Goal: Information Seeking & Learning: Learn about a topic

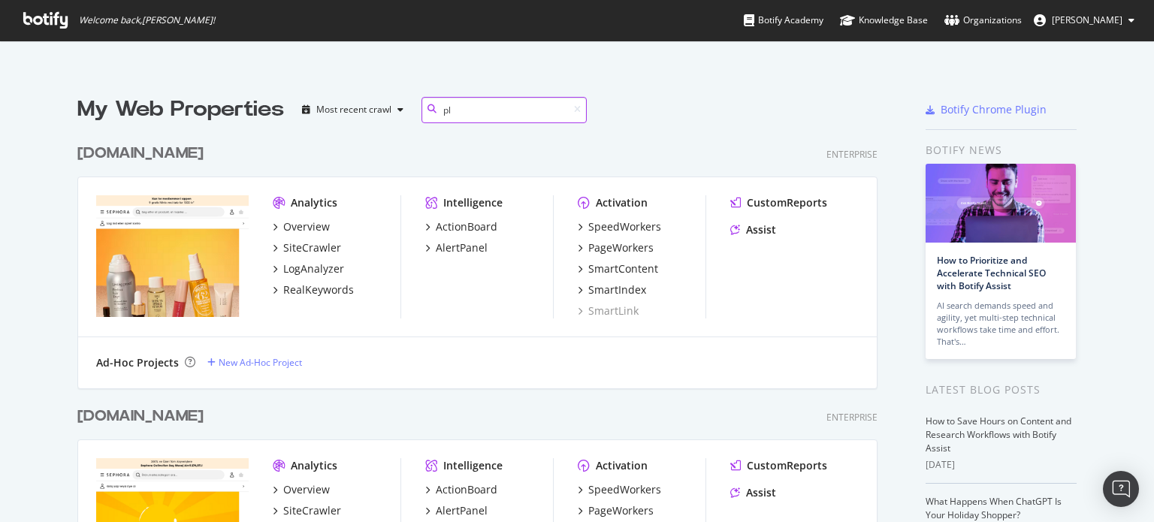
scroll to position [251, 801]
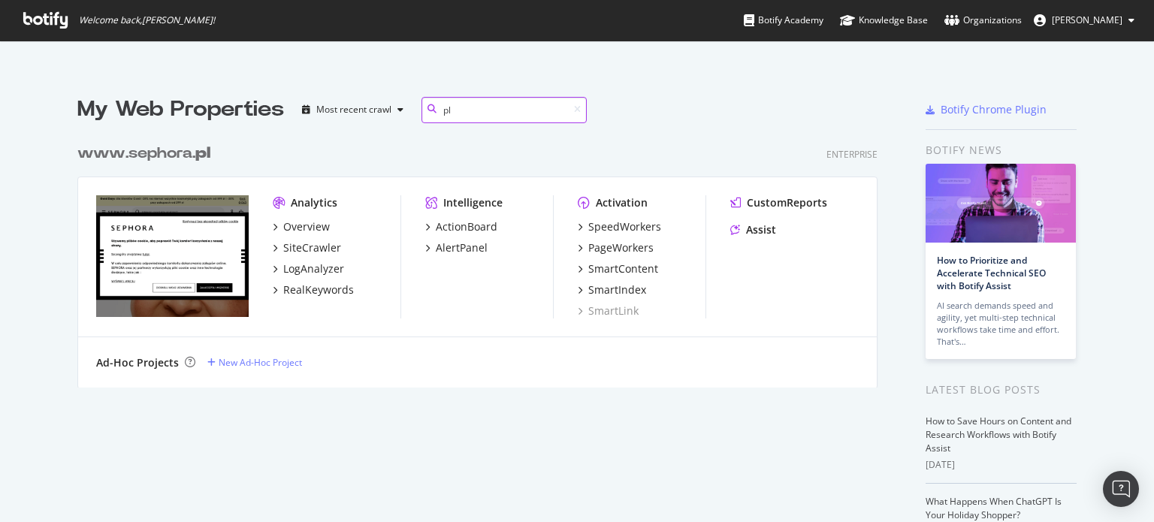
type input "pl"
click at [204, 154] on b "pl" at bounding box center [202, 153] width 15 height 15
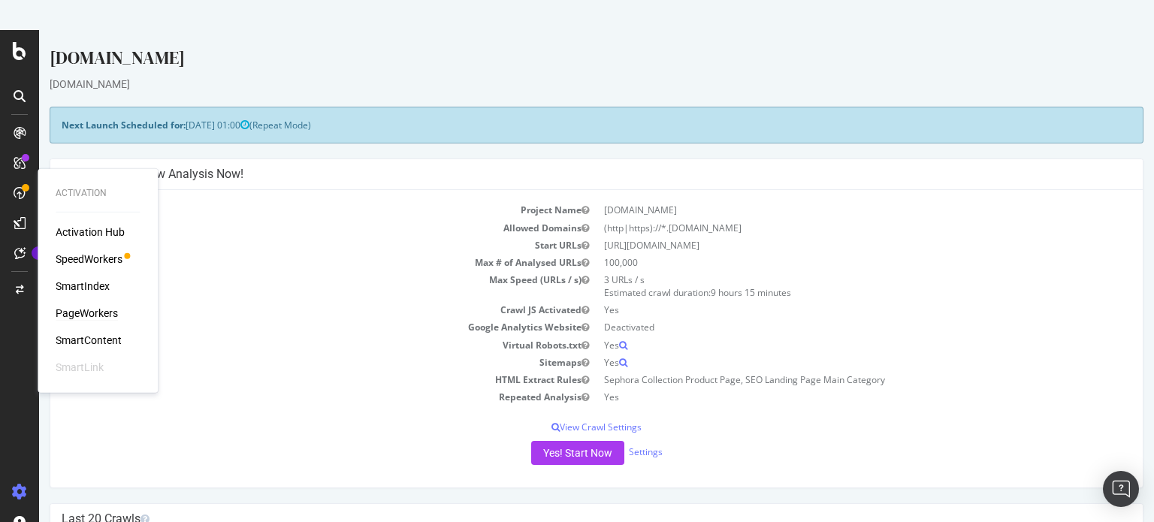
click at [74, 315] on div "PageWorkers" at bounding box center [87, 313] width 62 height 15
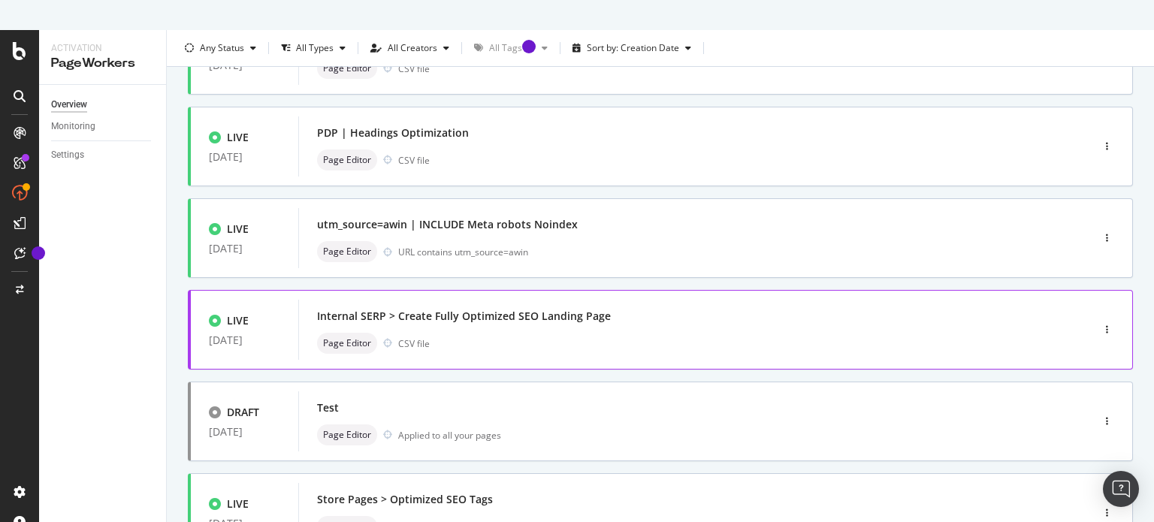
scroll to position [300, 0]
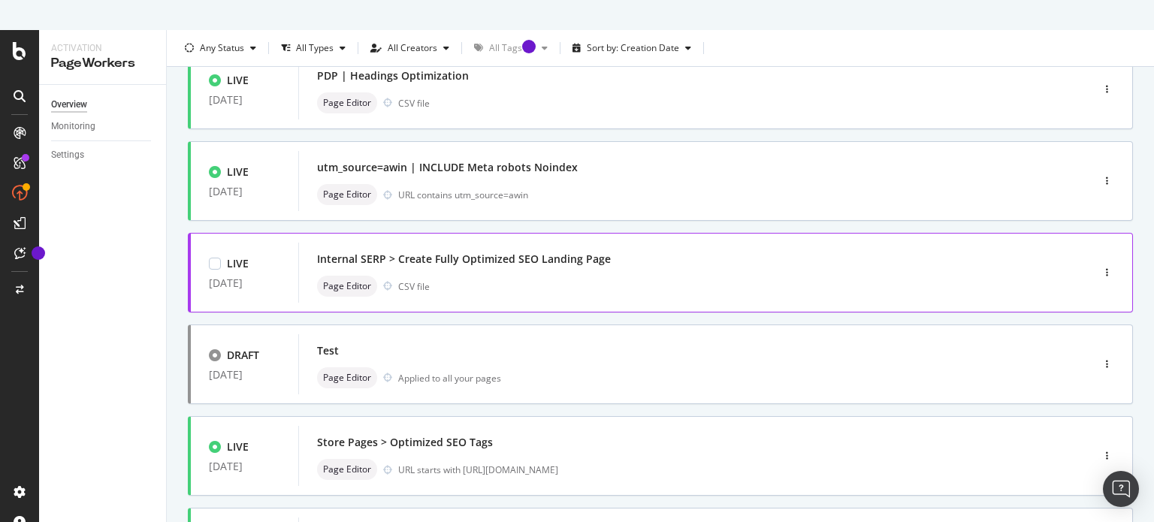
click at [515, 261] on div "Internal SERP > Create Fully Optimized SEO Landing Page" at bounding box center [464, 259] width 294 height 15
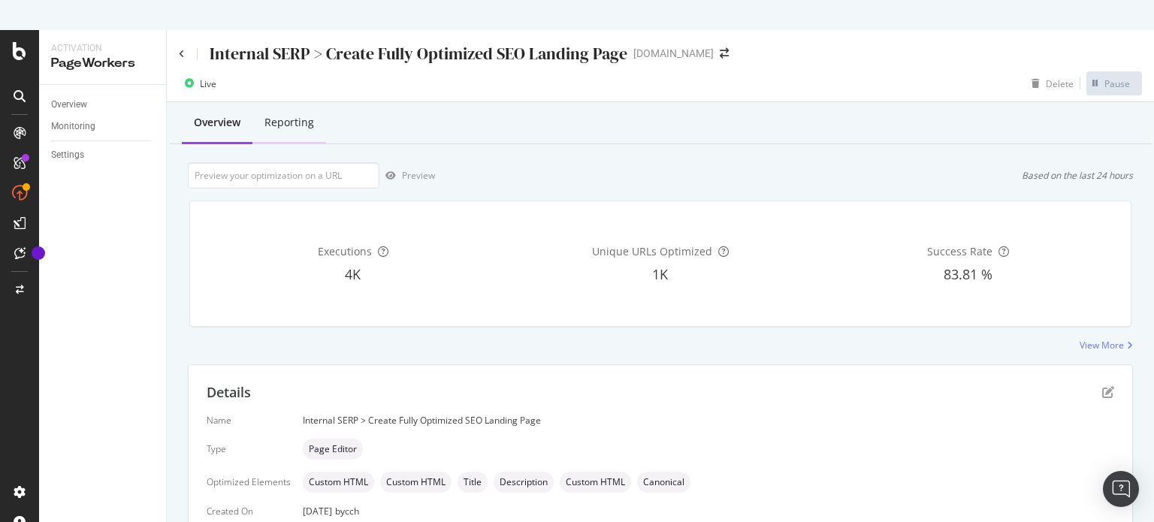
click at [306, 119] on div "Reporting" at bounding box center [289, 122] width 50 height 15
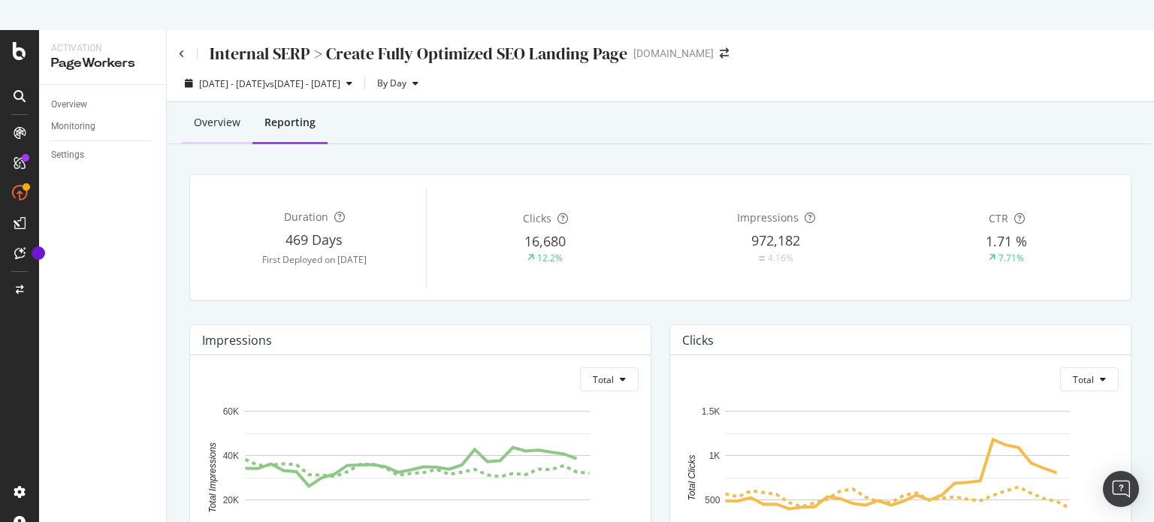
click at [215, 124] on div "Overview" at bounding box center [217, 122] width 47 height 15
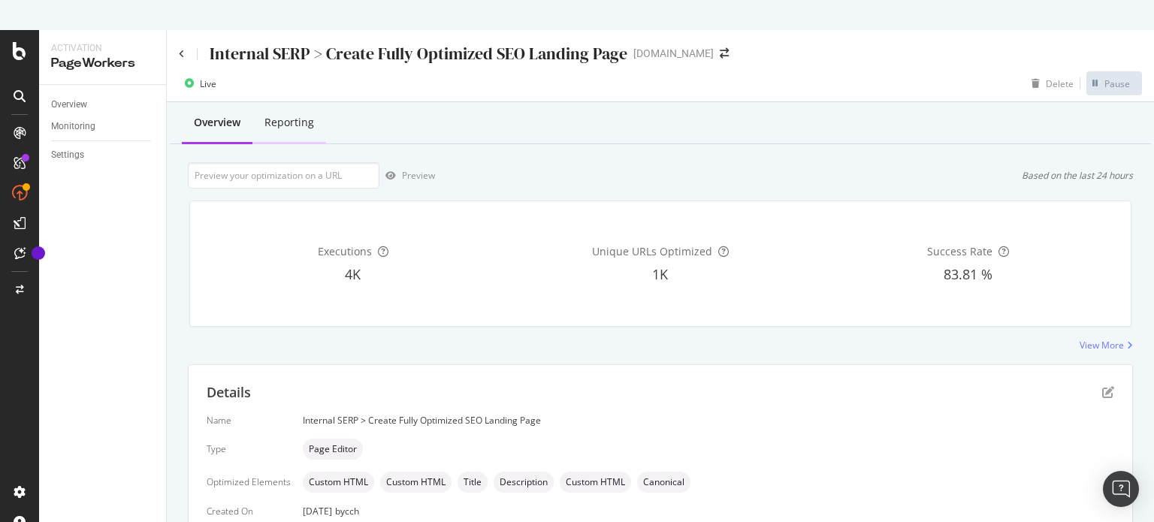
click at [298, 124] on div "Reporting" at bounding box center [289, 122] width 50 height 15
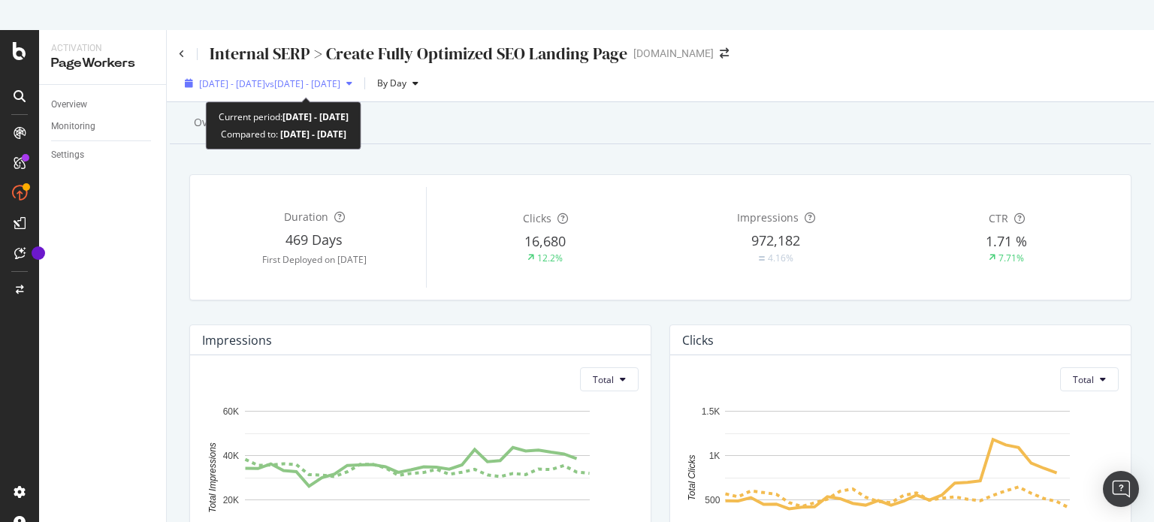
click at [340, 89] on div "[DATE] - [DATE] vs [DATE] - [DATE]" at bounding box center [269, 83] width 141 height 13
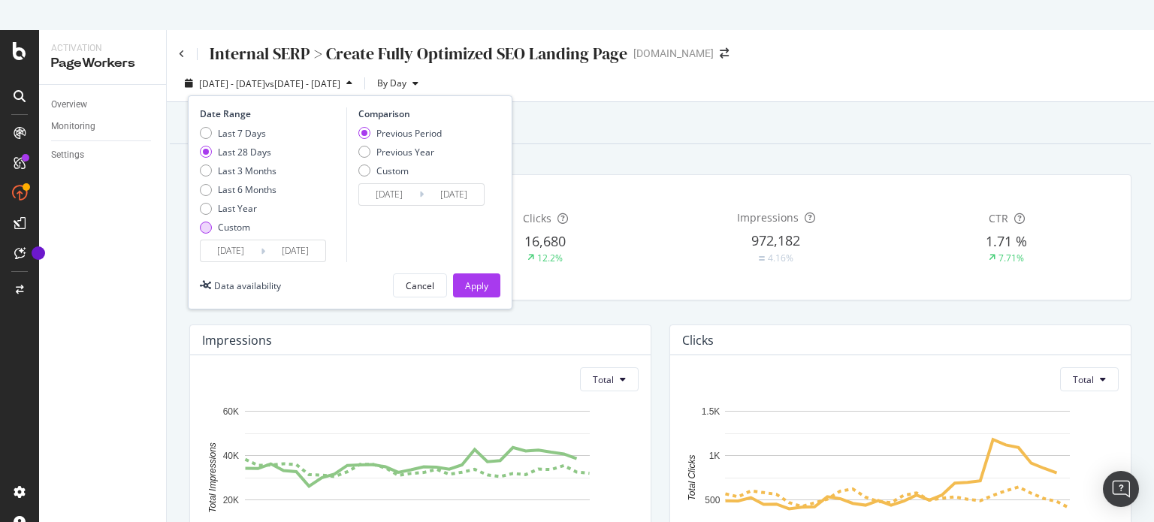
click at [203, 228] on div "Custom" at bounding box center [206, 228] width 12 height 12
click at [252, 252] on input "[DATE]" at bounding box center [231, 250] width 60 height 21
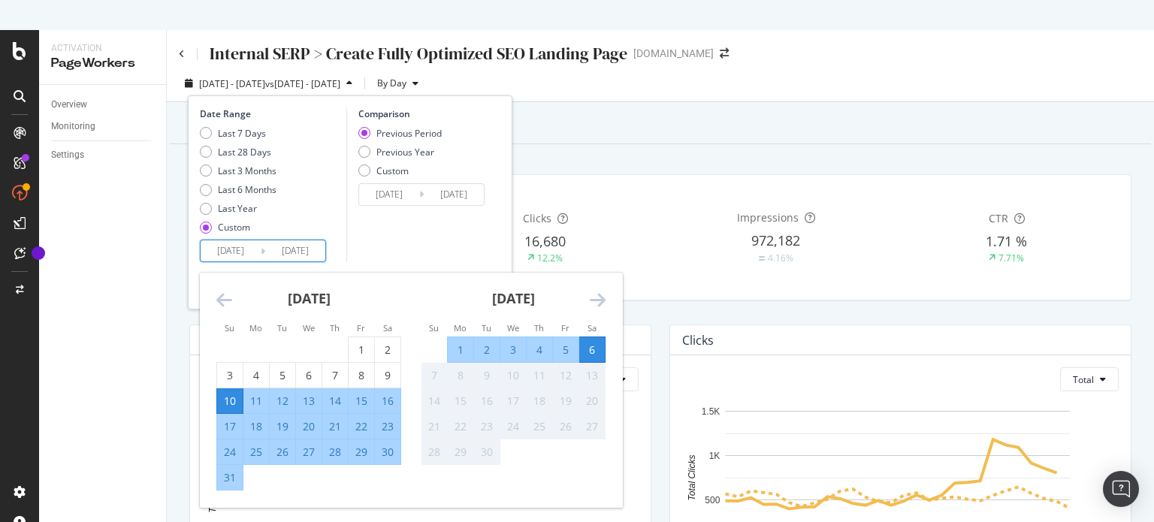
click at [222, 300] on icon "Move backward to switch to the previous month." at bounding box center [224, 300] width 16 height 18
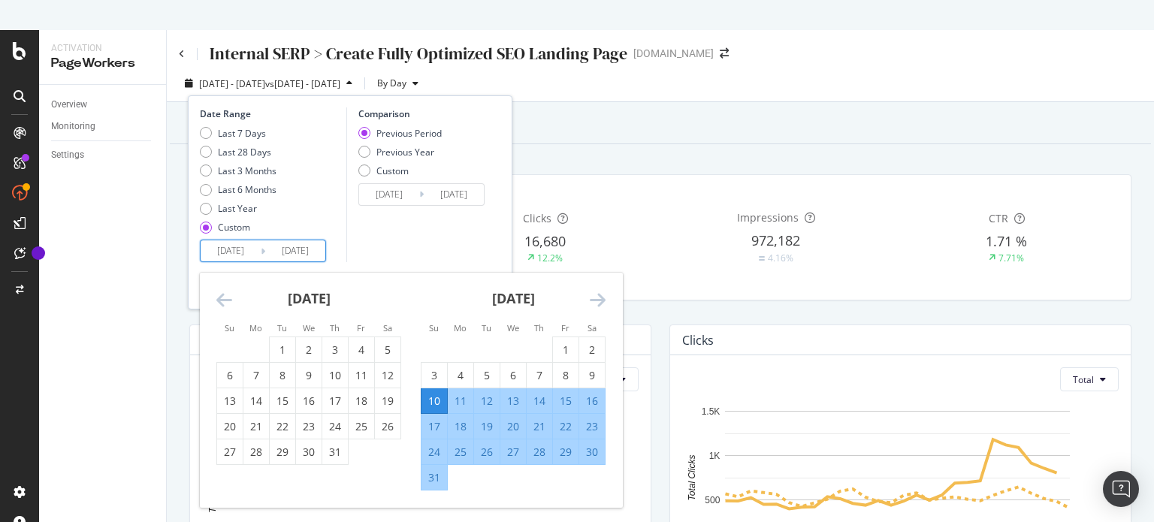
click at [222, 300] on icon "Move backward to switch to the previous month." at bounding box center [224, 300] width 16 height 18
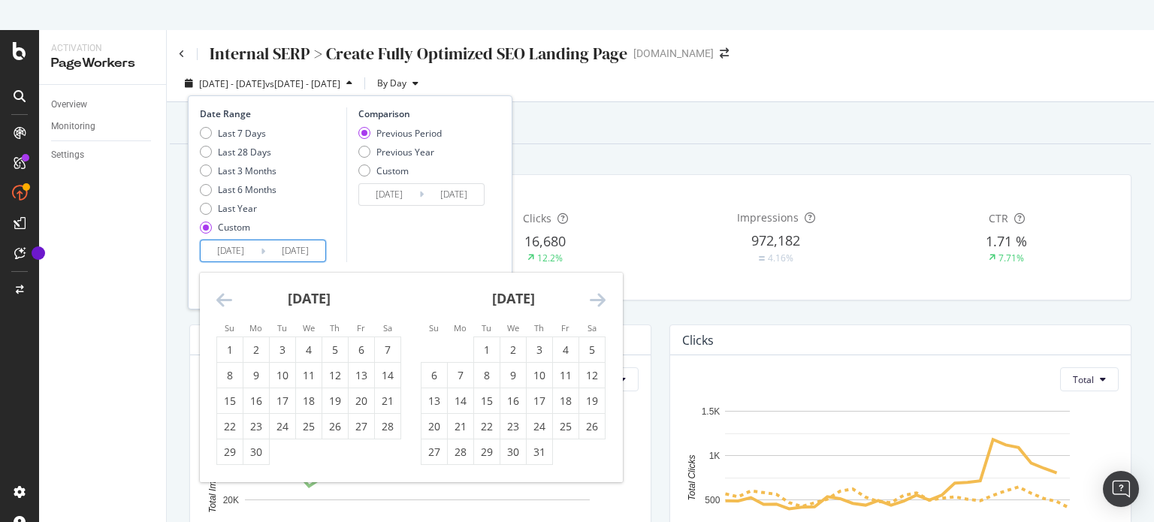
click at [222, 299] on icon "Move backward to switch to the previous month." at bounding box center [224, 300] width 16 height 18
click at [222, 298] on icon "Move backward to switch to the previous month." at bounding box center [224, 300] width 16 height 18
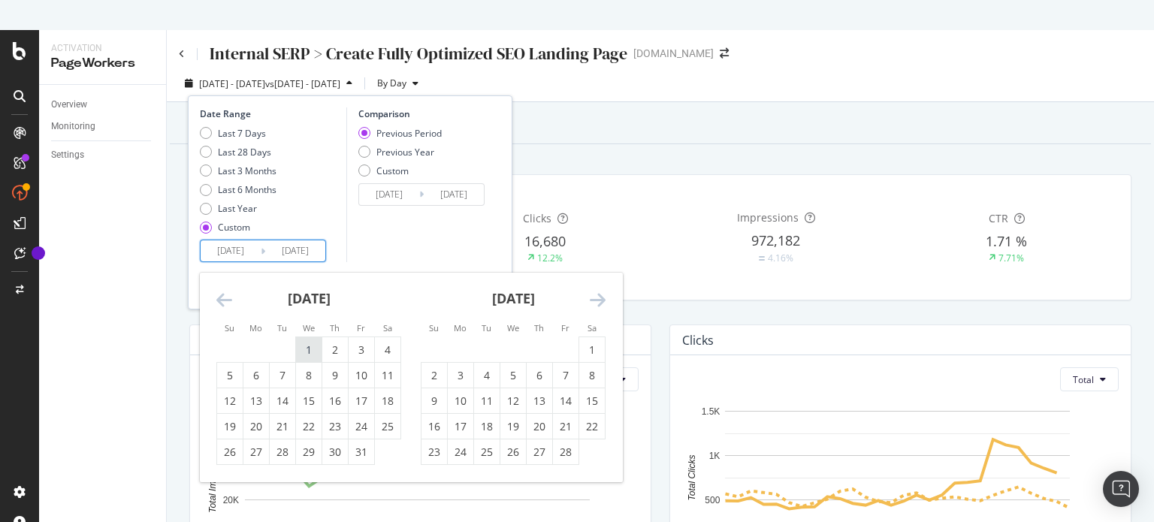
click at [313, 347] on div "1" at bounding box center [309, 350] width 26 height 15
type input "[DATE]"
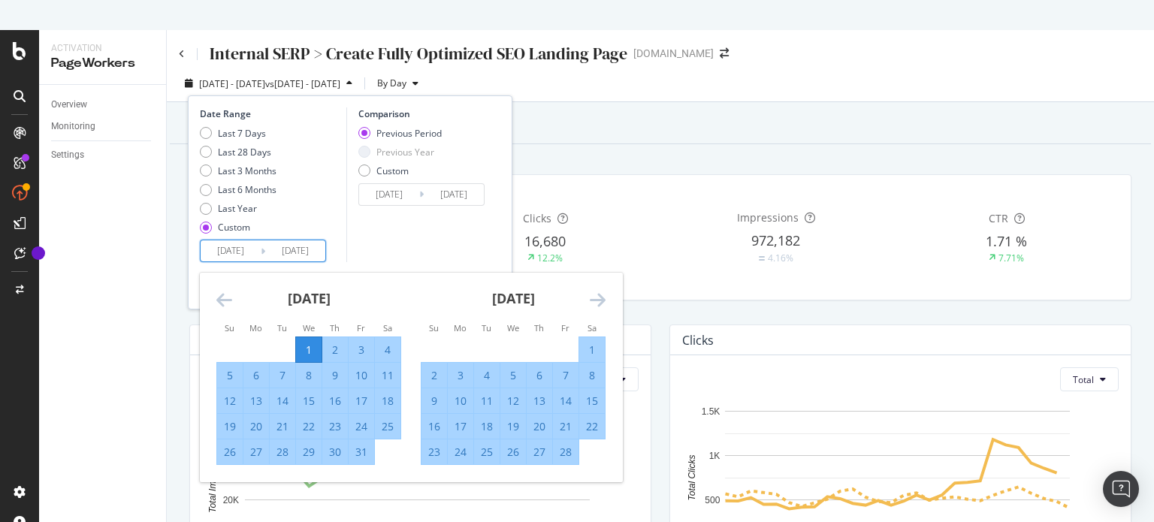
click at [602, 302] on icon "Move forward to switch to the next month." at bounding box center [598, 300] width 16 height 18
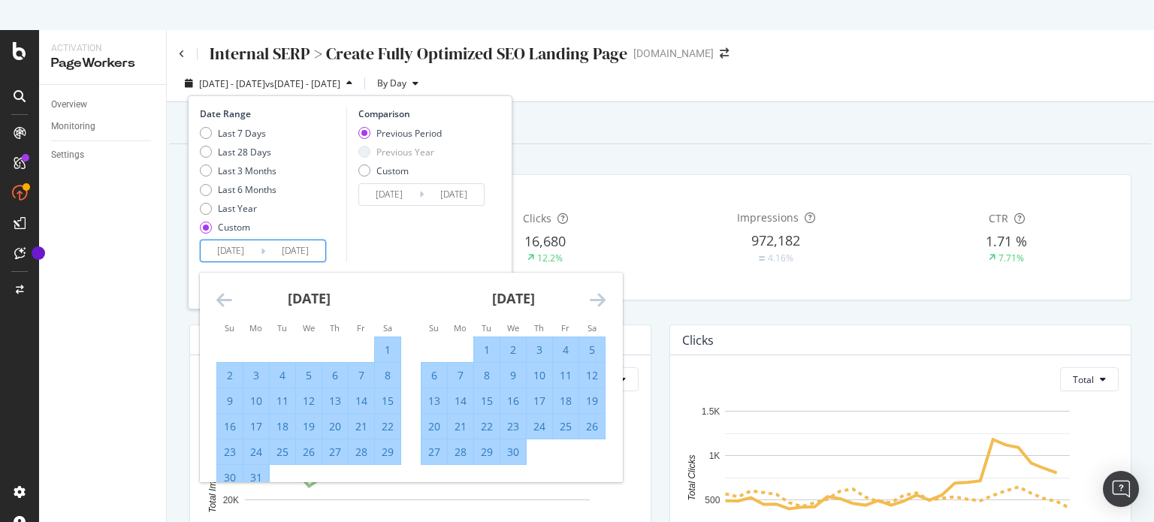
click at [602, 302] on icon "Move forward to switch to the next month." at bounding box center [598, 300] width 16 height 18
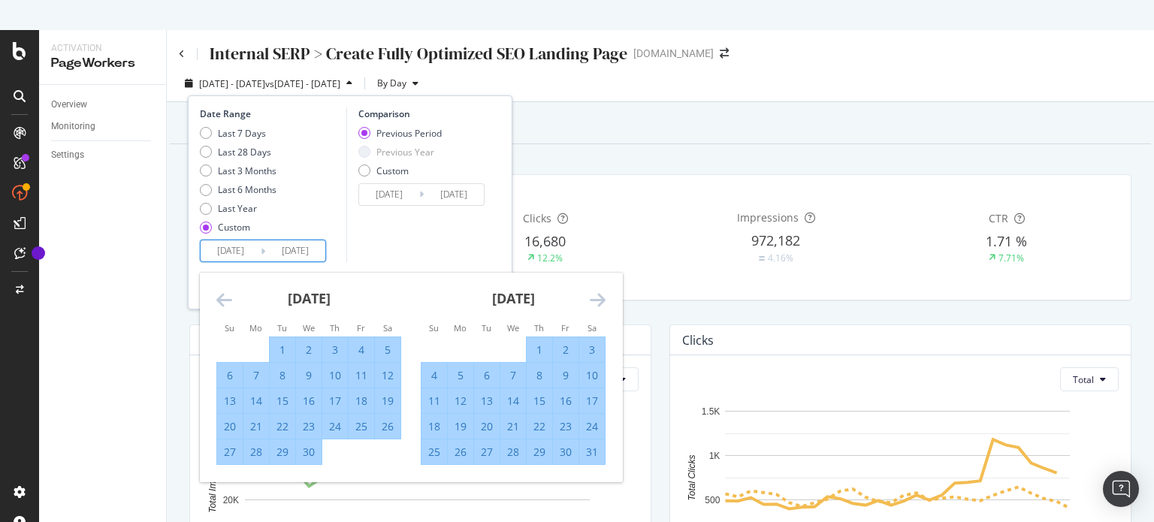
click at [602, 302] on icon "Move forward to switch to the next month." at bounding box center [598, 300] width 16 height 18
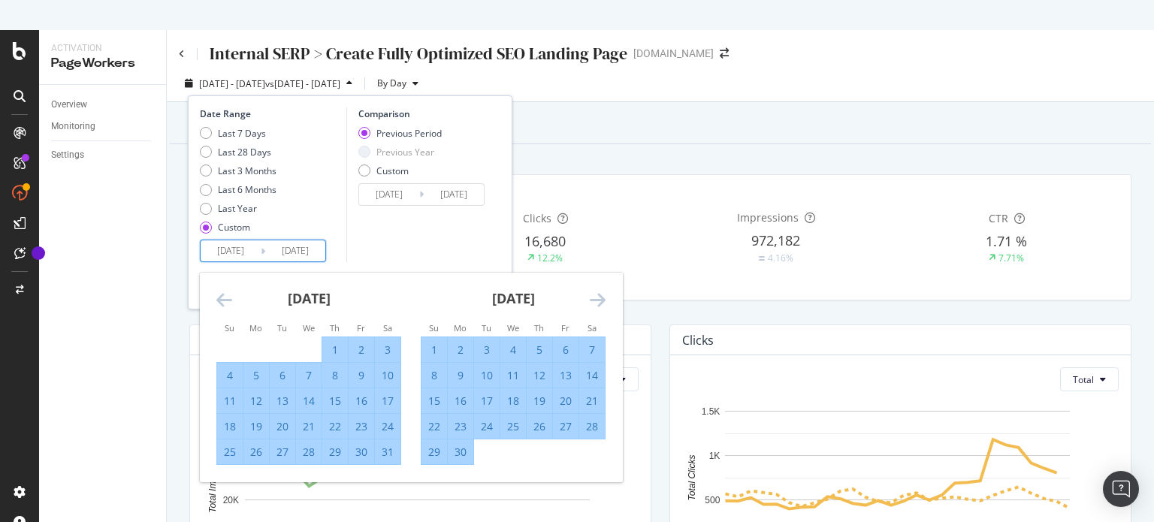
click at [602, 302] on icon "Move forward to switch to the next month." at bounding box center [598, 300] width 16 height 18
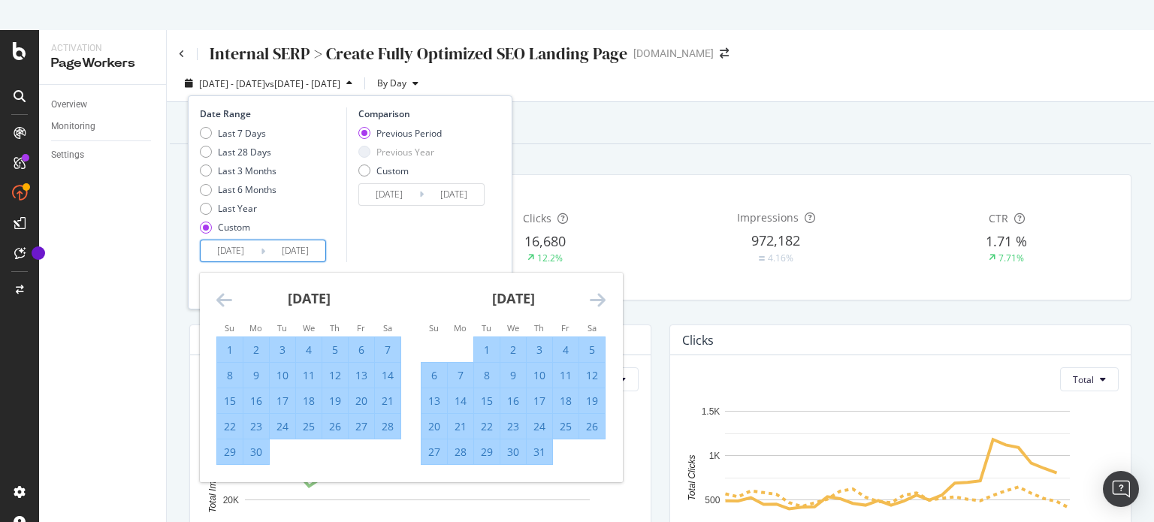
click at [602, 302] on icon "Move forward to switch to the next month." at bounding box center [598, 300] width 16 height 18
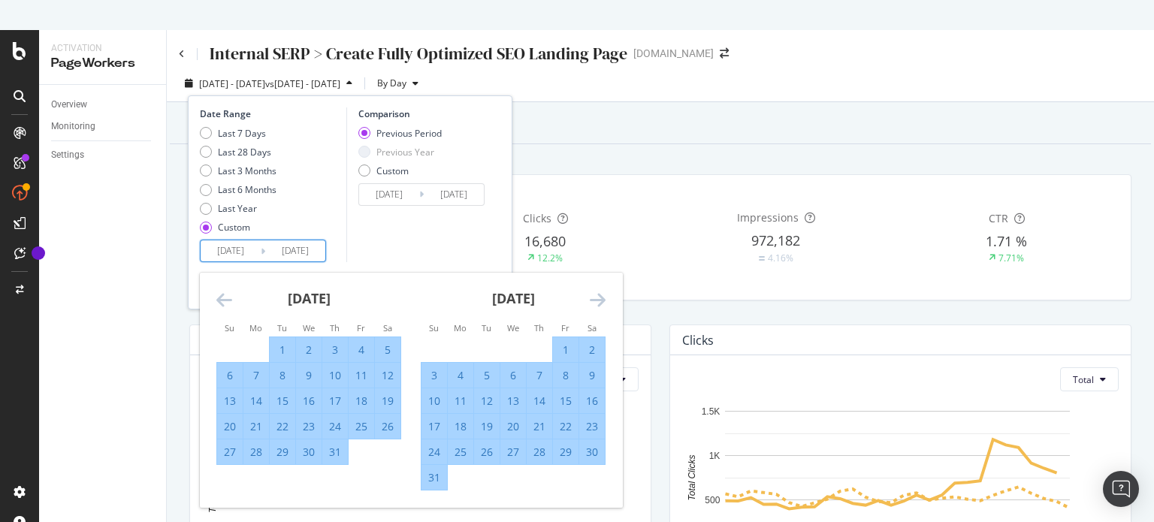
click at [433, 478] on div "31" at bounding box center [434, 477] width 26 height 15
type input "[DATE]"
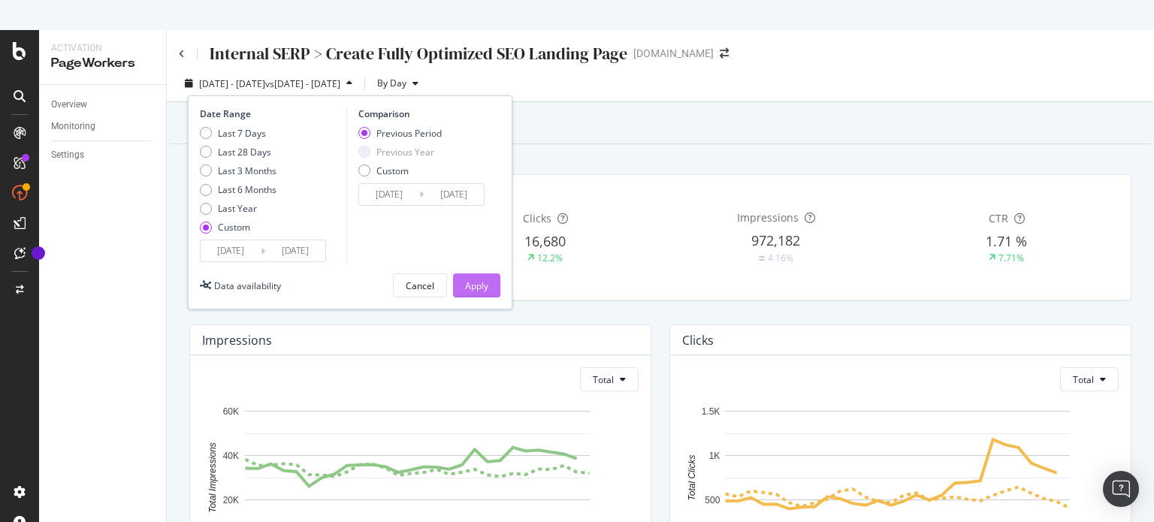
click at [484, 283] on div "Apply" at bounding box center [476, 285] width 23 height 13
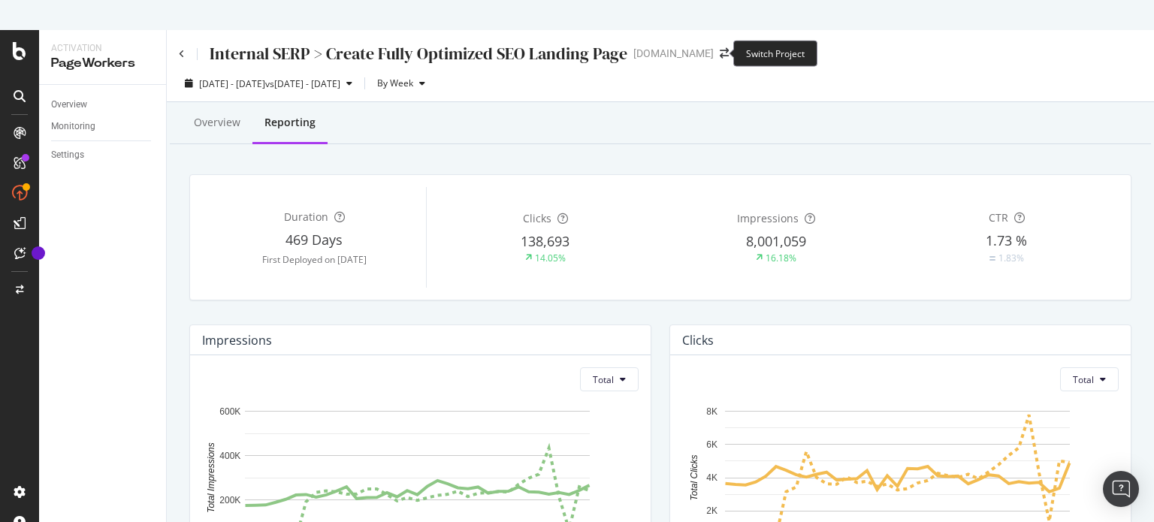
click at [714, 51] on span at bounding box center [724, 53] width 21 height 11
click at [720, 50] on icon "arrow-right-arrow-left" at bounding box center [724, 53] width 9 height 11
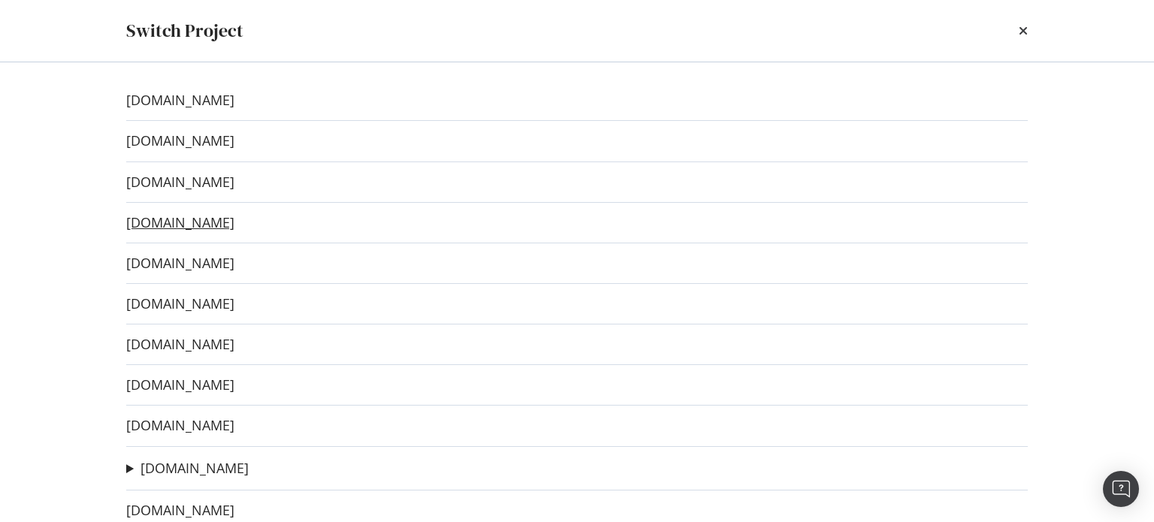
click at [186, 225] on link "[DOMAIN_NAME]" at bounding box center [180, 223] width 108 height 16
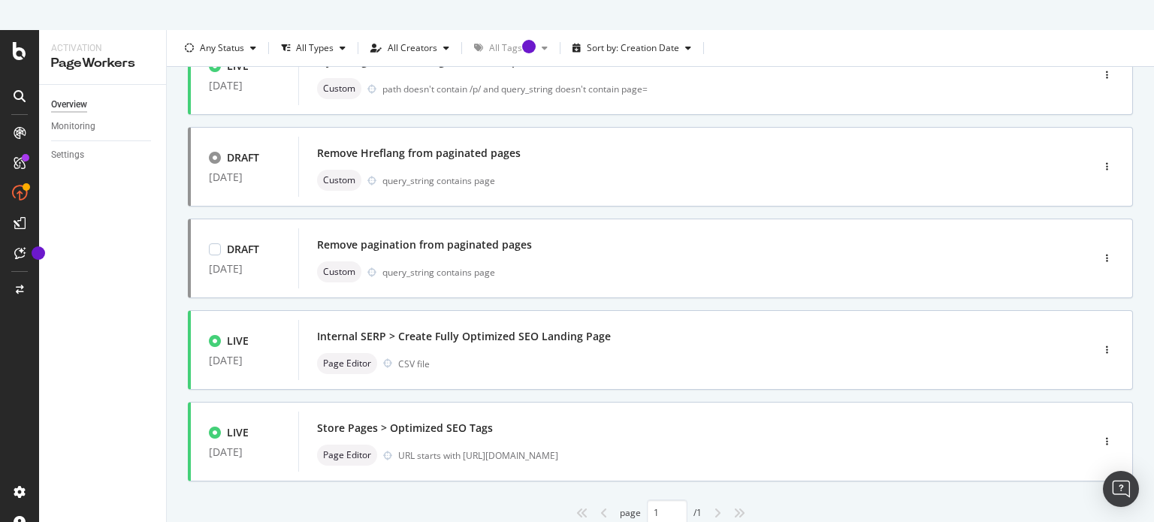
scroll to position [524, 0]
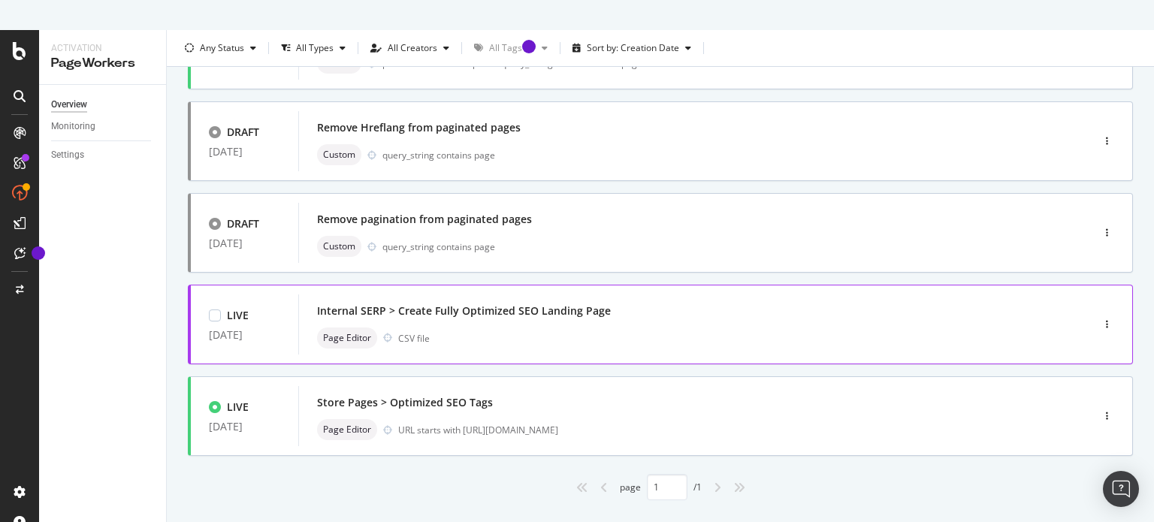
click at [475, 309] on div "Internal SERP > Create Fully Optimized SEO Landing Page" at bounding box center [464, 310] width 294 height 15
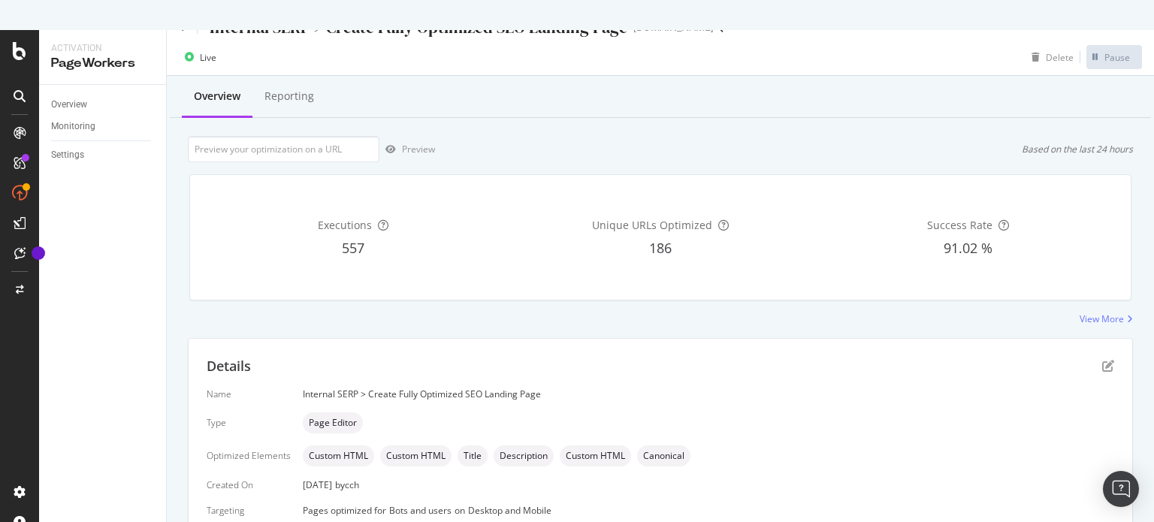
scroll to position [25, 0]
click at [303, 97] on div "Reporting" at bounding box center [289, 97] width 50 height 15
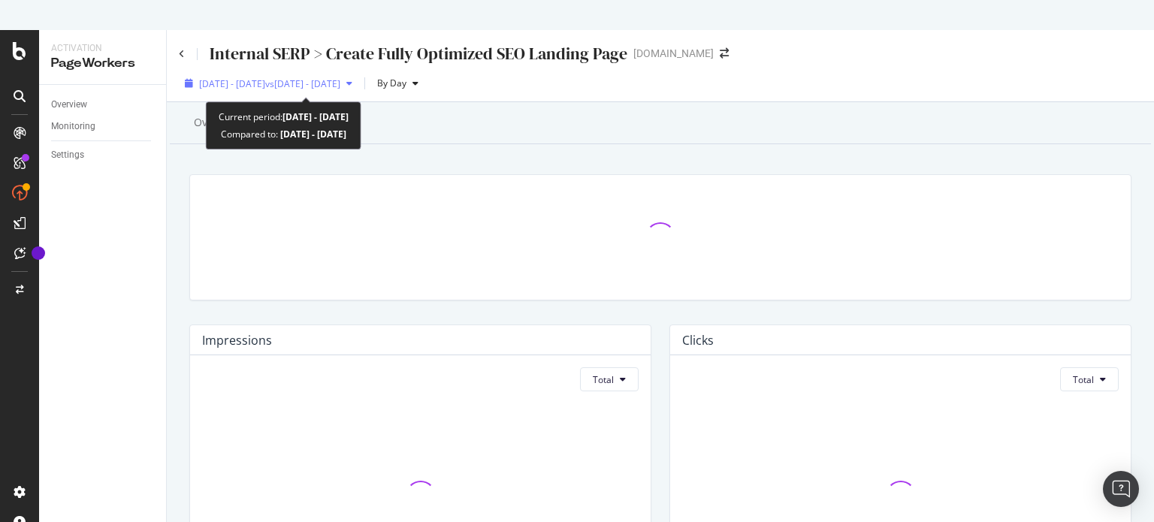
click at [340, 83] on span "vs [DATE] - [DATE]" at bounding box center [302, 83] width 75 height 13
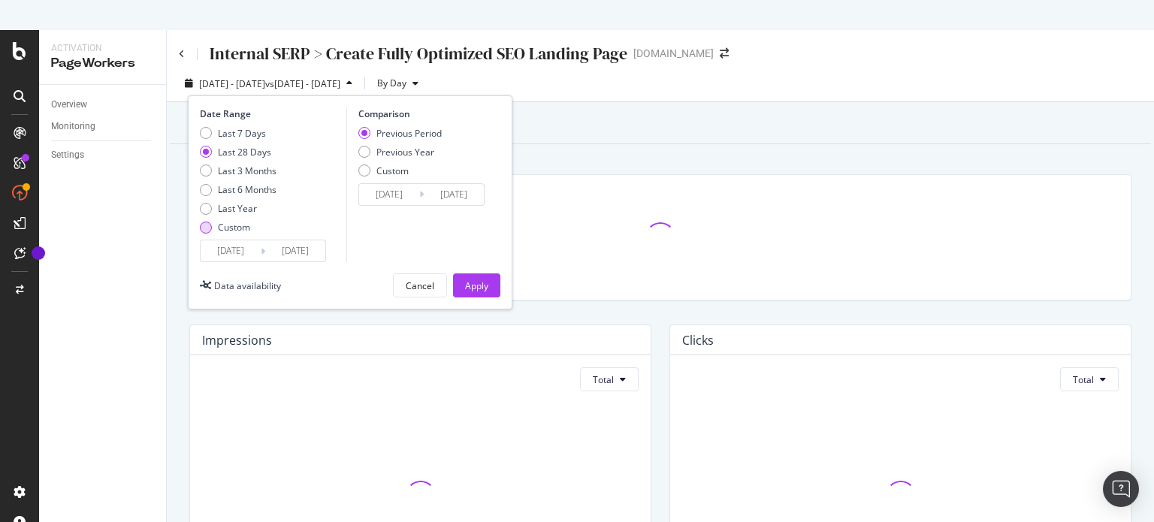
click at [210, 228] on div "Custom" at bounding box center [206, 228] width 12 height 12
click at [222, 255] on input "[DATE]" at bounding box center [231, 250] width 60 height 21
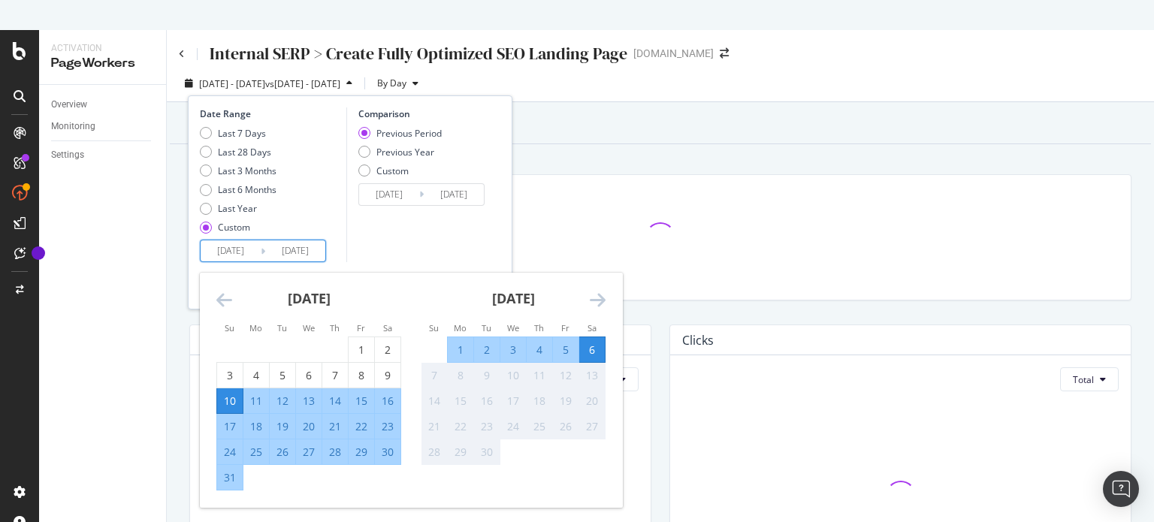
click at [221, 297] on icon "Move backward to switch to the previous month." at bounding box center [224, 300] width 16 height 18
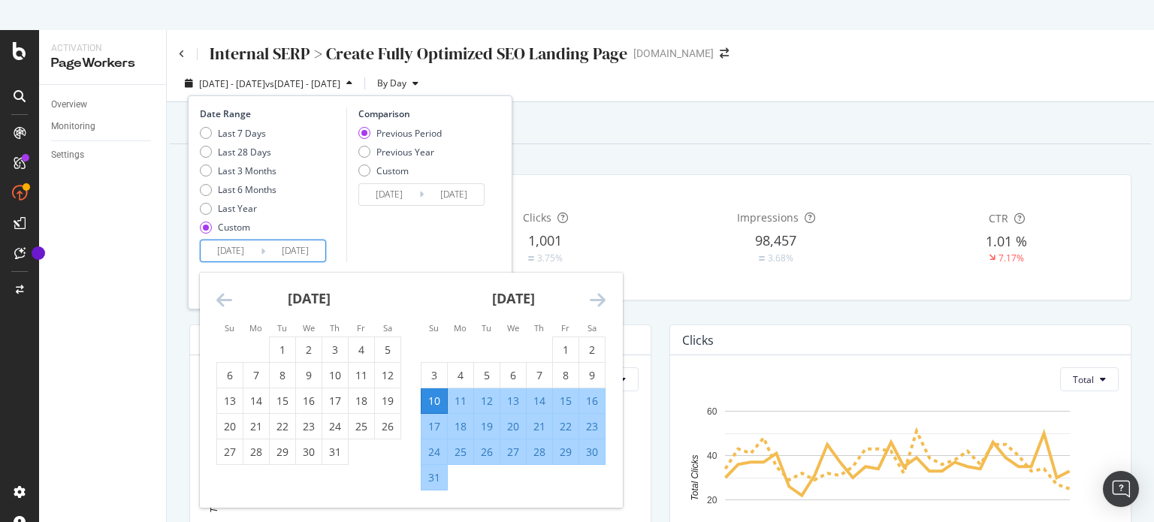
click at [221, 297] on icon "Move backward to switch to the previous month." at bounding box center [224, 300] width 16 height 18
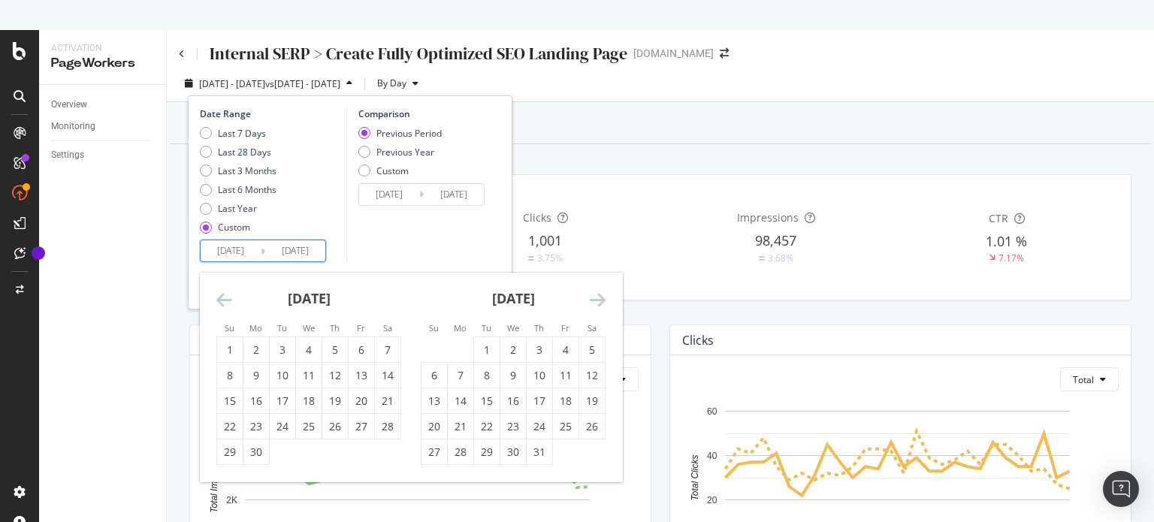
click at [221, 297] on icon "Move backward to switch to the previous month." at bounding box center [224, 300] width 16 height 18
click at [222, 297] on icon "Move backward to switch to the previous month." at bounding box center [224, 300] width 16 height 18
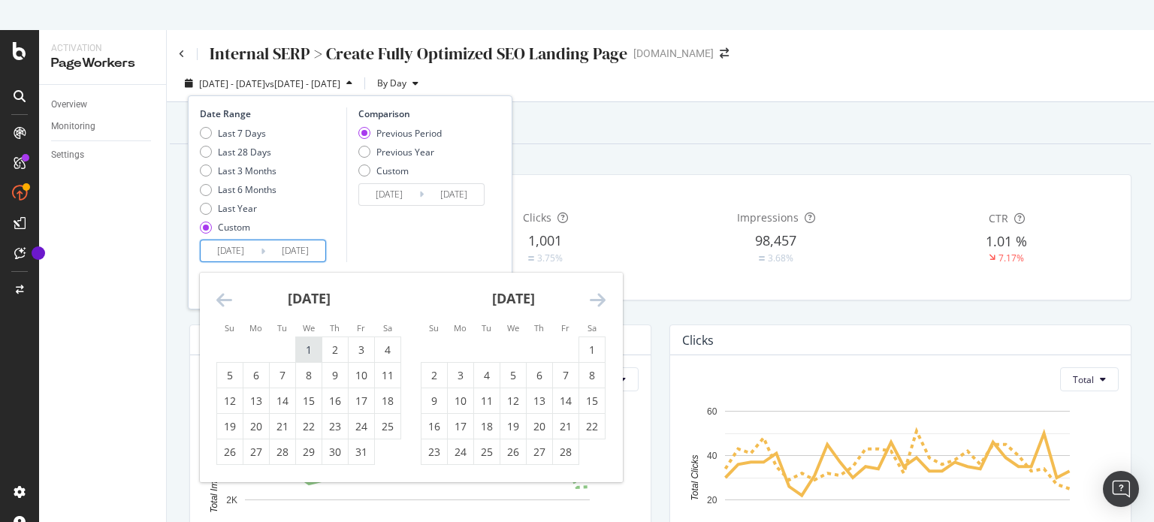
click at [300, 345] on div "1" at bounding box center [309, 350] width 26 height 15
type input "[DATE]"
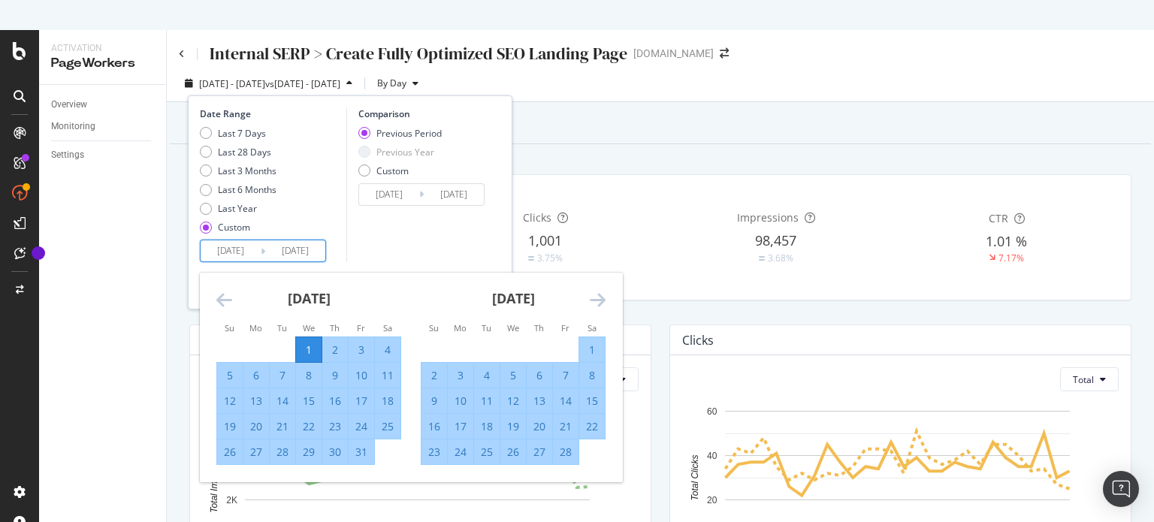
click at [597, 293] on icon "Move forward to switch to the next month." at bounding box center [598, 300] width 16 height 18
click at [598, 294] on icon "Move forward to switch to the next month." at bounding box center [598, 300] width 16 height 18
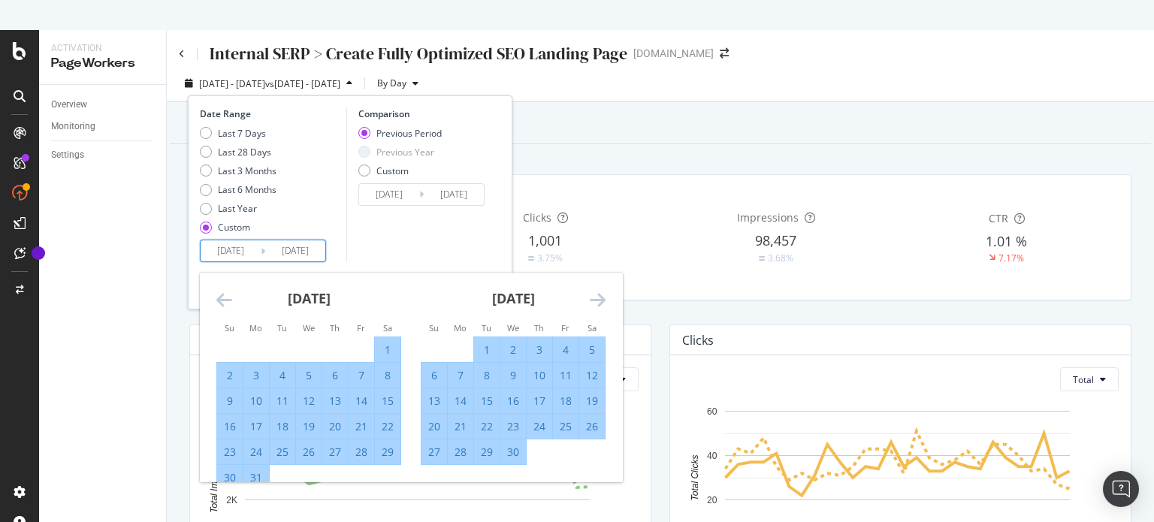
click at [596, 301] on icon "Move forward to switch to the next month." at bounding box center [598, 300] width 16 height 18
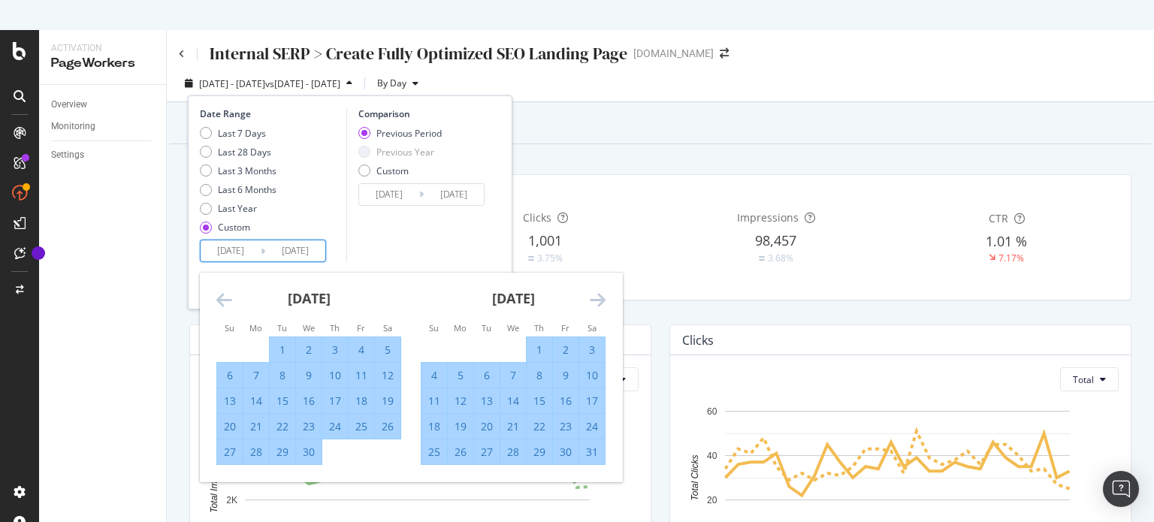
click at [596, 301] on icon "Move forward to switch to the next month." at bounding box center [598, 300] width 16 height 18
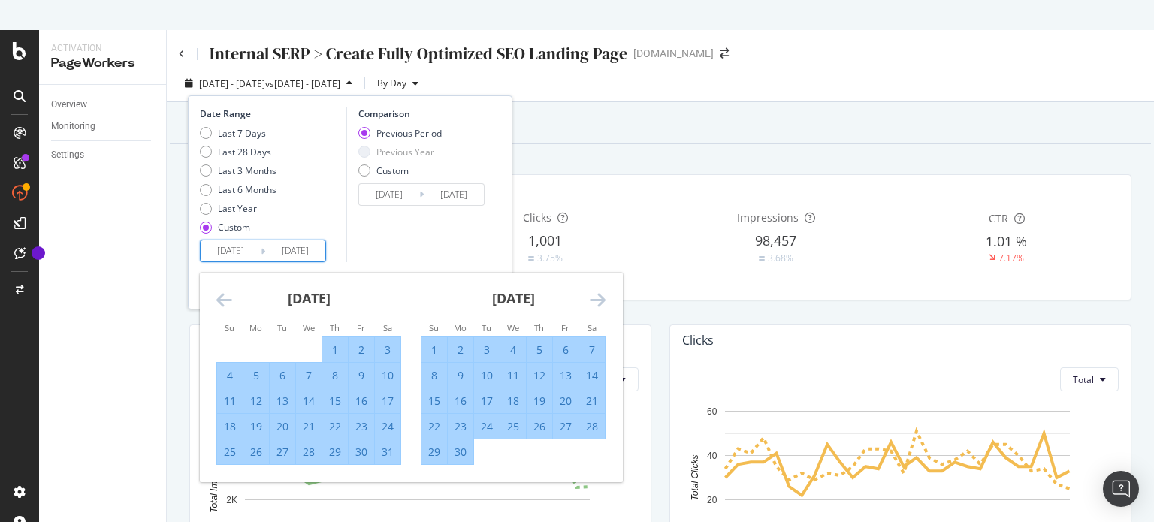
click at [596, 301] on icon "Move forward to switch to the next month." at bounding box center [598, 300] width 16 height 18
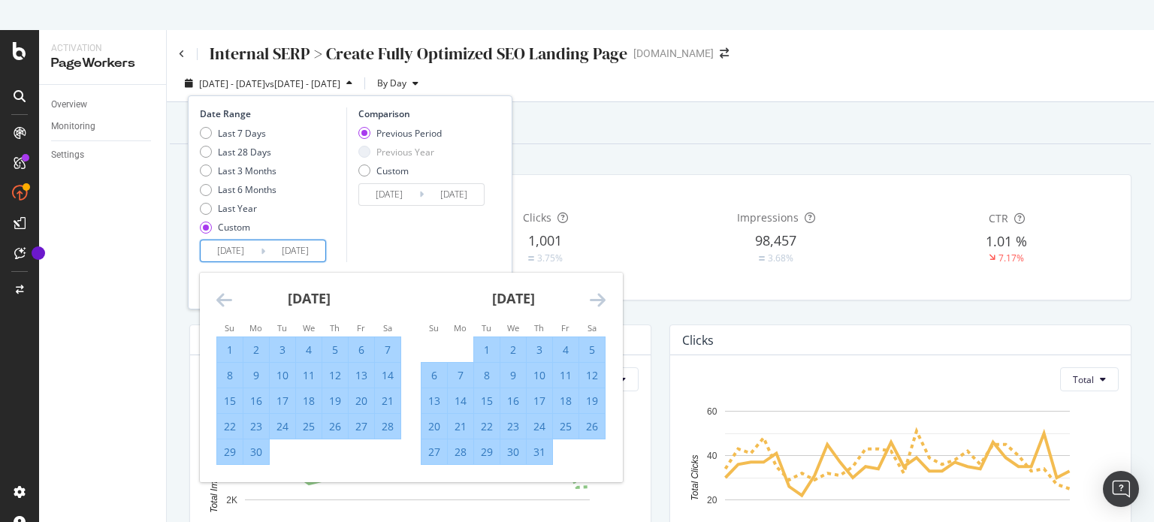
click at [598, 300] on icon "Move forward to switch to the next month." at bounding box center [598, 300] width 16 height 18
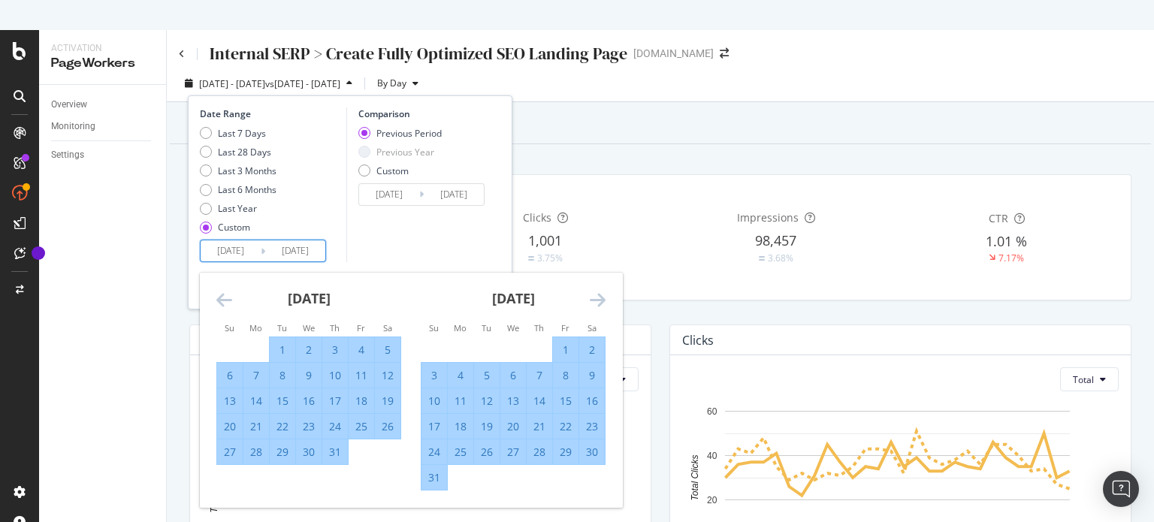
click at [429, 479] on div "31" at bounding box center [434, 477] width 26 height 15
type input "[DATE]"
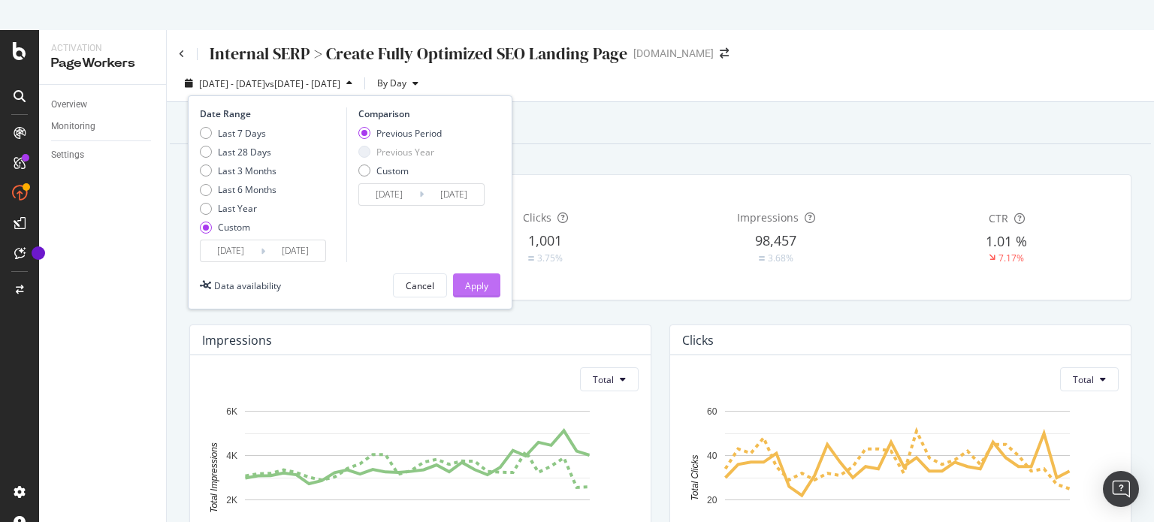
click at [484, 294] on div "Apply" at bounding box center [476, 285] width 23 height 23
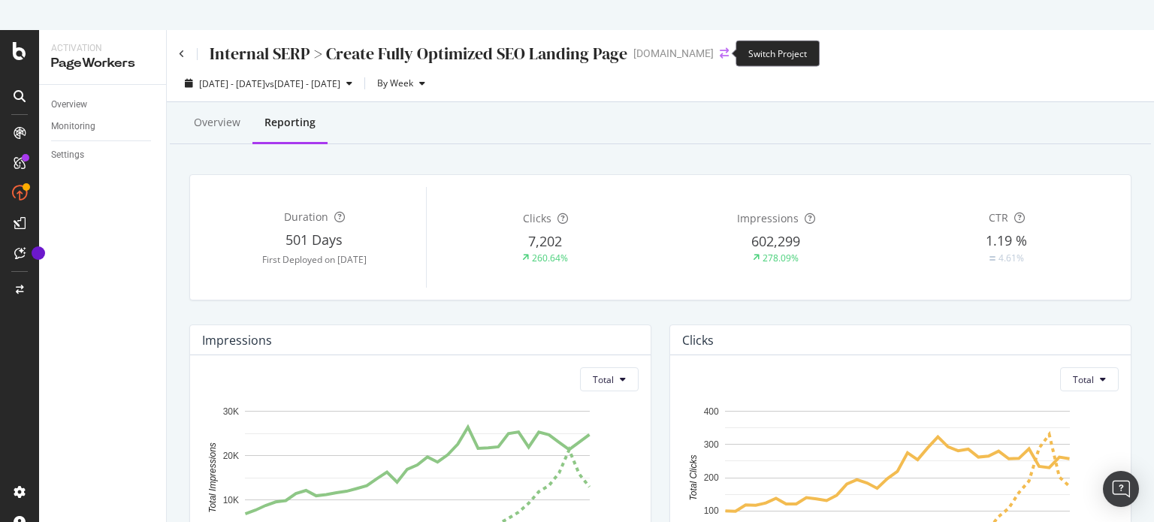
click at [720, 50] on icon "arrow-right-arrow-left" at bounding box center [724, 53] width 9 height 11
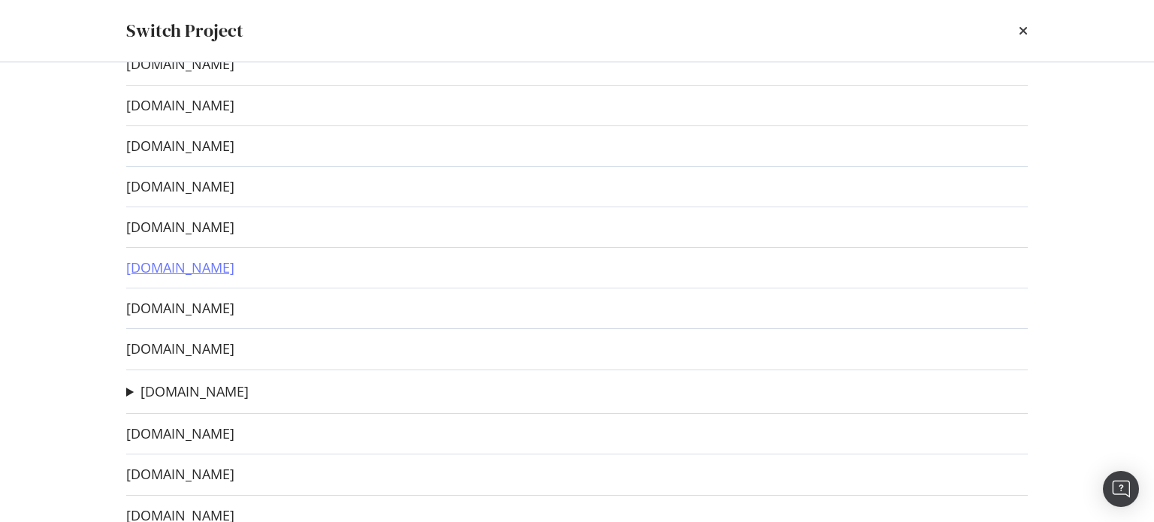
scroll to position [105, 0]
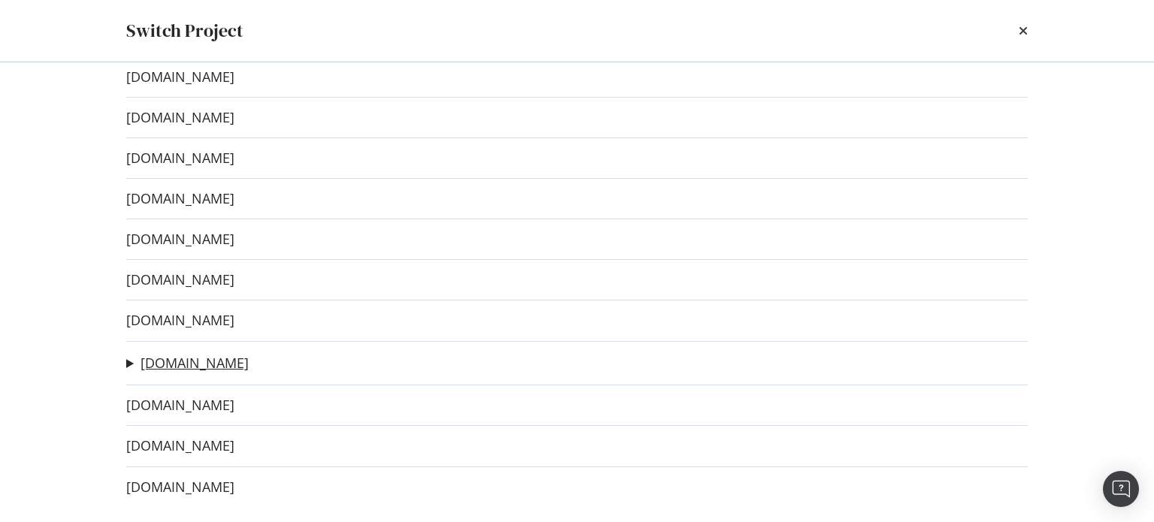
click at [182, 363] on link "[DOMAIN_NAME]" at bounding box center [194, 363] width 108 height 16
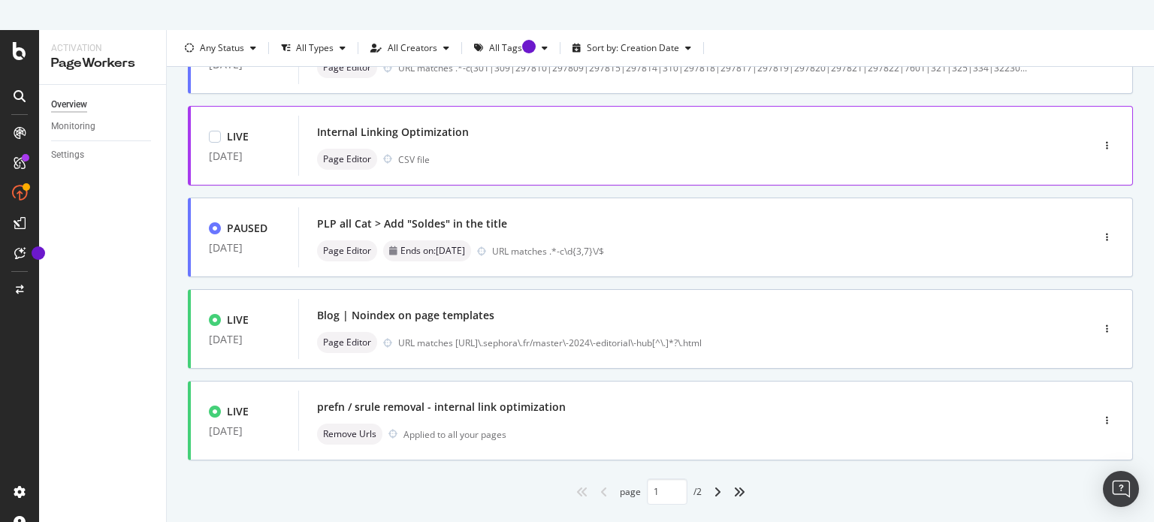
scroll to position [615, 0]
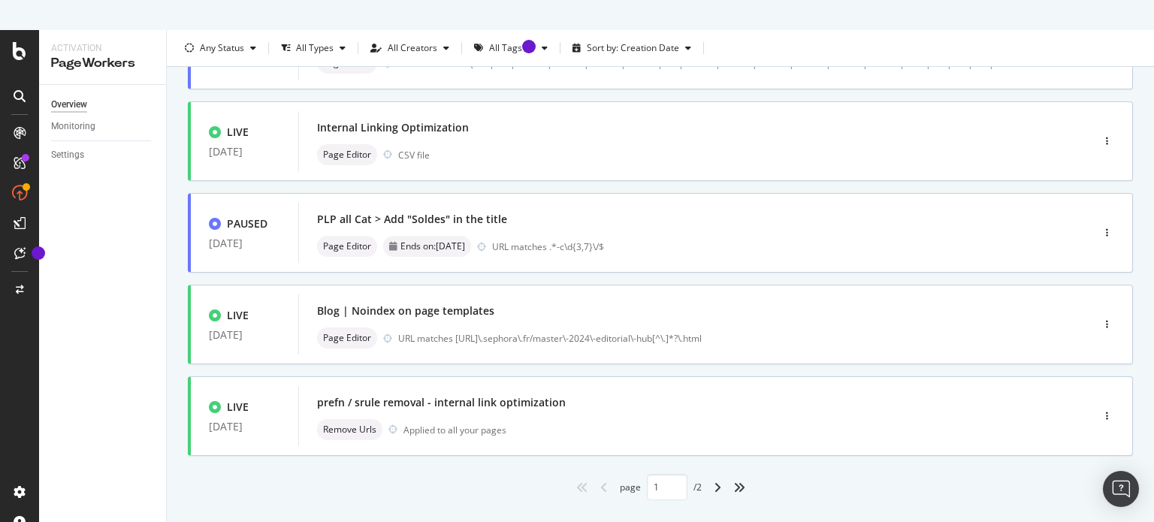
click at [717, 485] on div "angle-right" at bounding box center [718, 488] width 20 height 24
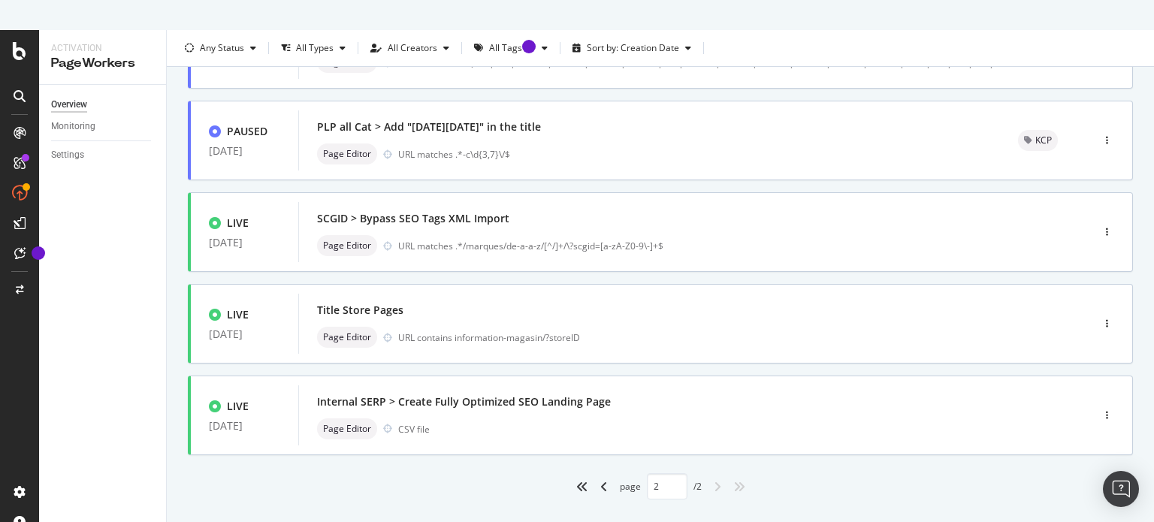
type input "2"
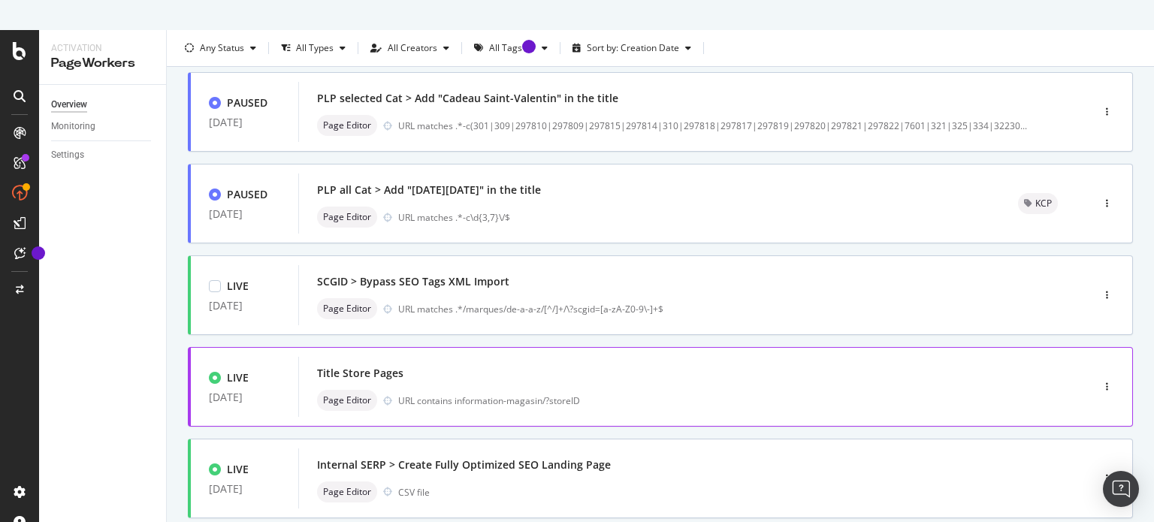
scroll to position [340, 0]
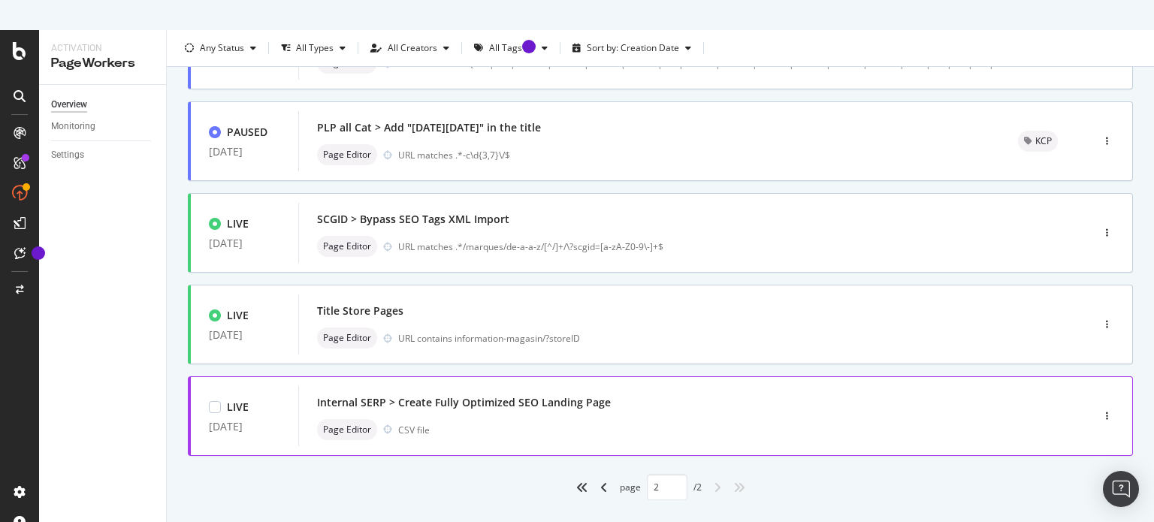
click at [557, 404] on div "Internal SERP > Create Fully Optimized SEO Landing Page" at bounding box center [464, 402] width 294 height 15
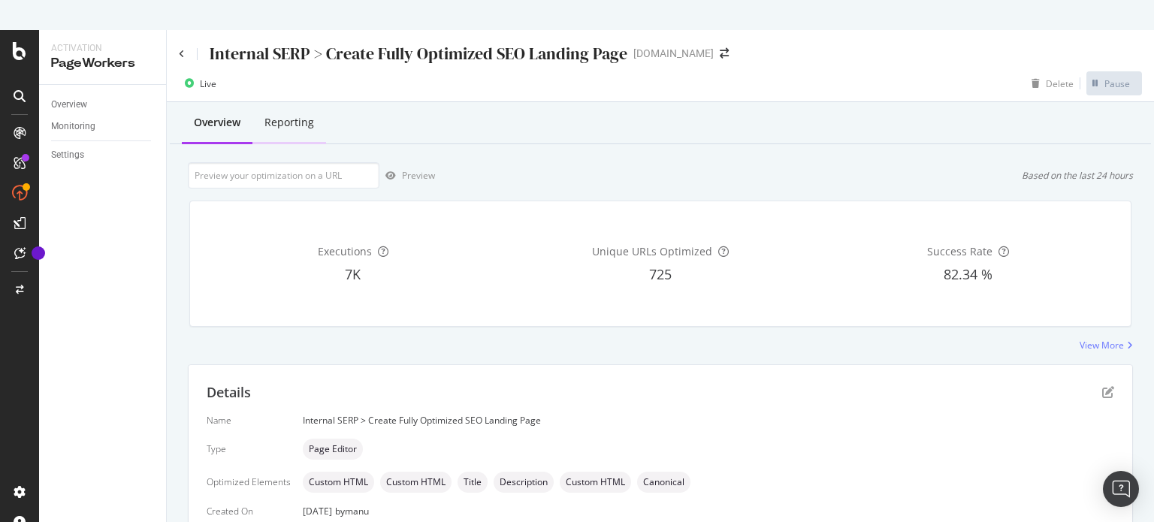
click at [292, 125] on div "Reporting" at bounding box center [289, 122] width 50 height 15
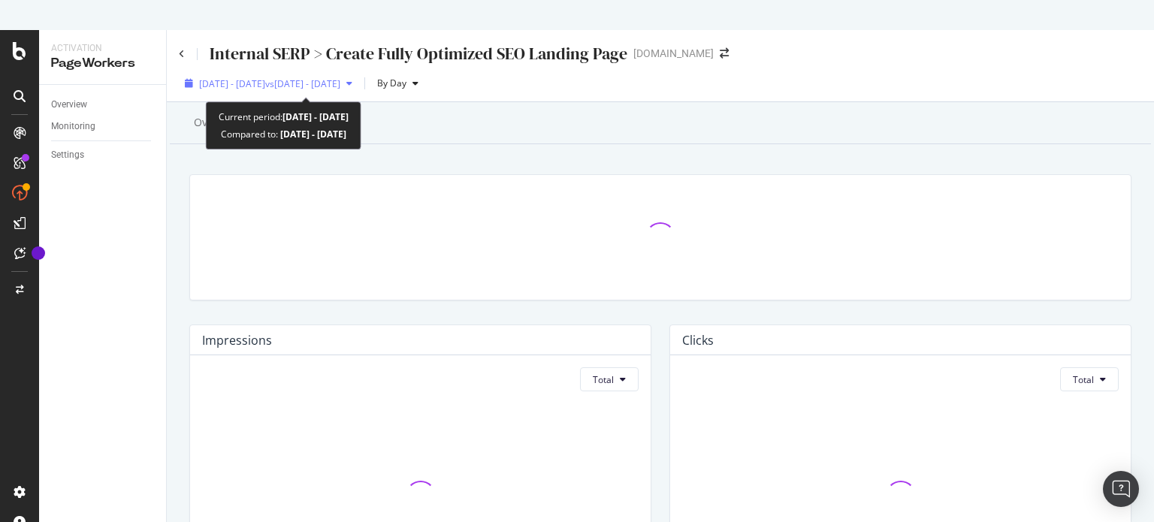
click at [358, 83] on div "button" at bounding box center [349, 83] width 18 height 9
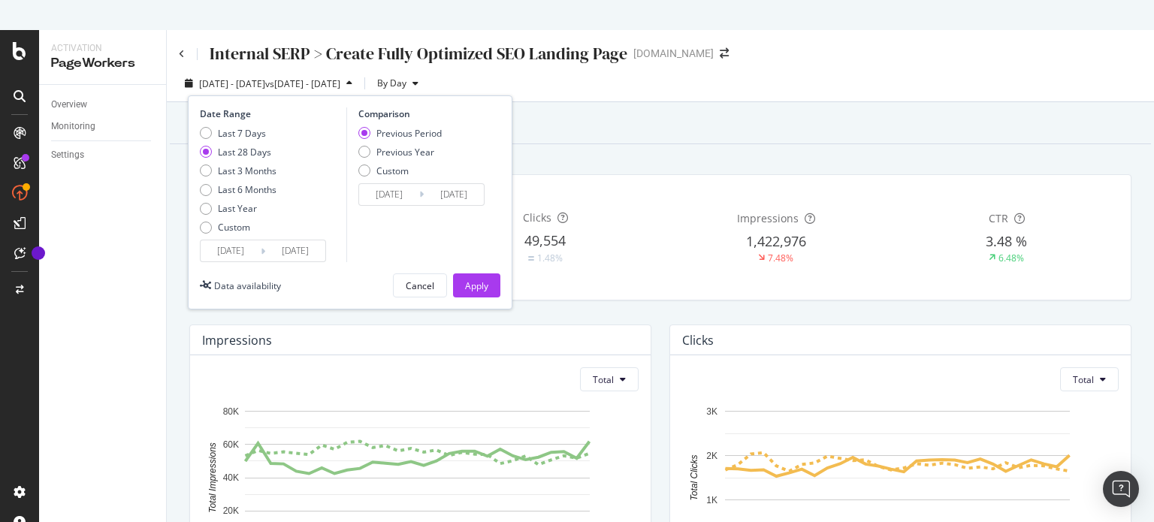
click at [243, 242] on input "[DATE]" at bounding box center [231, 250] width 60 height 21
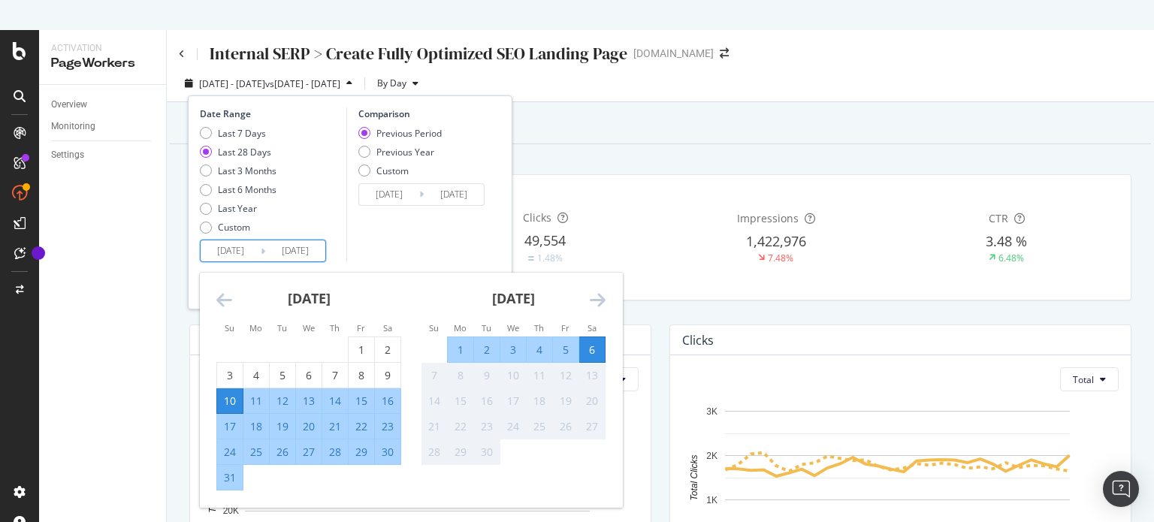
click at [228, 297] on icon "Move backward to switch to the previous month." at bounding box center [224, 300] width 16 height 18
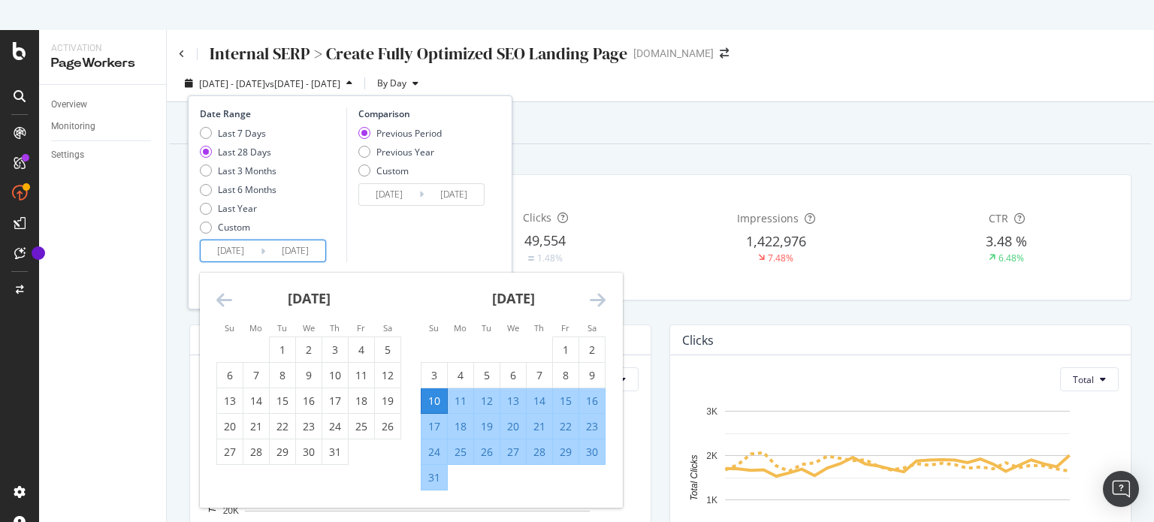
click at [228, 297] on icon "Move backward to switch to the previous month." at bounding box center [224, 300] width 16 height 18
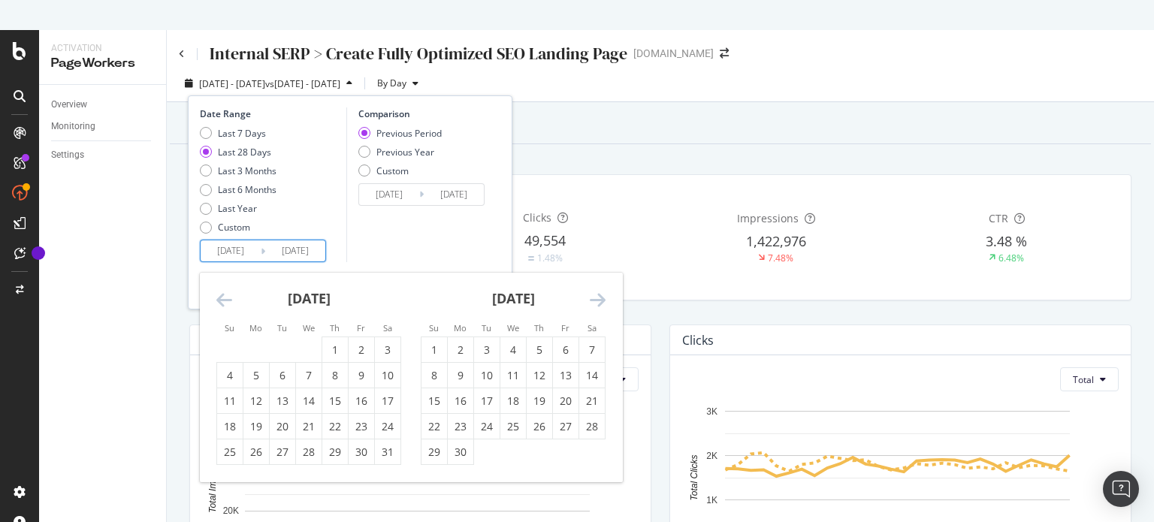
click at [228, 297] on icon "Move backward to switch to the previous month." at bounding box center [224, 300] width 16 height 18
click at [312, 349] on div "1" at bounding box center [309, 350] width 26 height 15
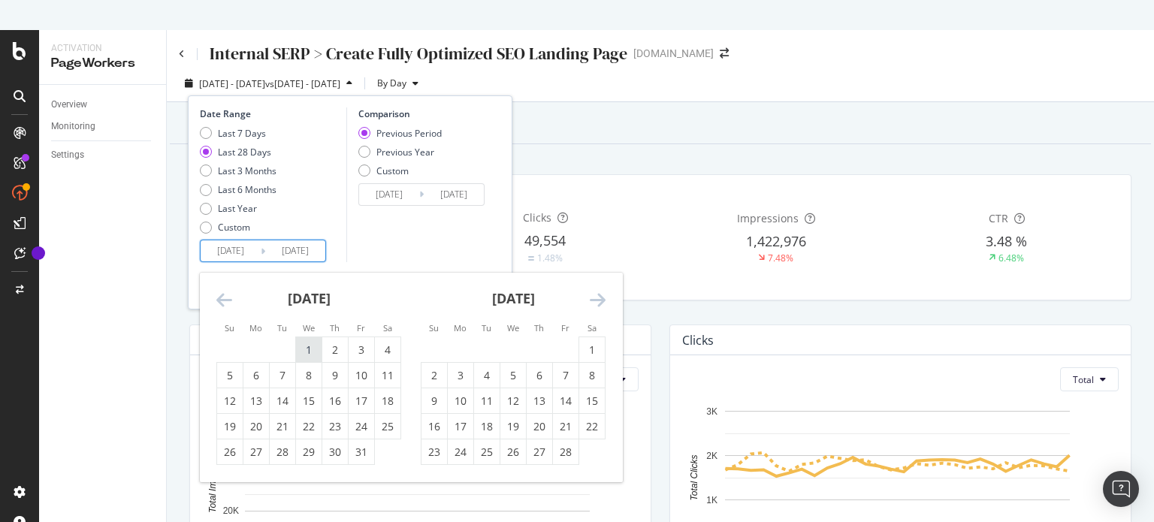
type input "[DATE]"
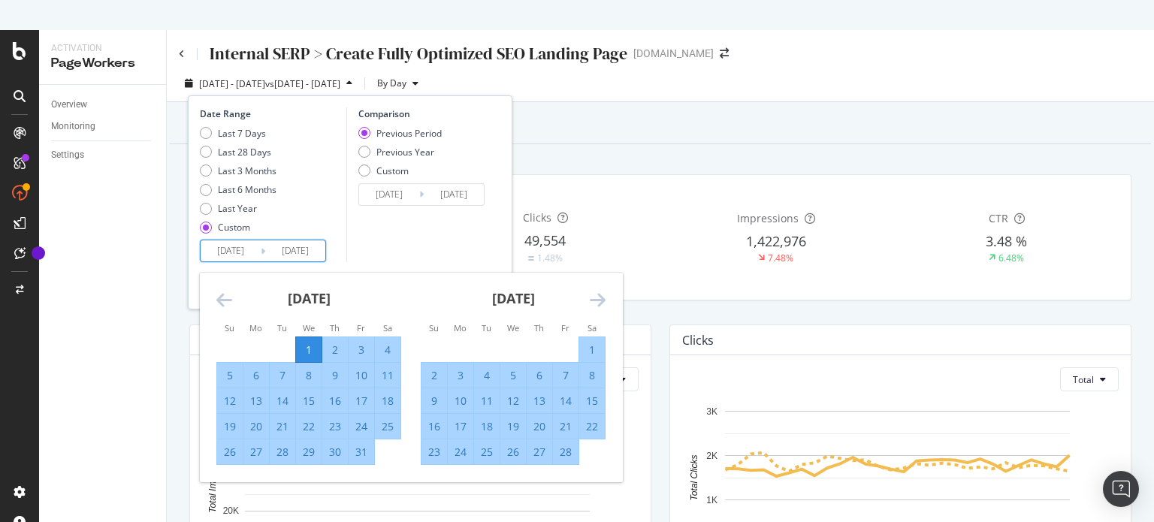
click at [609, 302] on div "[DATE] 1 2 3 4 5 6 7 8 9 10 11 12 13 14 15 16 17 18 19 20 21 22 23 24 25 26 27 …" at bounding box center [513, 369] width 204 height 192
click at [603, 301] on icon "Move forward to switch to the next month." at bounding box center [598, 300] width 16 height 18
click at [602, 301] on icon "Move forward to switch to the next month." at bounding box center [598, 300] width 16 height 18
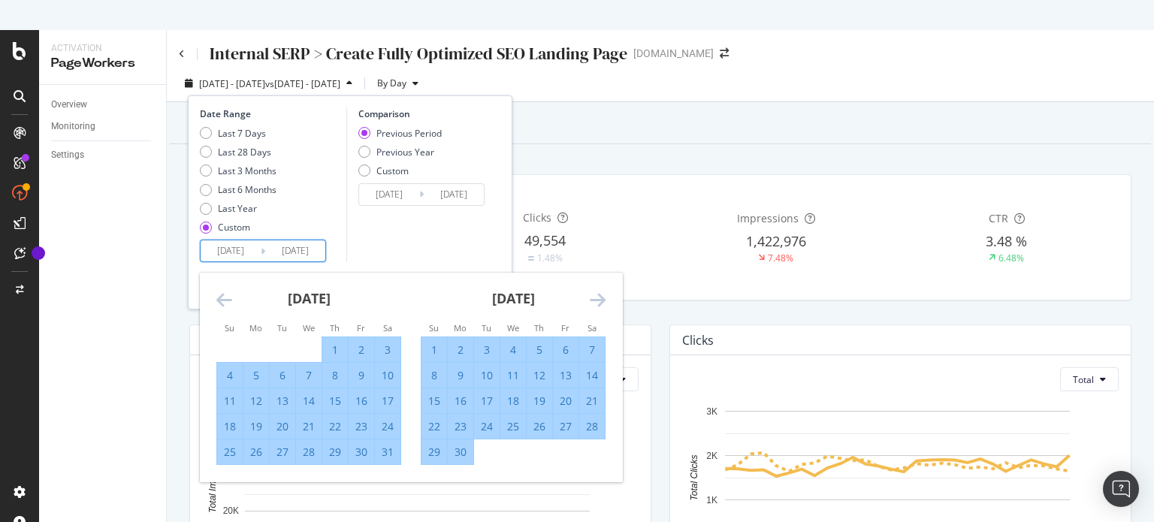
click at [602, 301] on icon "Move forward to switch to the next month." at bounding box center [598, 300] width 16 height 18
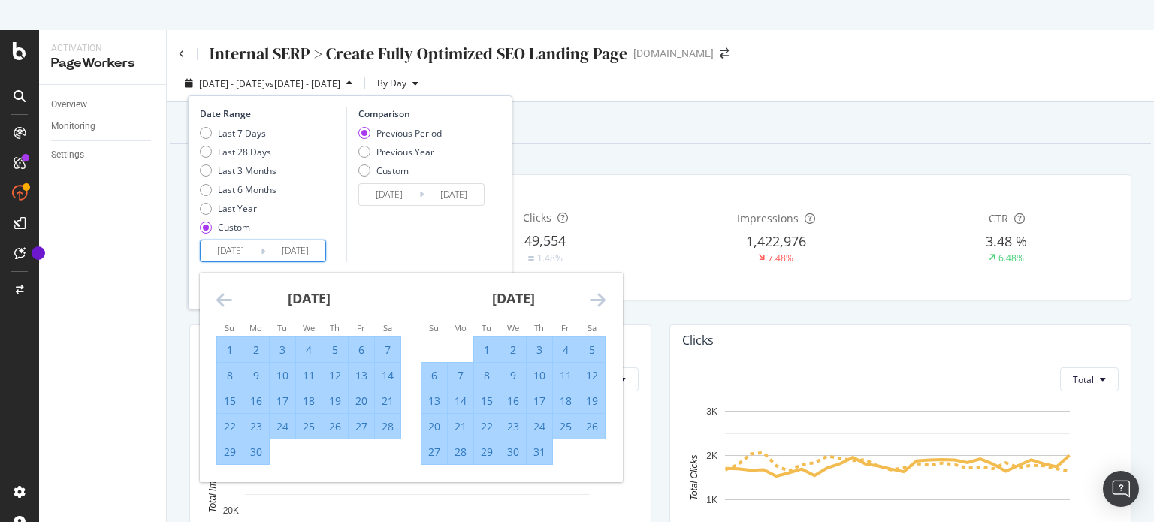
click at [602, 301] on icon "Move forward to switch to the next month." at bounding box center [598, 300] width 16 height 18
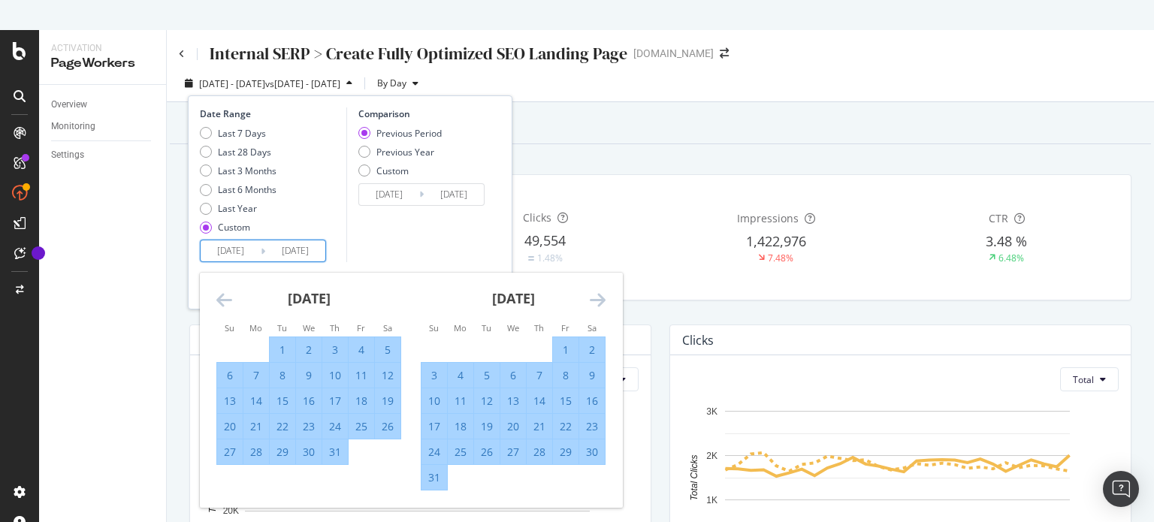
click at [434, 483] on div "31" at bounding box center [434, 477] width 26 height 15
type input "[DATE]"
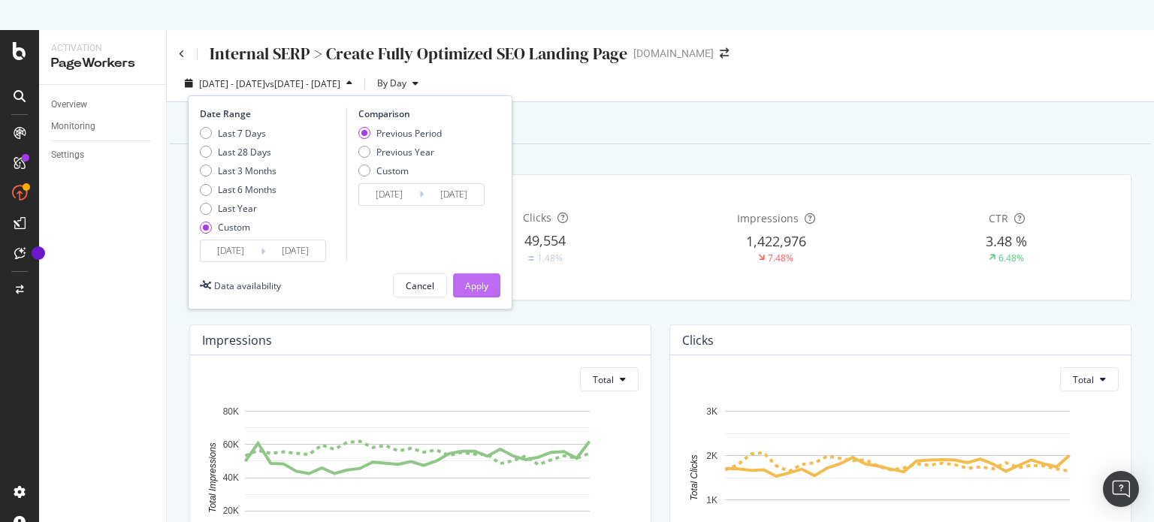
click at [476, 284] on div "Apply" at bounding box center [476, 285] width 23 height 13
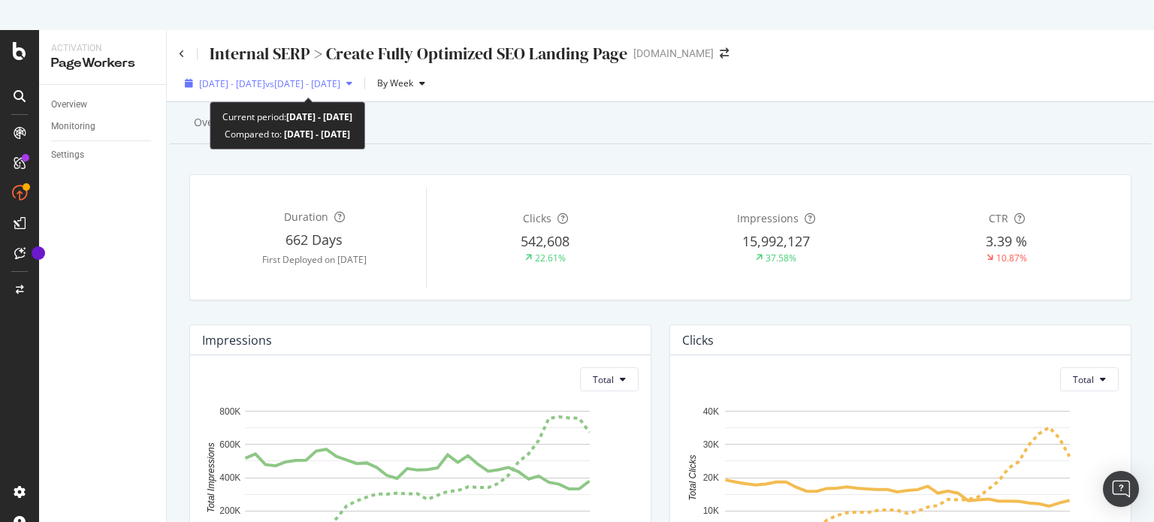
click at [358, 81] on div "button" at bounding box center [349, 83] width 18 height 9
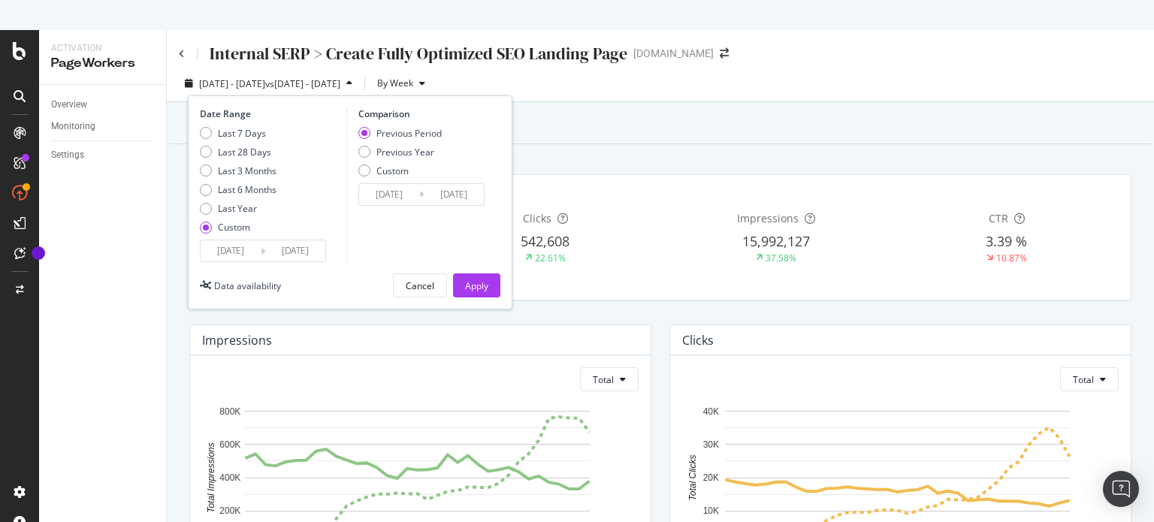
click at [309, 249] on input "[DATE]" at bounding box center [295, 250] width 60 height 21
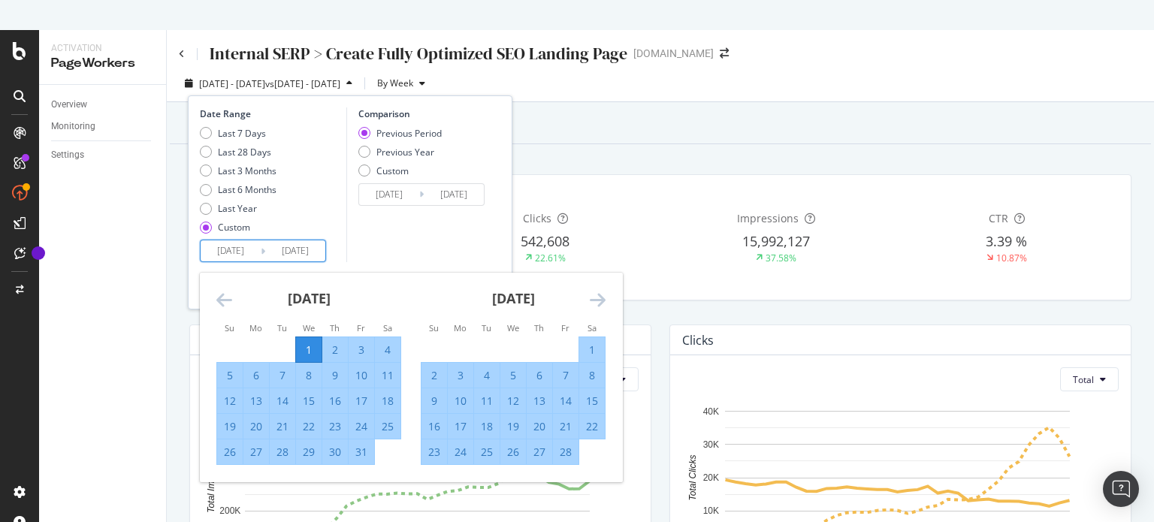
click at [601, 297] on icon "Move forward to switch to the next month." at bounding box center [598, 300] width 16 height 18
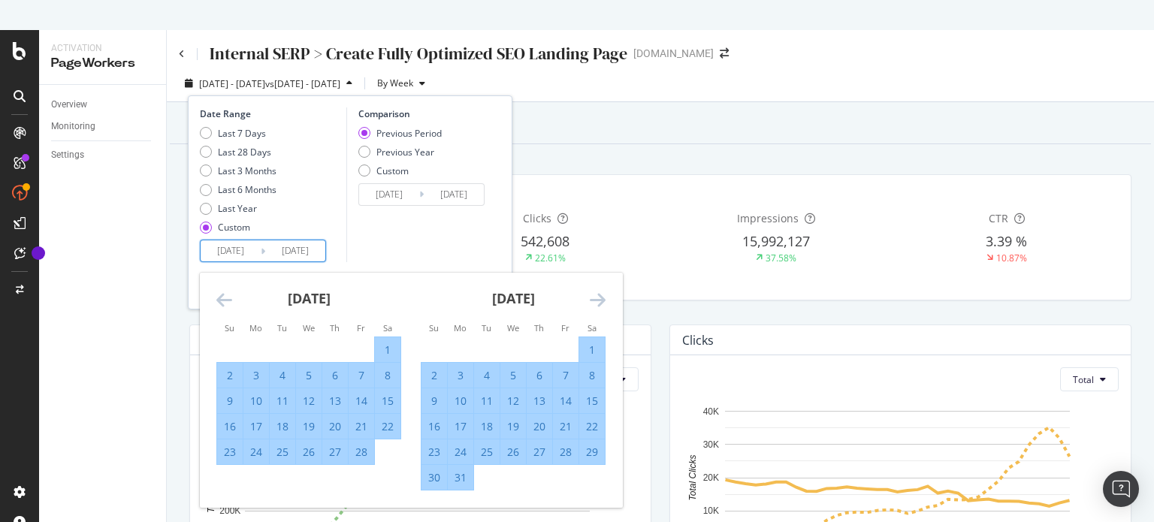
click at [600, 297] on icon "Move forward to switch to the next month." at bounding box center [598, 300] width 16 height 18
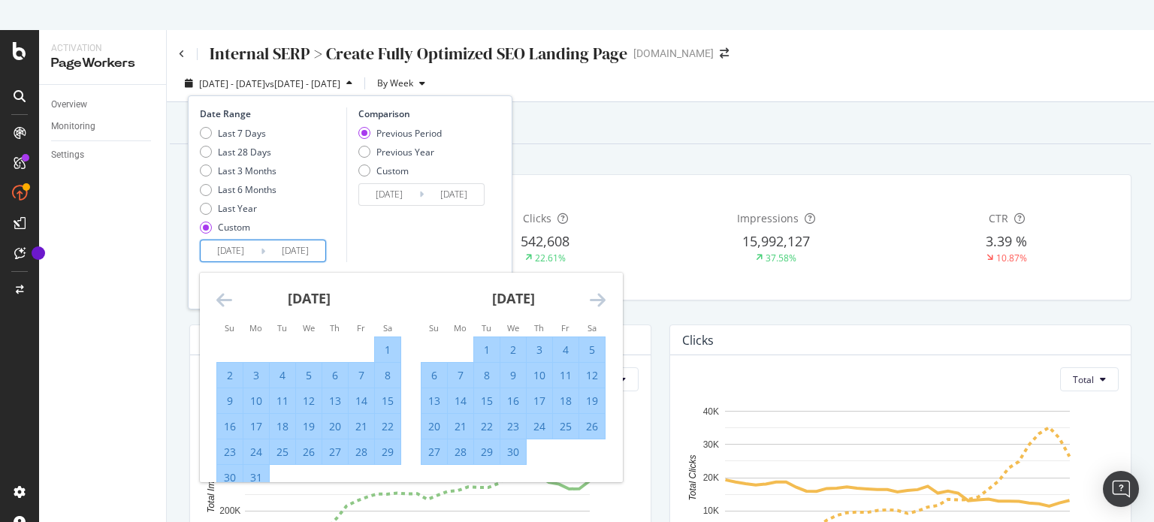
click at [600, 297] on icon "Move forward to switch to the next month." at bounding box center [598, 300] width 16 height 18
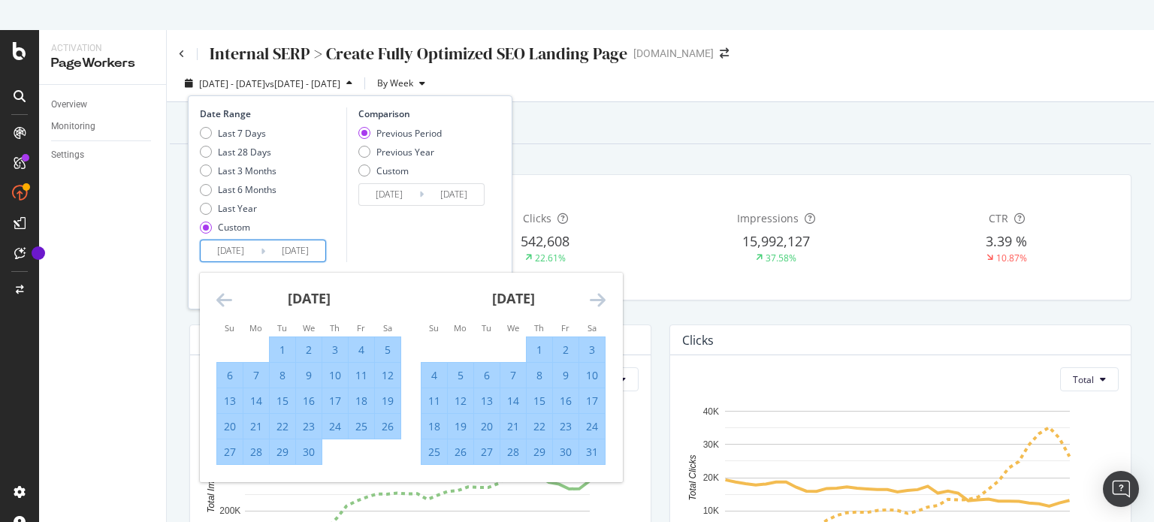
click at [600, 297] on icon "Move forward to switch to the next month." at bounding box center [598, 300] width 16 height 18
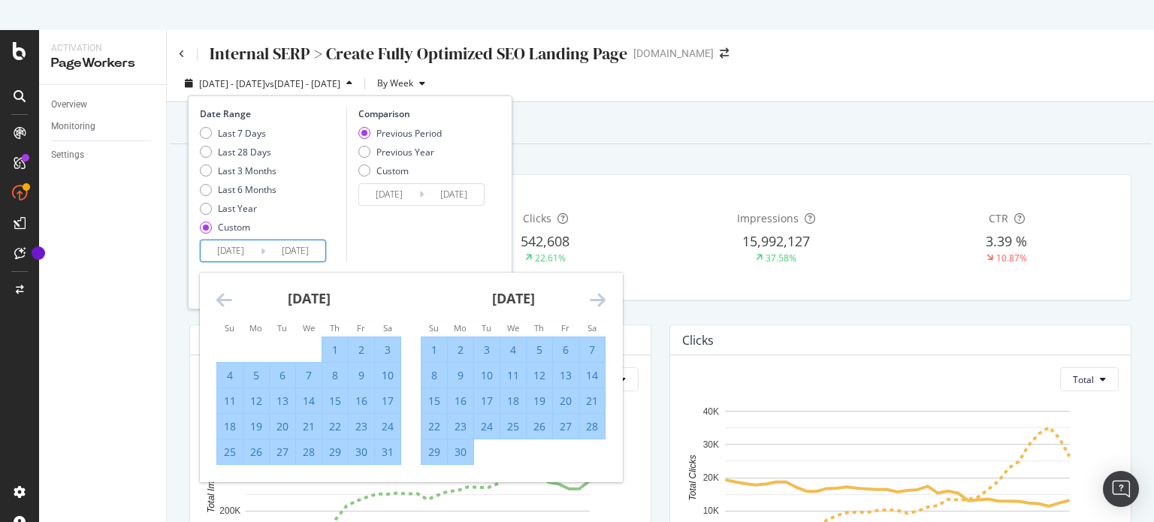
click at [600, 297] on icon "Move forward to switch to the next month." at bounding box center [598, 300] width 16 height 18
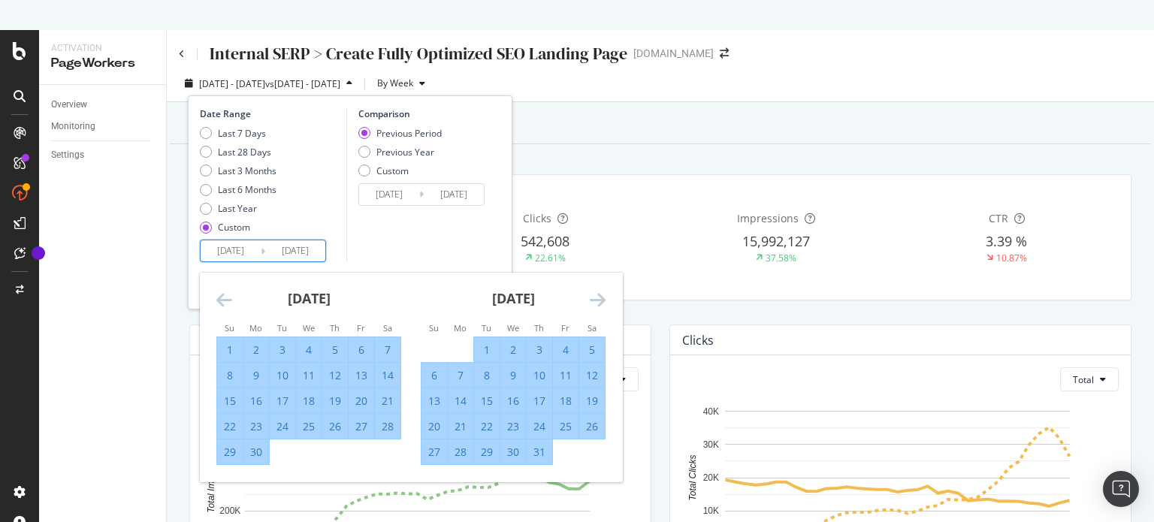
click at [600, 297] on icon "Move forward to switch to the next month." at bounding box center [598, 300] width 16 height 18
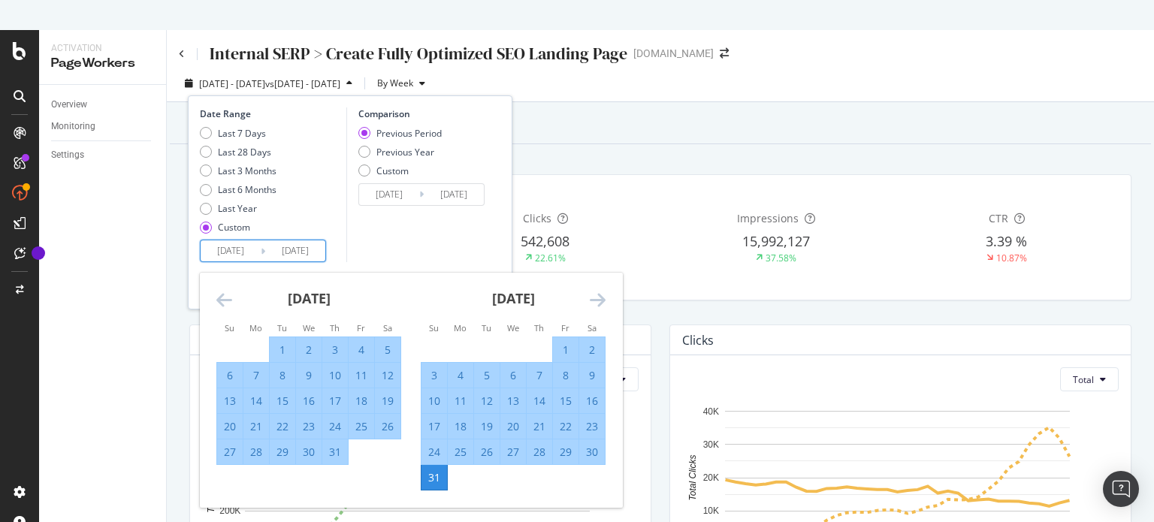
click at [436, 475] on div "31" at bounding box center [434, 477] width 26 height 15
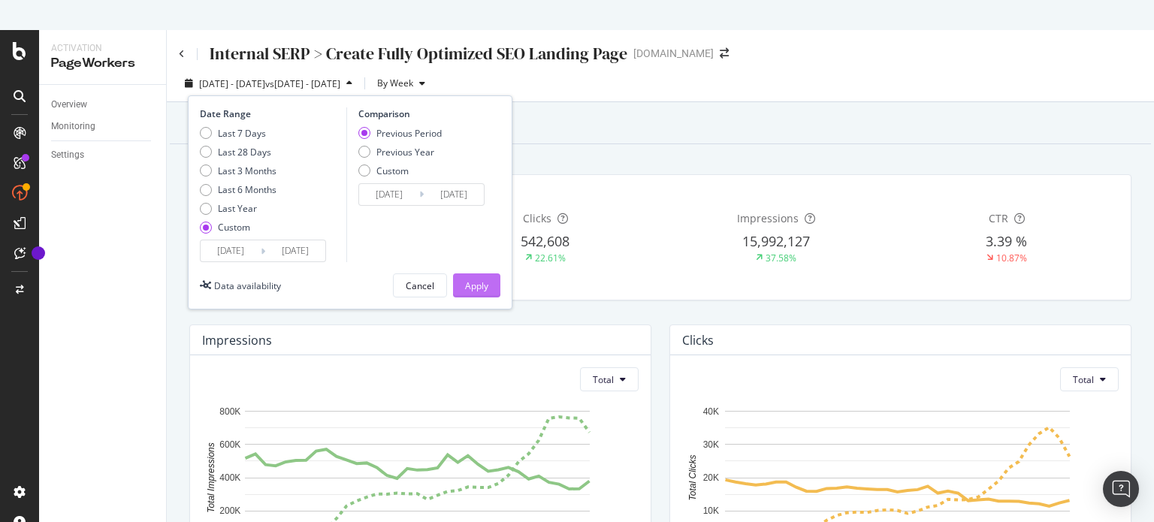
click at [462, 286] on button "Apply" at bounding box center [476, 285] width 47 height 24
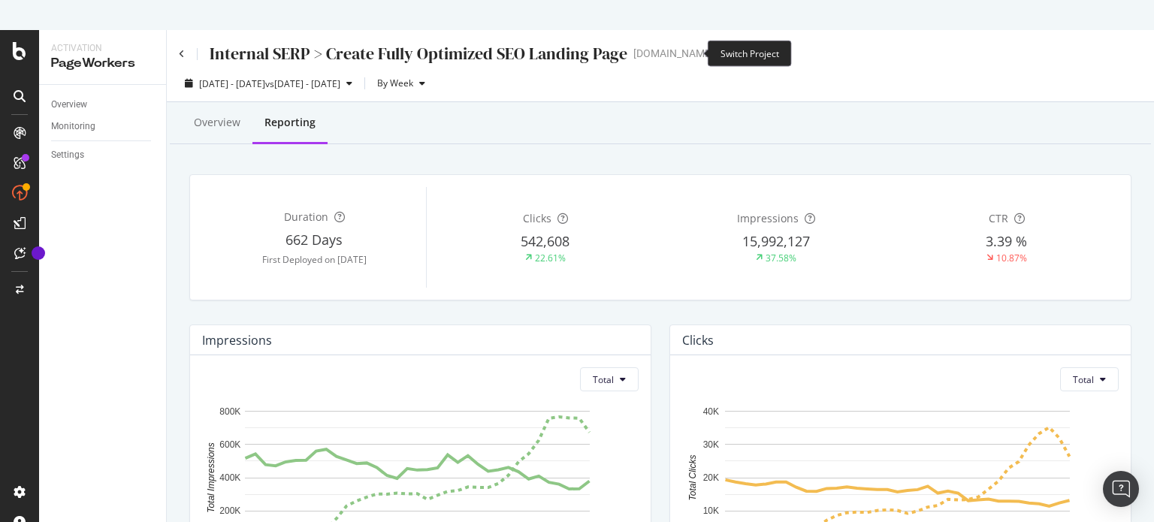
click at [720, 48] on icon "arrow-right-arrow-left" at bounding box center [724, 53] width 9 height 11
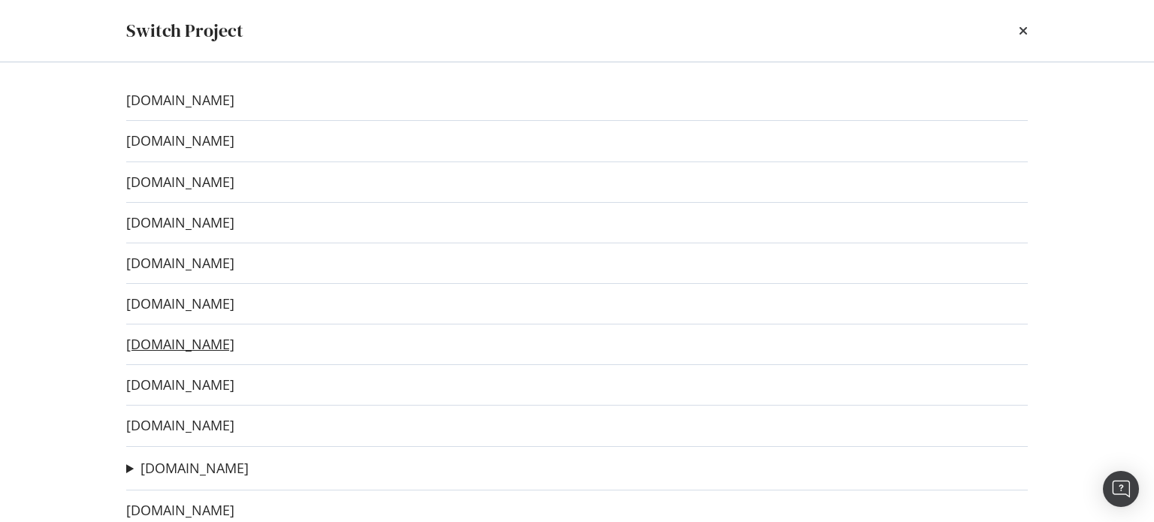
click at [168, 339] on link "[DOMAIN_NAME]" at bounding box center [180, 345] width 108 height 16
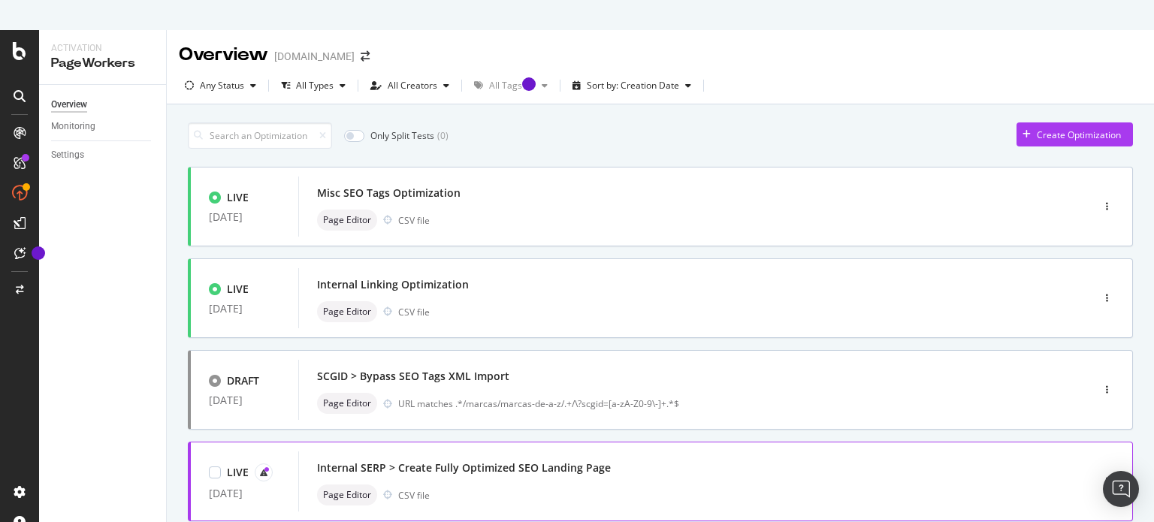
click at [475, 467] on div "Internal SERP > Create Fully Optimized SEO Landing Page" at bounding box center [464, 467] width 294 height 15
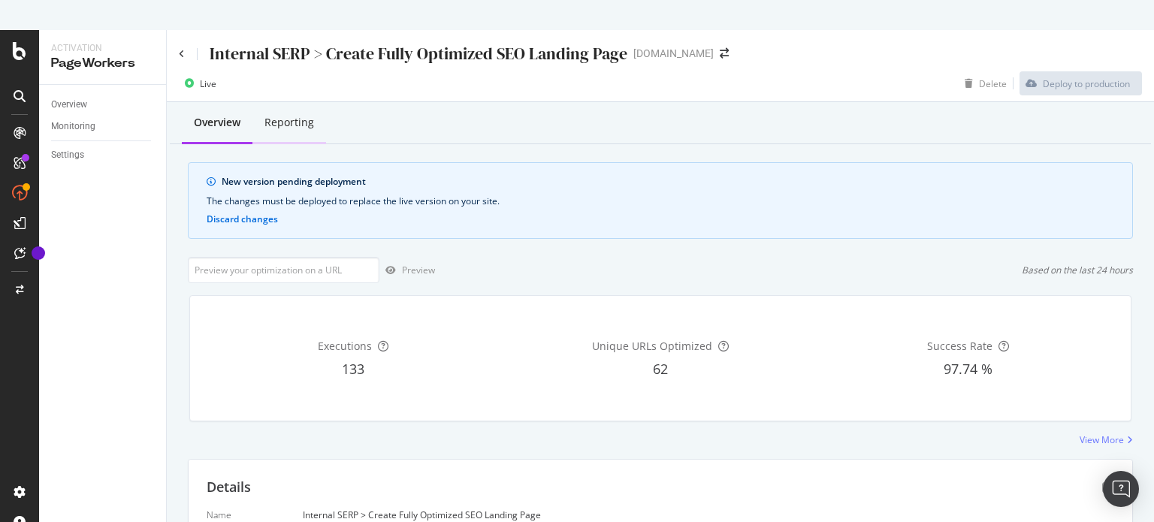
click at [300, 122] on div "Reporting" at bounding box center [289, 122] width 50 height 15
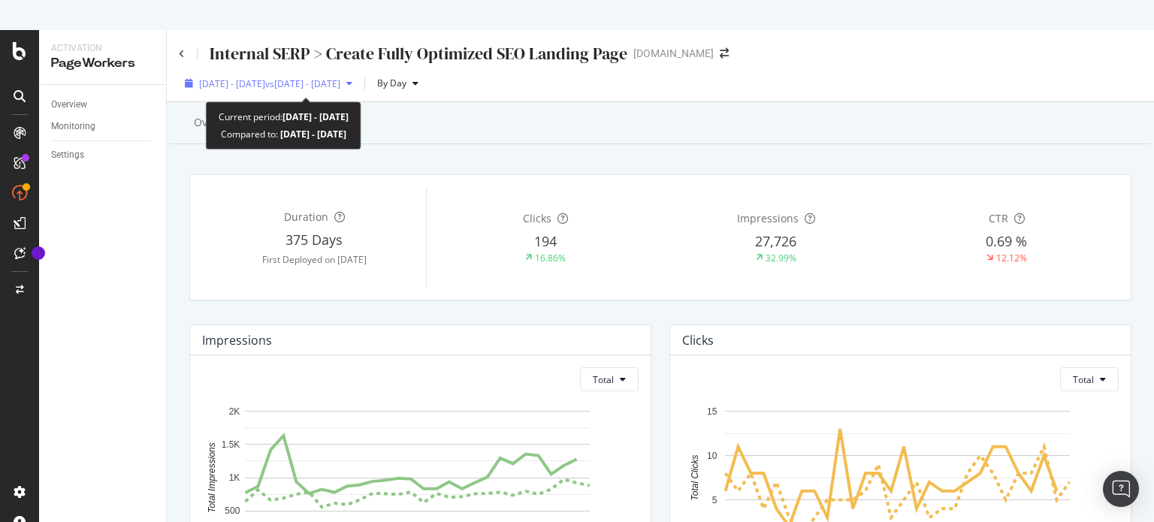
click at [337, 87] on span "vs [DATE] - [DATE]" at bounding box center [302, 83] width 75 height 13
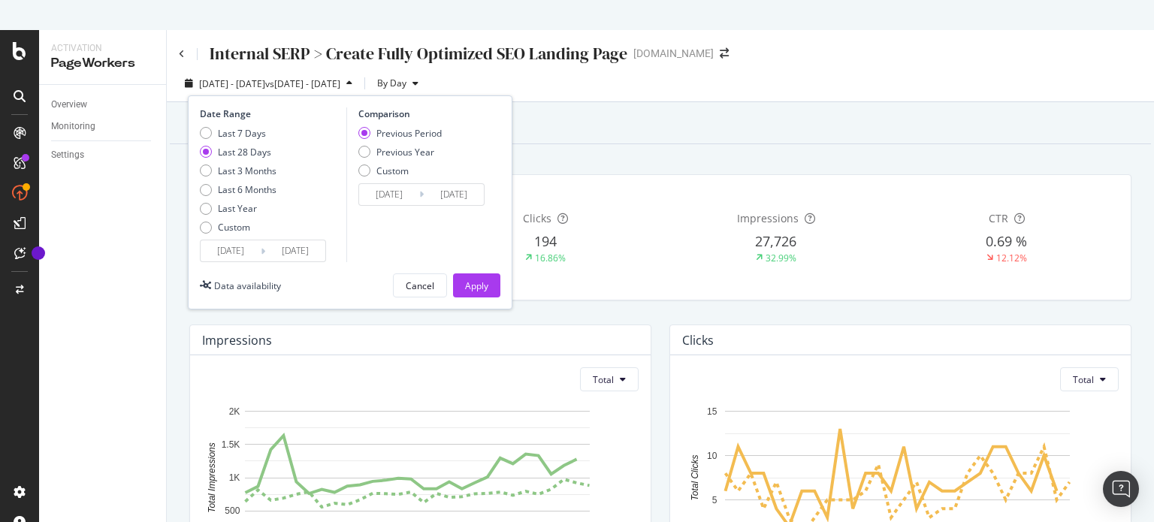
click at [231, 254] on input "[DATE]" at bounding box center [231, 250] width 60 height 21
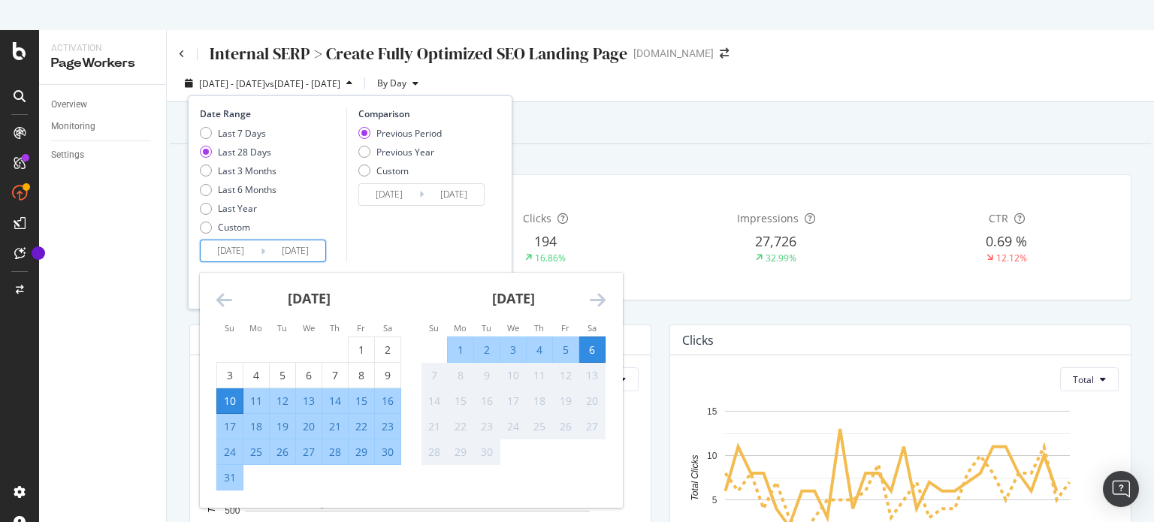
click at [227, 300] on icon "Move backward to switch to the previous month." at bounding box center [224, 300] width 16 height 18
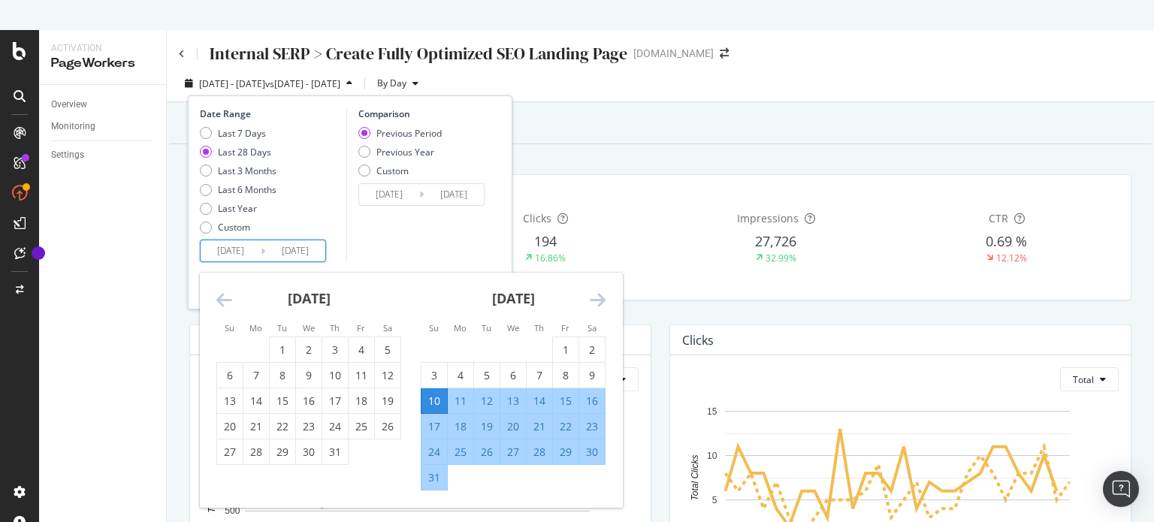
click at [227, 300] on icon "Move backward to switch to the previous month." at bounding box center [224, 300] width 16 height 18
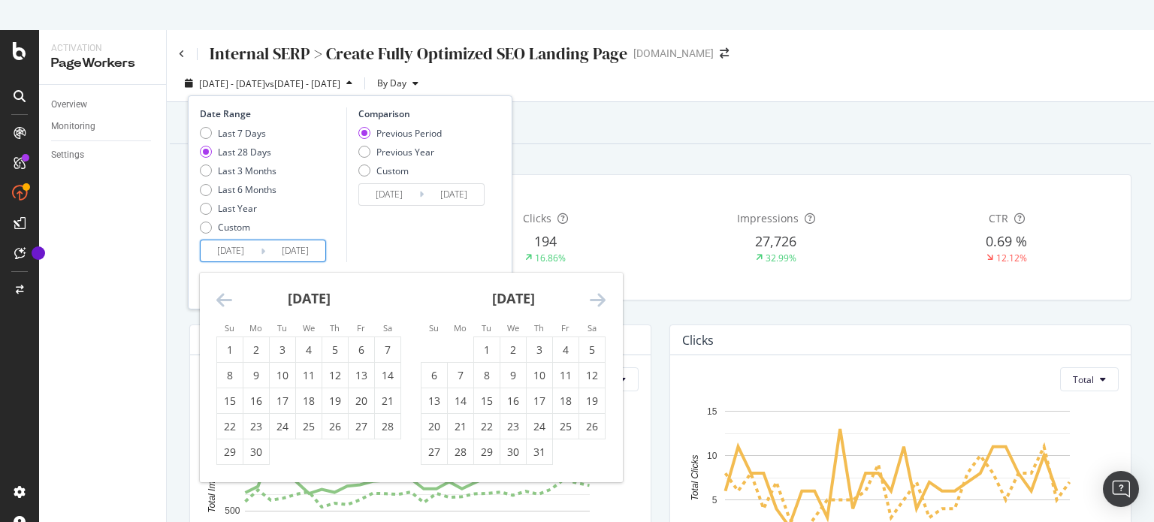
click at [227, 300] on icon "Move backward to switch to the previous month." at bounding box center [224, 300] width 16 height 18
click at [226, 300] on icon "Move backward to switch to the previous month." at bounding box center [224, 300] width 16 height 18
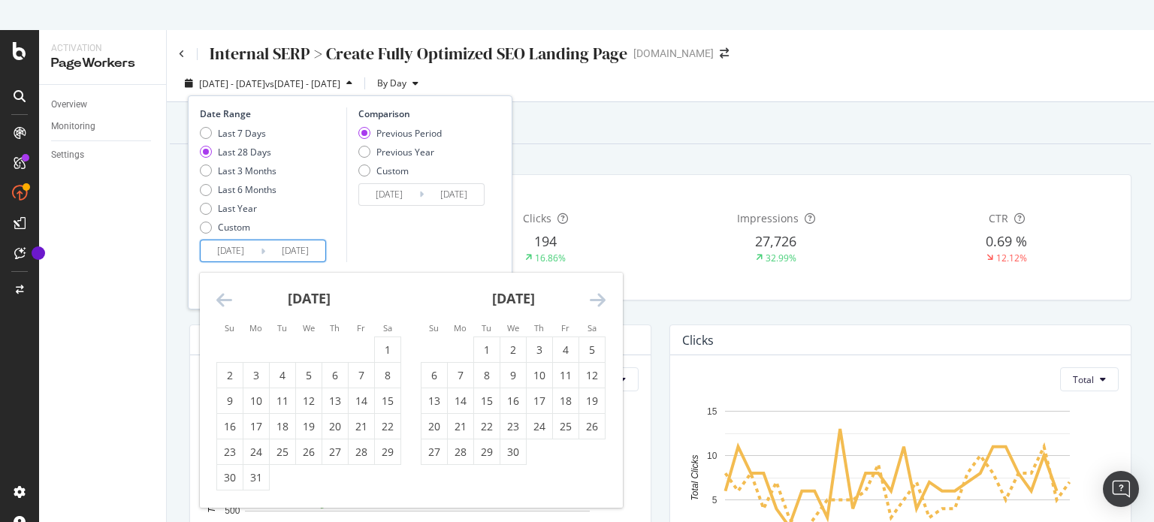
click at [226, 300] on icon "Move backward to switch to the previous month." at bounding box center [224, 300] width 16 height 18
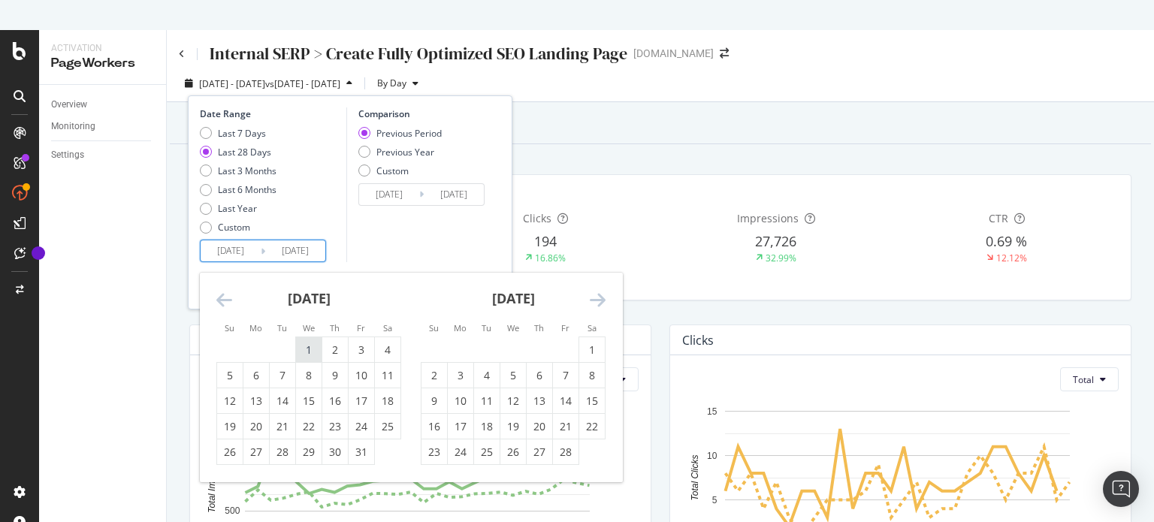
click at [309, 343] on div "1" at bounding box center [309, 350] width 26 height 15
type input "[DATE]"
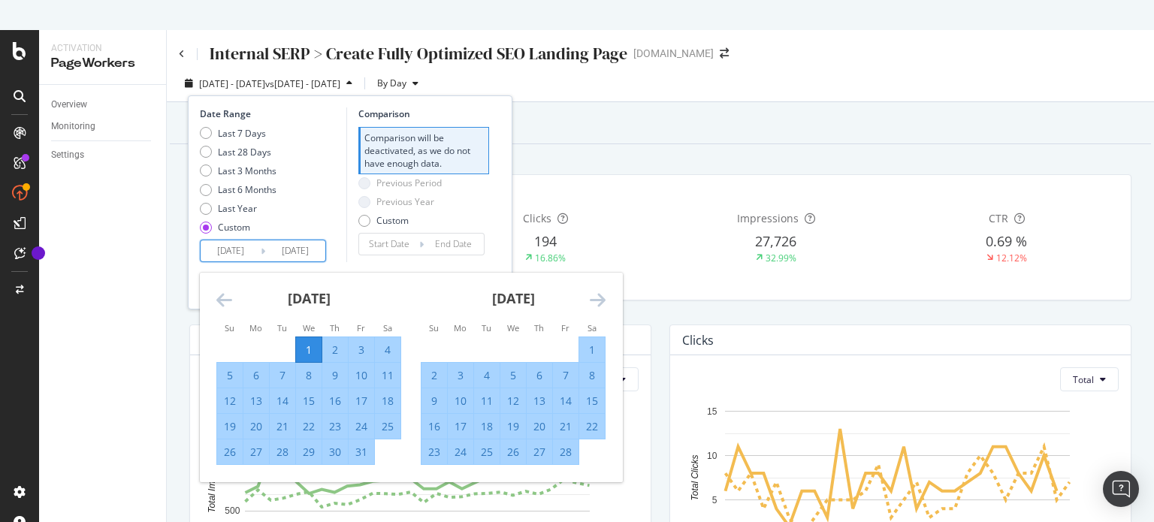
click at [594, 291] on icon "Move forward to switch to the next month." at bounding box center [598, 300] width 16 height 18
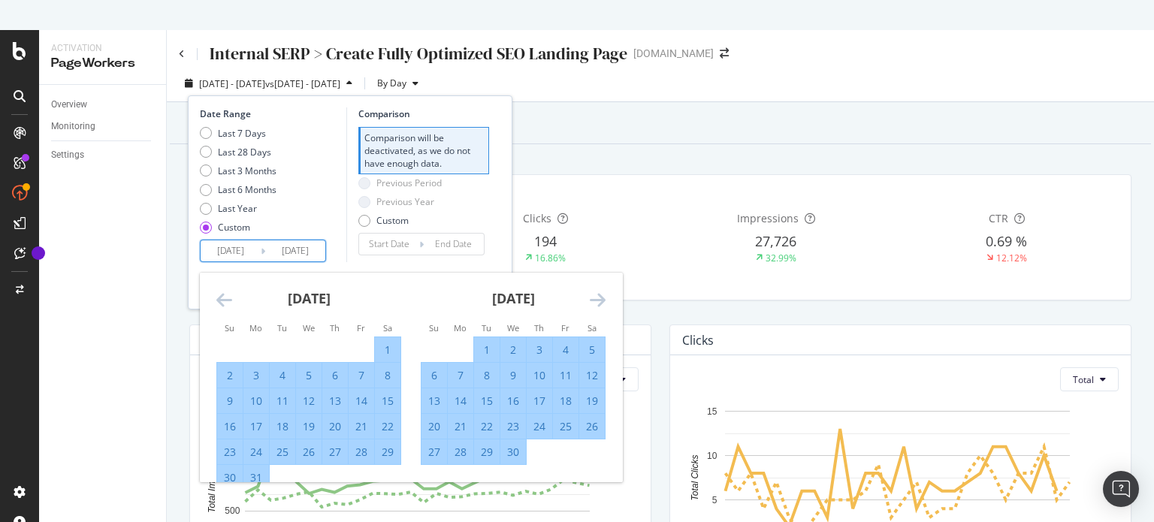
click at [594, 291] on icon "Move forward to switch to the next month." at bounding box center [598, 300] width 16 height 18
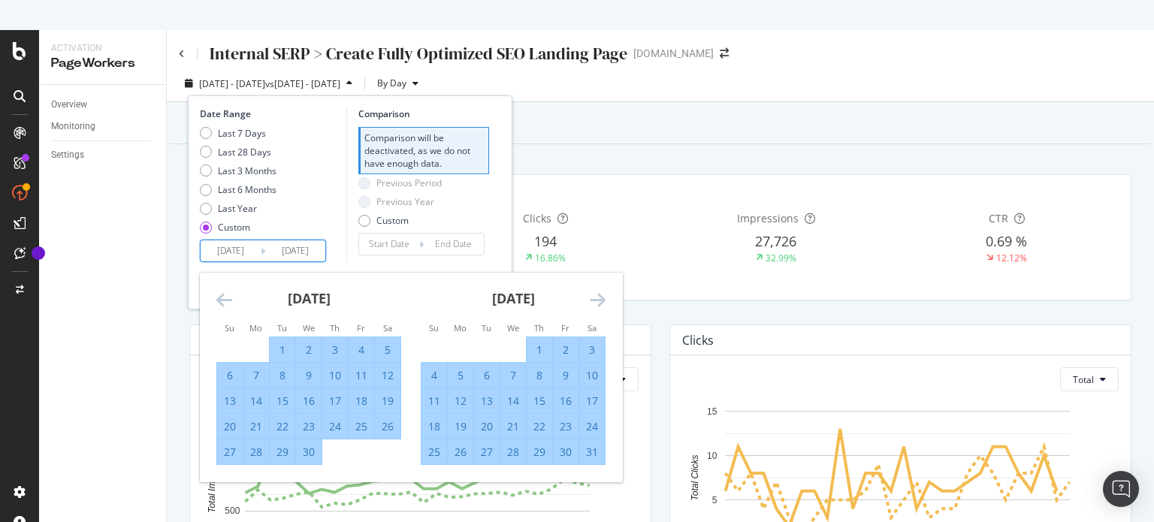
click at [594, 291] on icon "Move forward to switch to the next month." at bounding box center [598, 300] width 16 height 18
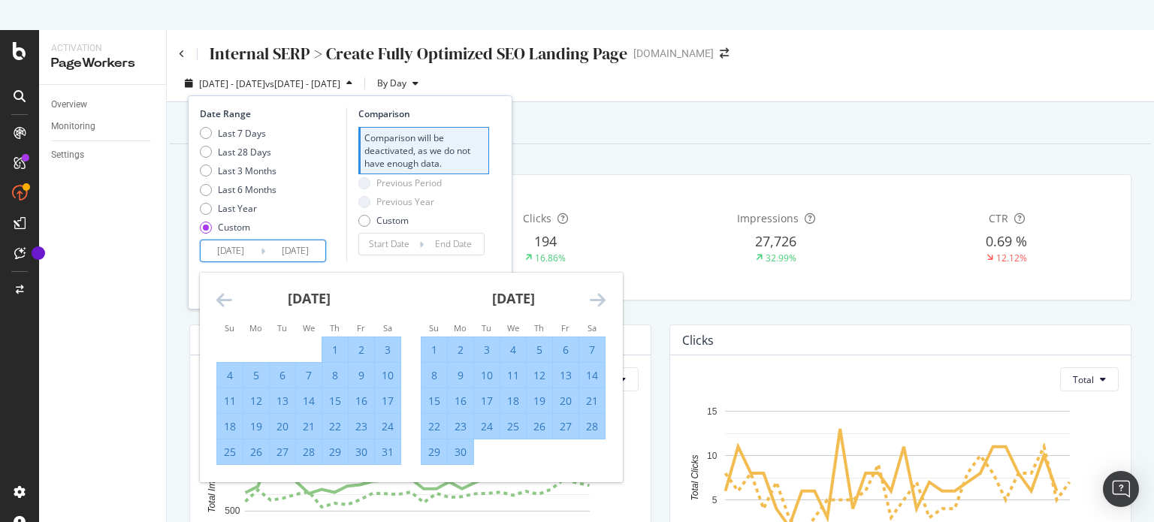
click at [594, 291] on icon "Move forward to switch to the next month." at bounding box center [598, 300] width 16 height 18
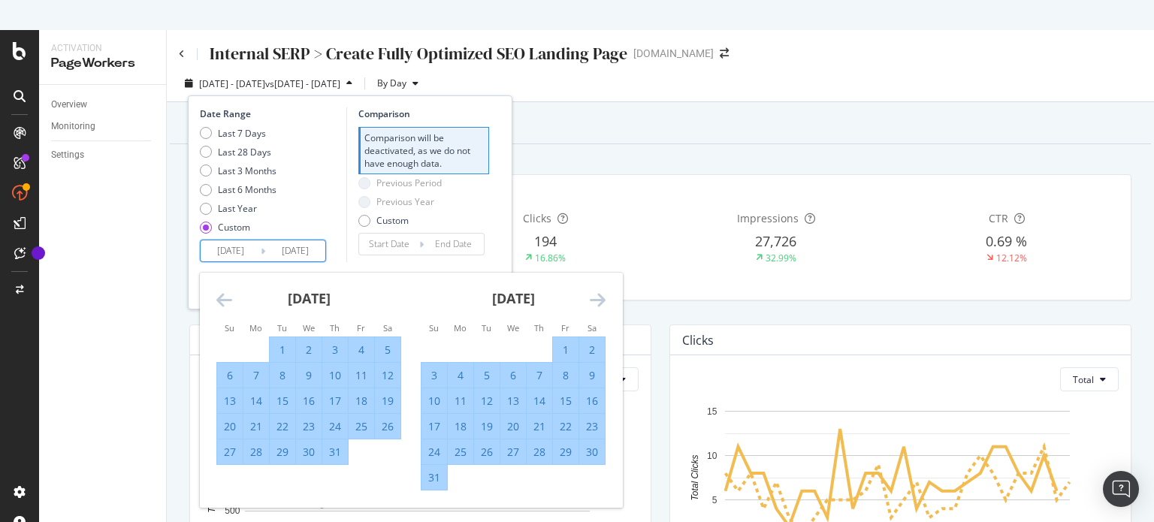
click at [436, 482] on div "31" at bounding box center [434, 477] width 26 height 15
type input "[DATE]"
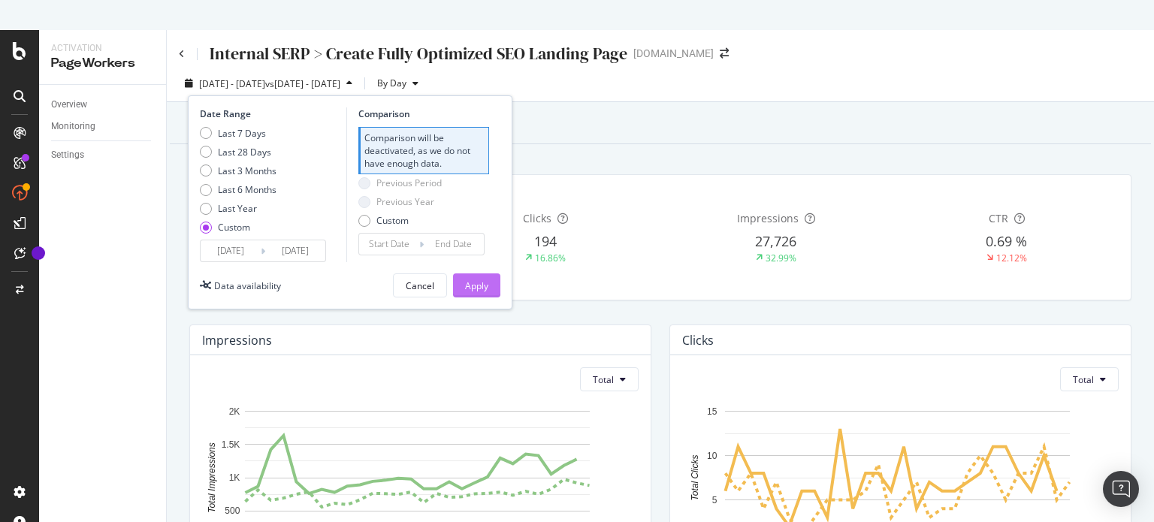
click at [468, 282] on div "Apply" at bounding box center [476, 285] width 23 height 13
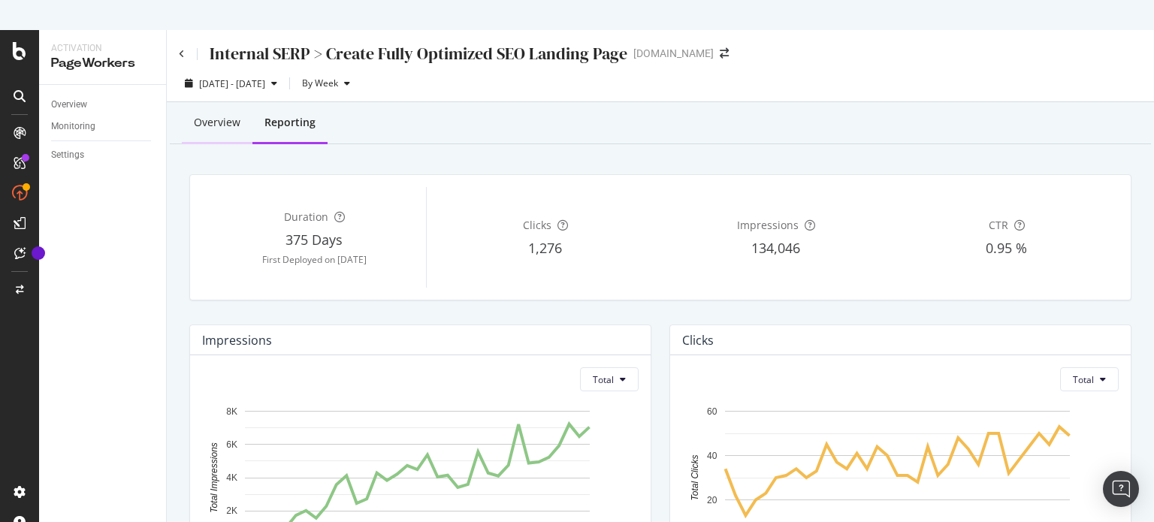
click at [219, 120] on div "Overview" at bounding box center [217, 122] width 47 height 15
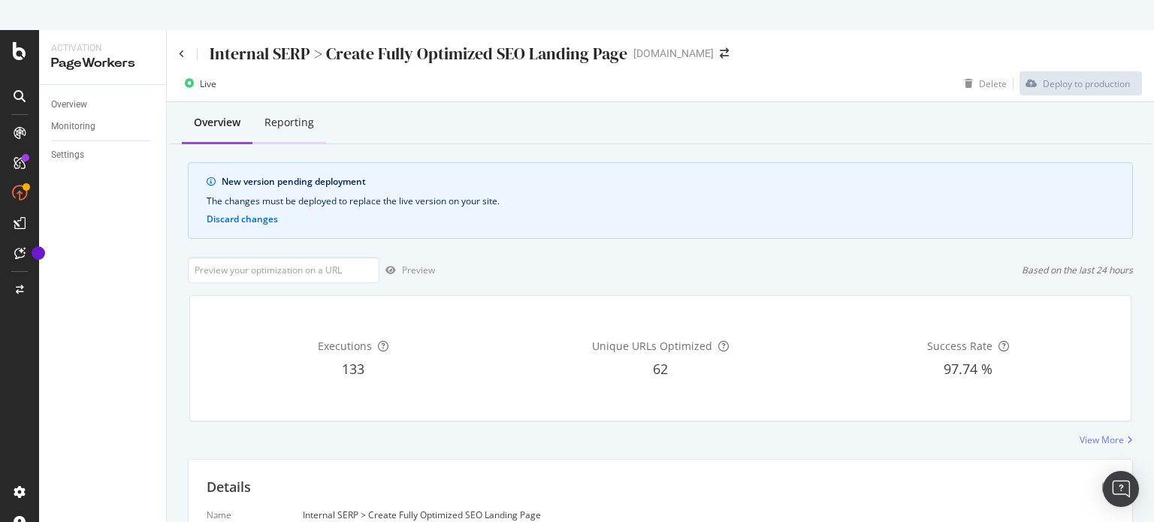
click at [309, 128] on div "Reporting" at bounding box center [289, 122] width 50 height 15
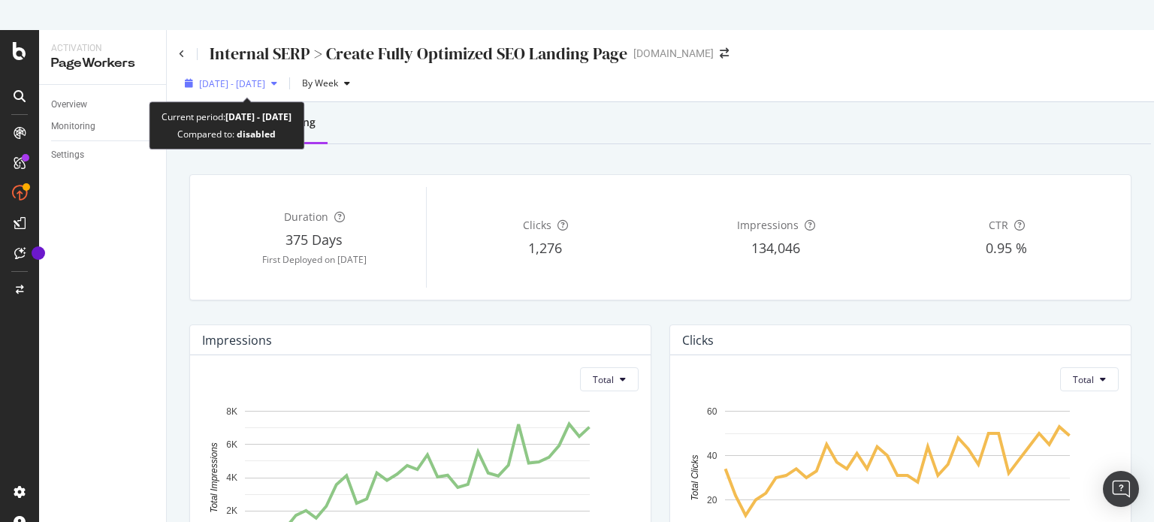
click at [283, 83] on div "button" at bounding box center [274, 83] width 18 height 9
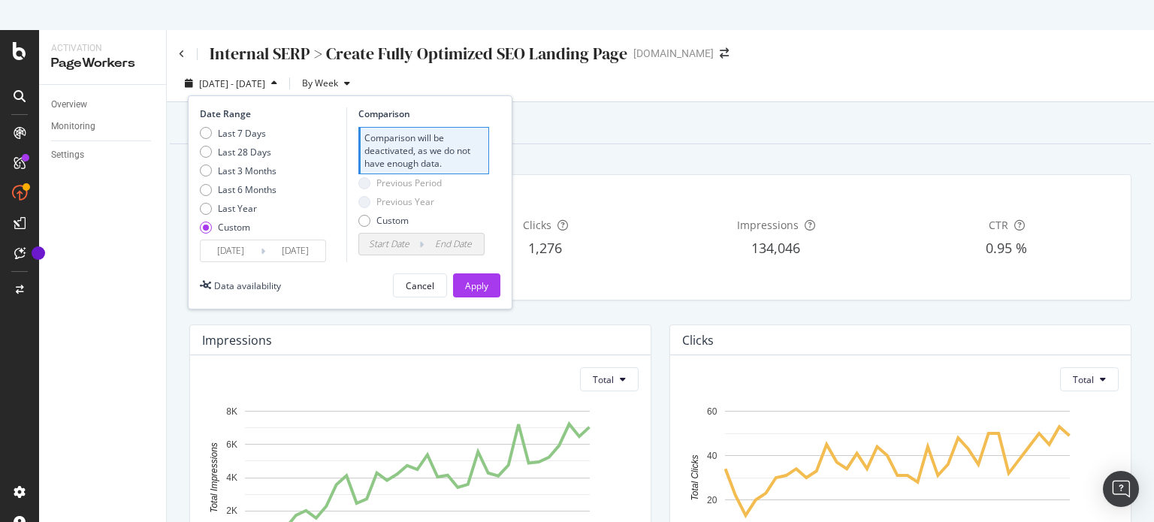
click at [223, 252] on input "[DATE]" at bounding box center [231, 250] width 60 height 21
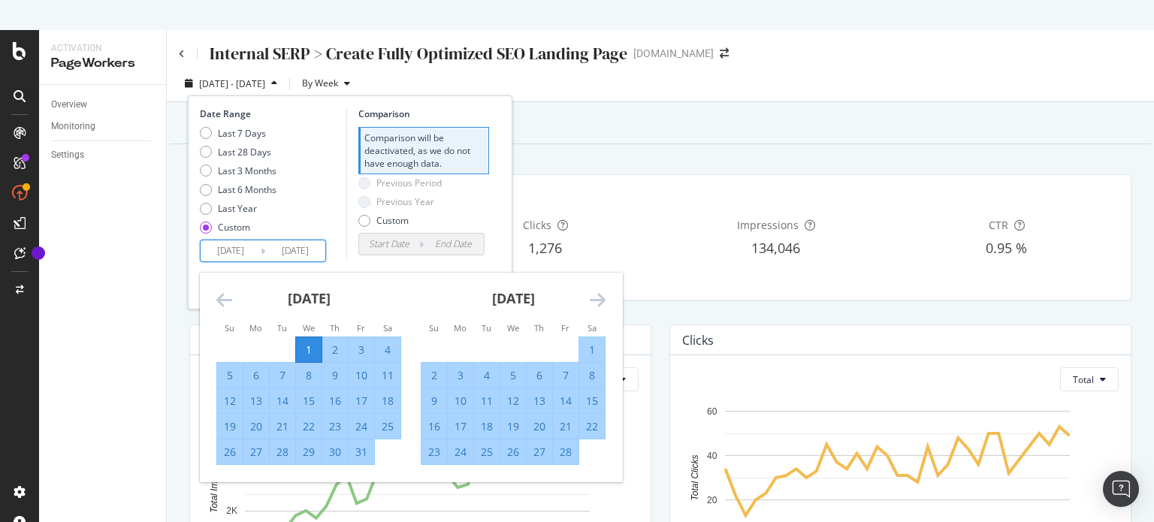
click at [306, 344] on div "1" at bounding box center [309, 350] width 26 height 15
click at [592, 291] on icon "Move forward to switch to the next month." at bounding box center [598, 300] width 16 height 18
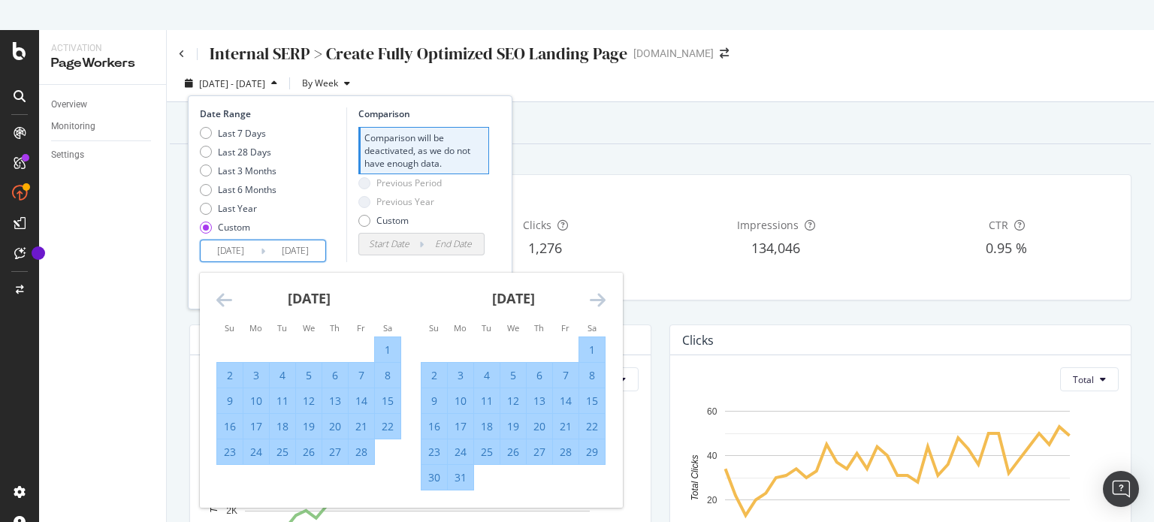
click at [592, 292] on icon "Move forward to switch to the next month." at bounding box center [598, 300] width 16 height 18
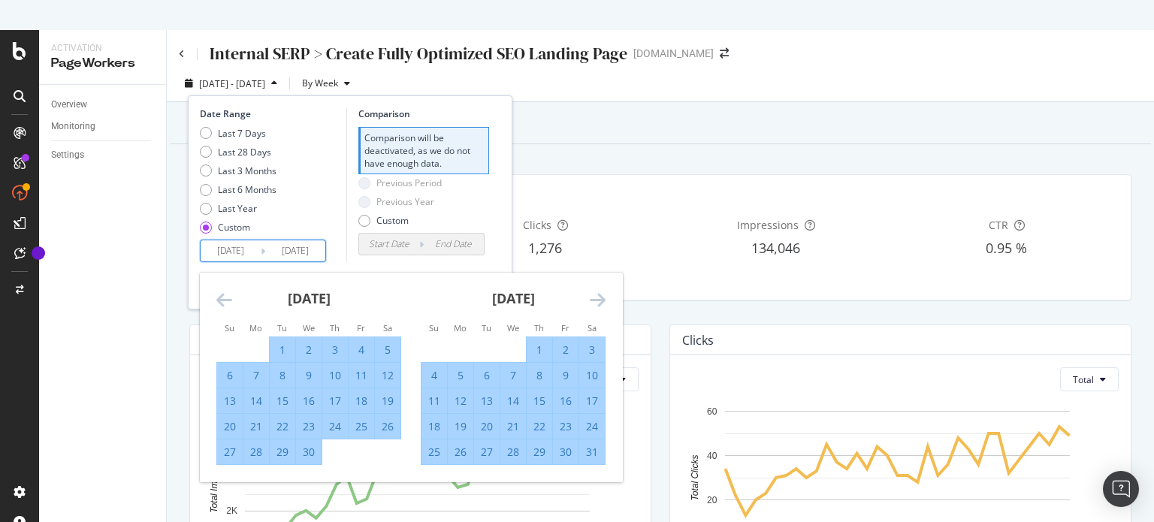
click at [592, 292] on icon "Move forward to switch to the next month." at bounding box center [598, 300] width 16 height 18
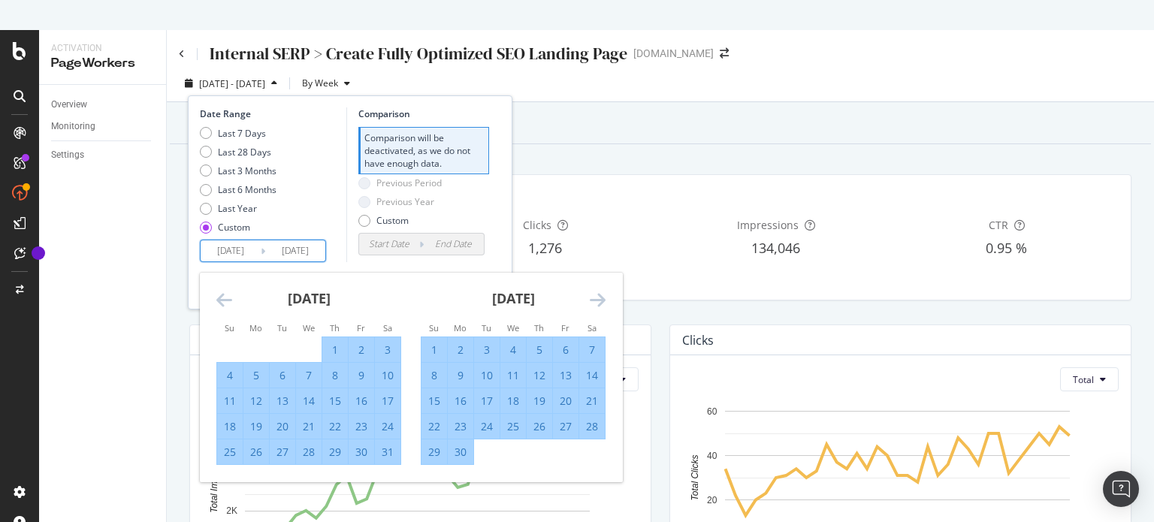
click at [592, 292] on icon "Move forward to switch to the next month." at bounding box center [598, 300] width 16 height 18
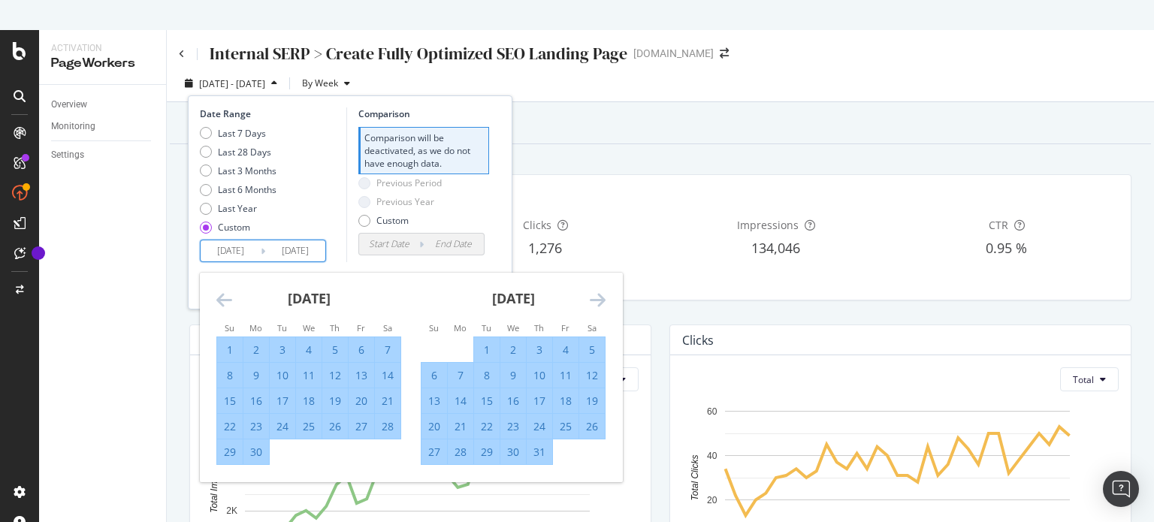
click at [592, 292] on icon "Move forward to switch to the next month." at bounding box center [598, 300] width 16 height 18
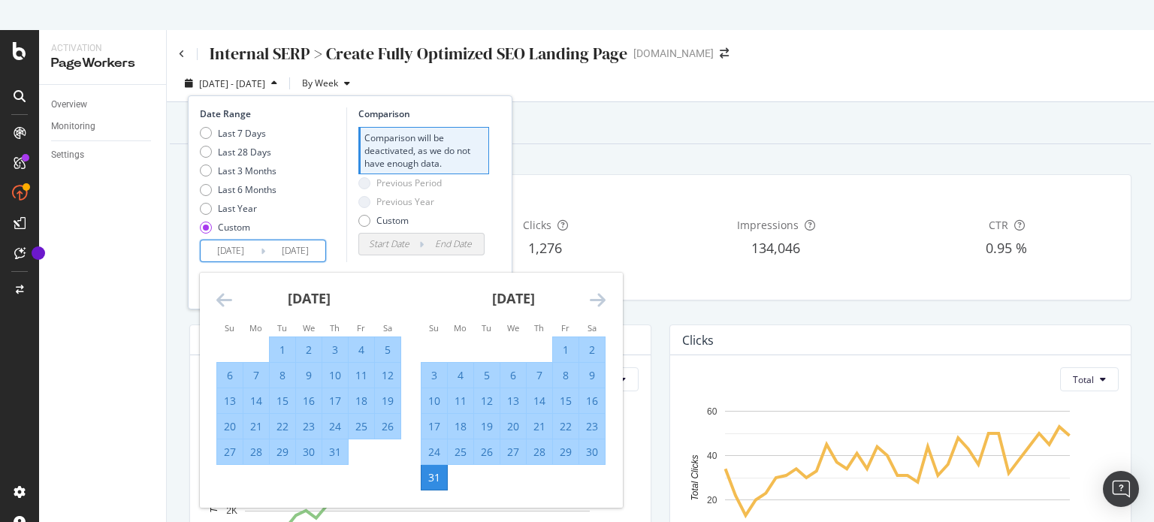
click at [436, 477] on div "31" at bounding box center [434, 477] width 26 height 15
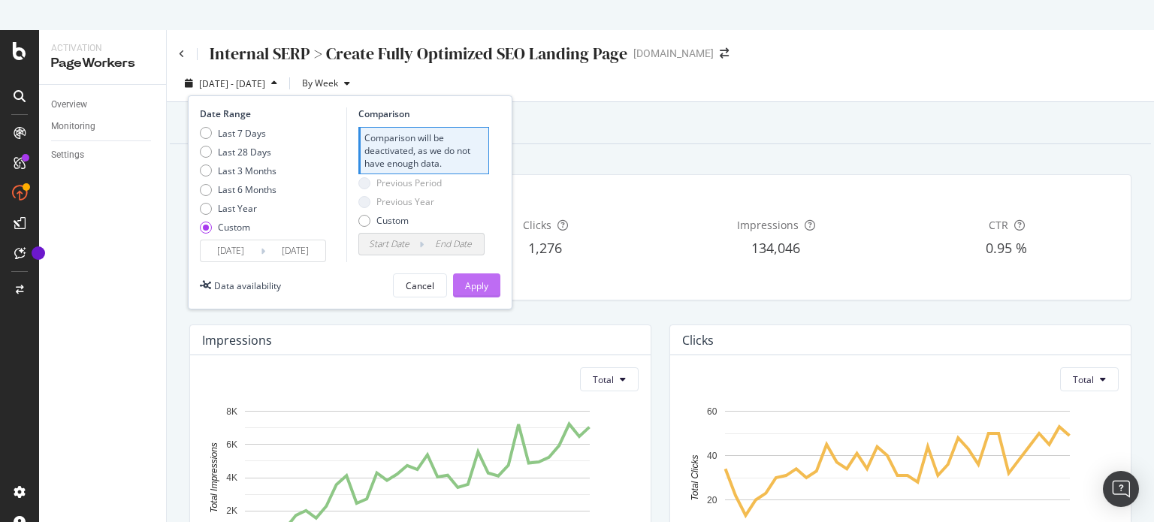
click at [483, 284] on div "Apply" at bounding box center [476, 285] width 23 height 13
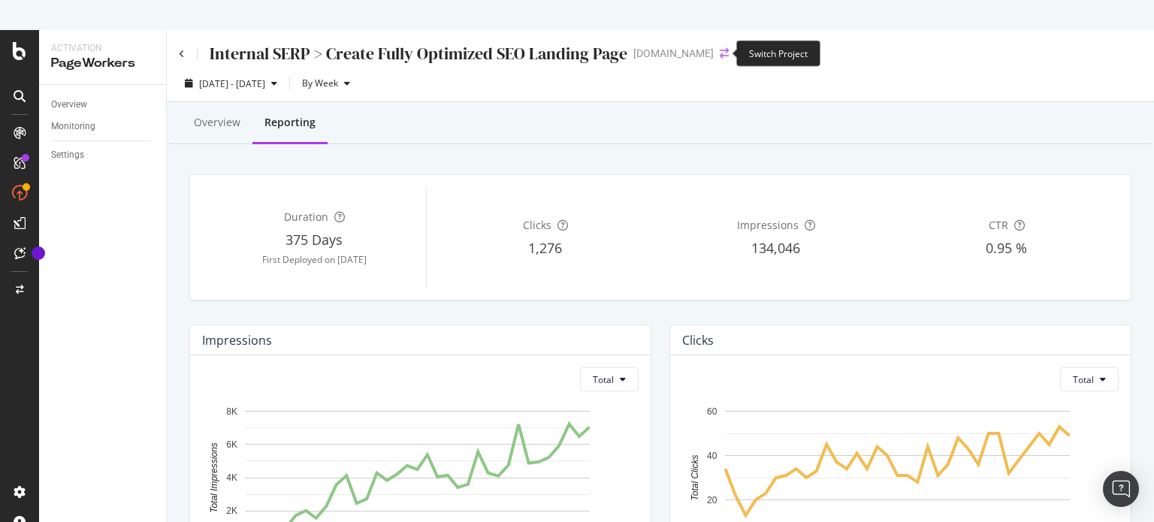
click at [722, 53] on icon "arrow-right-arrow-left" at bounding box center [724, 53] width 9 height 11
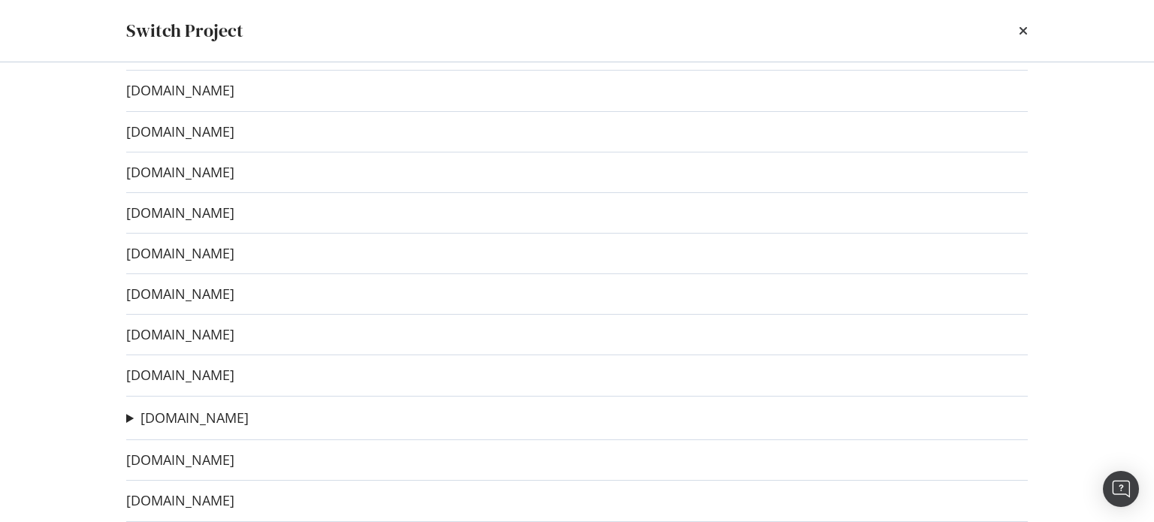
scroll to position [75, 0]
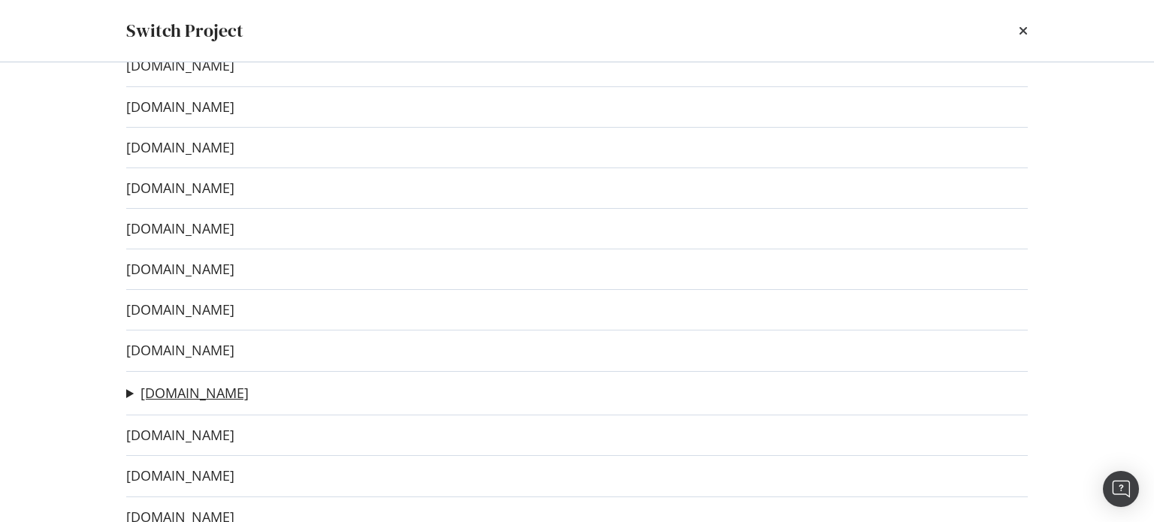
click at [177, 389] on link "[DOMAIN_NAME]" at bounding box center [194, 393] width 108 height 16
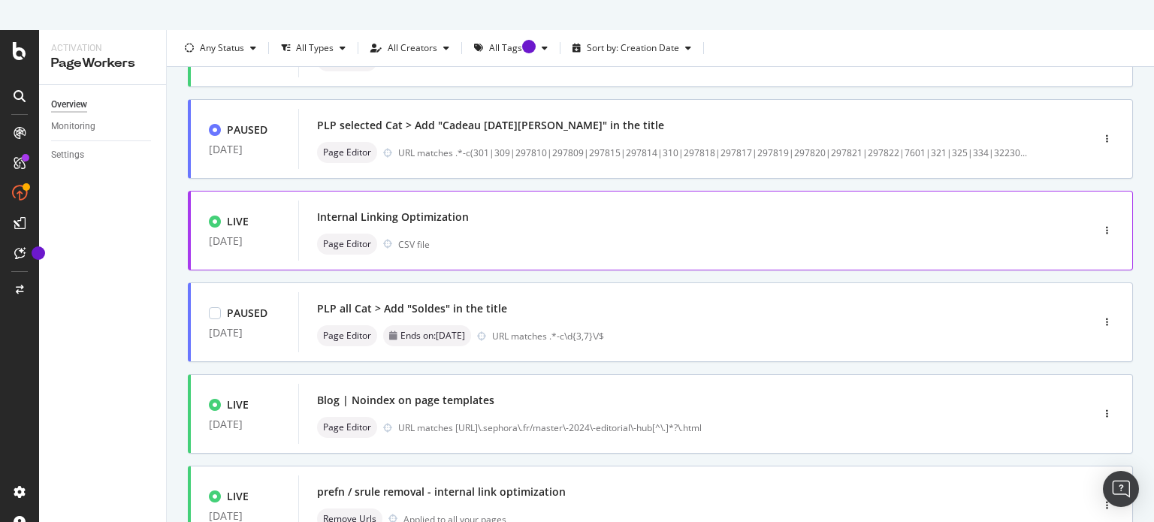
scroll to position [601, 0]
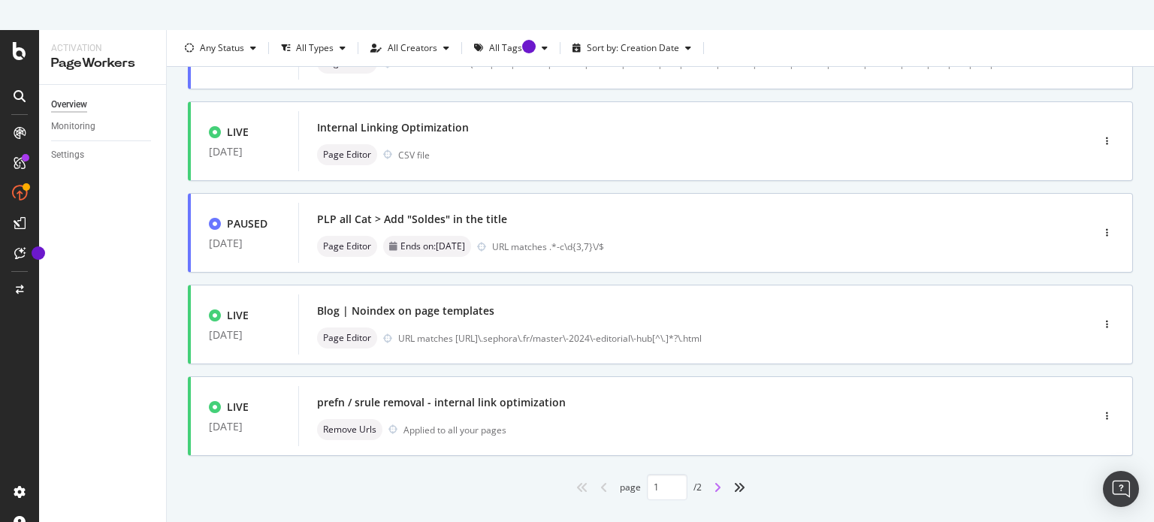
click at [714, 487] on icon "angle-right" at bounding box center [718, 488] width 8 height 12
type input "2"
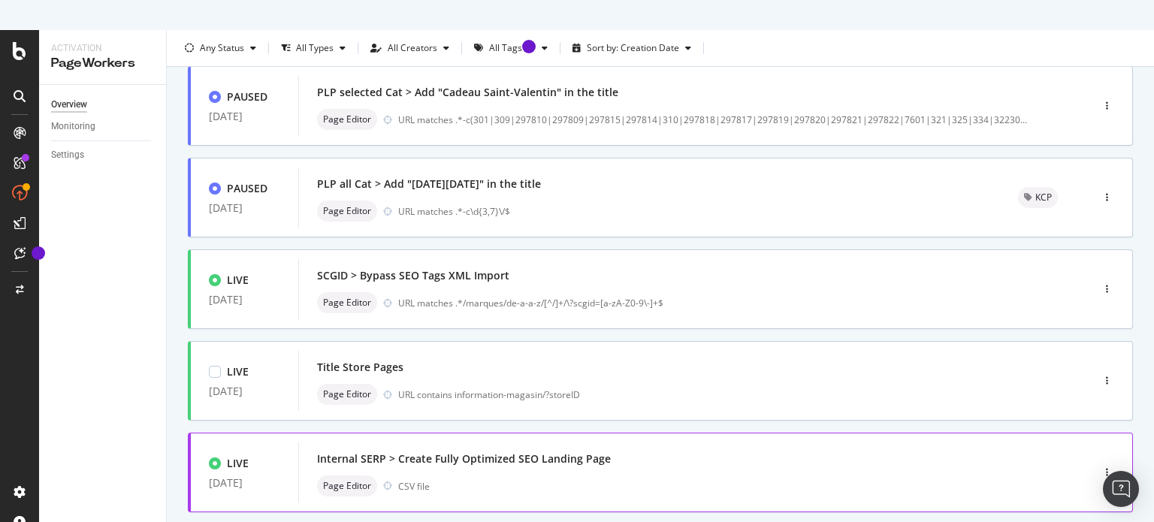
scroll to position [300, 0]
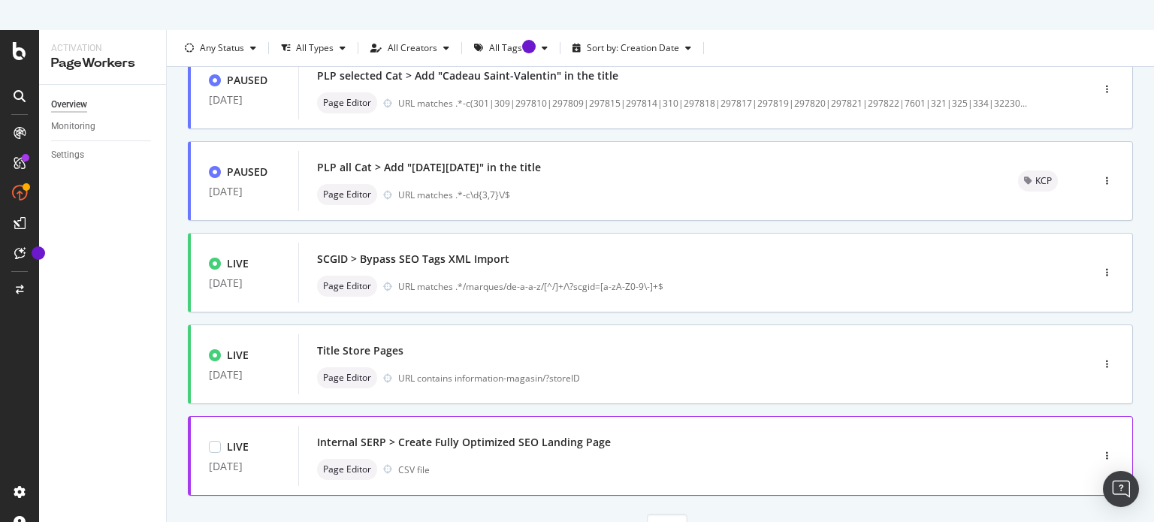
click at [581, 440] on div "Internal SERP > Create Fully Optimized SEO Landing Page" at bounding box center [464, 442] width 294 height 15
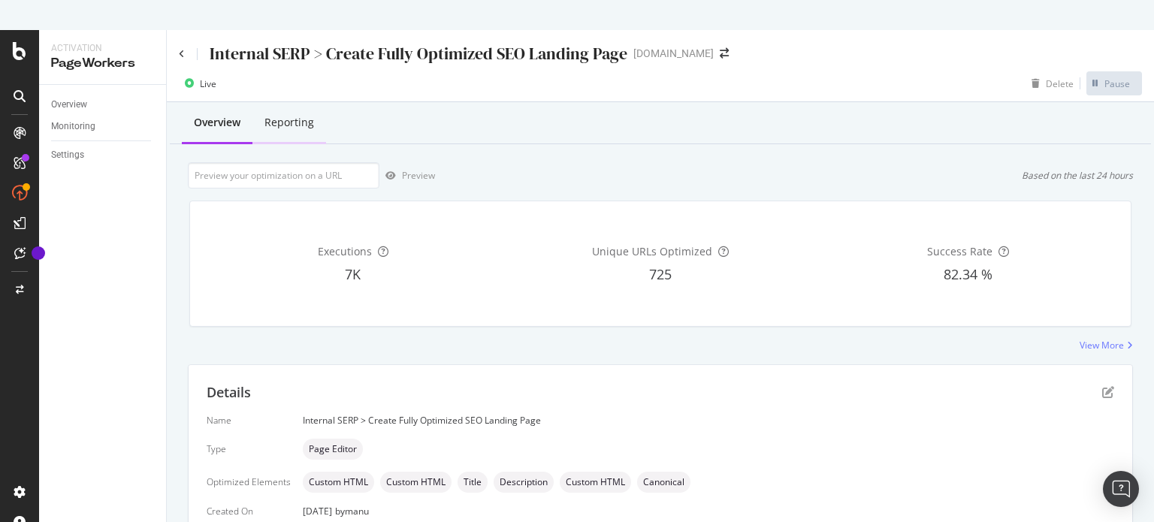
click at [300, 127] on div "Reporting" at bounding box center [289, 122] width 50 height 15
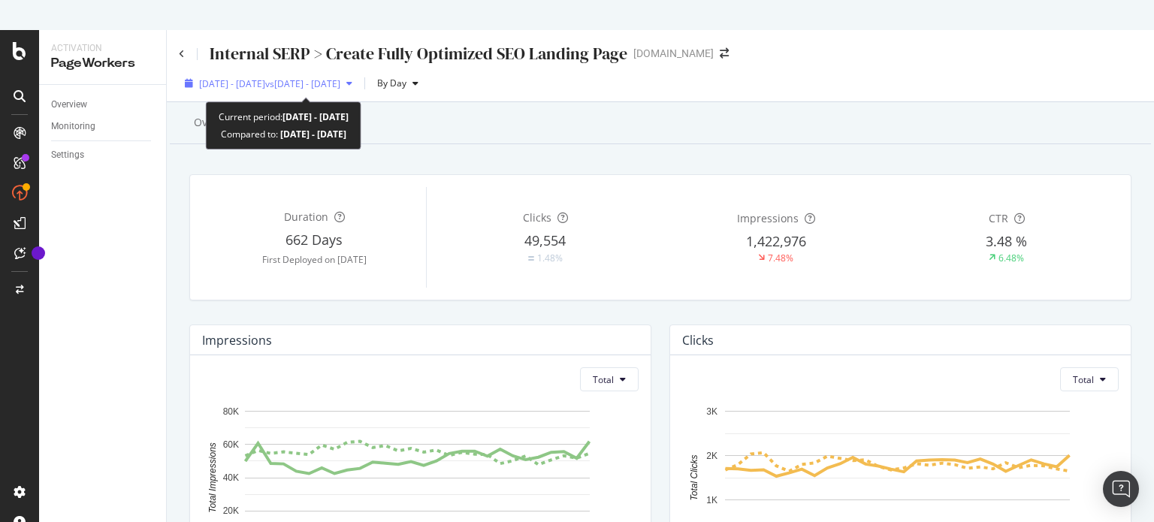
click at [358, 87] on div "button" at bounding box center [349, 83] width 18 height 9
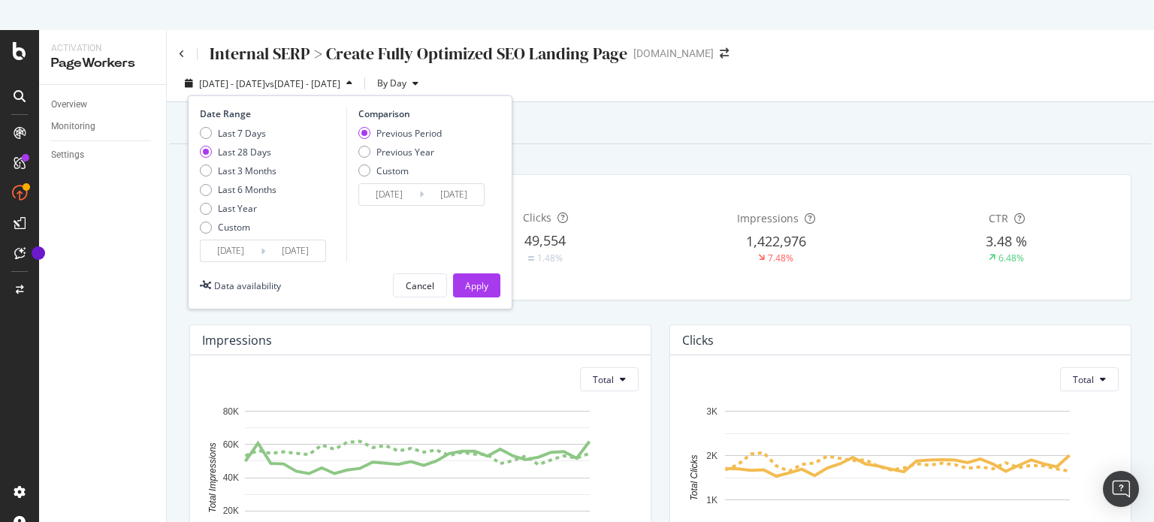
click at [236, 249] on input "[DATE]" at bounding box center [231, 250] width 60 height 21
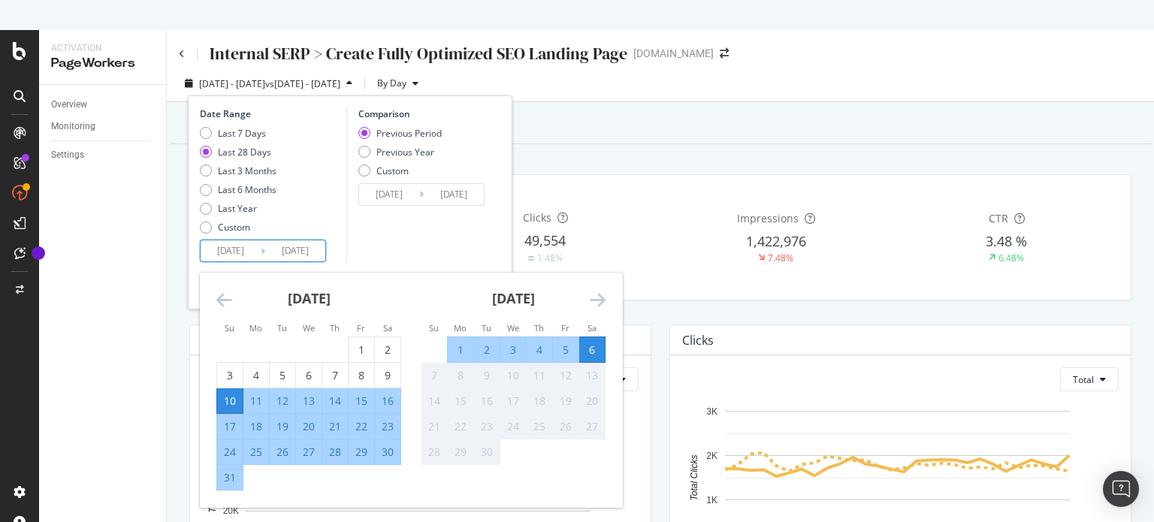
click at [224, 300] on icon "Move backward to switch to the previous month." at bounding box center [224, 300] width 16 height 18
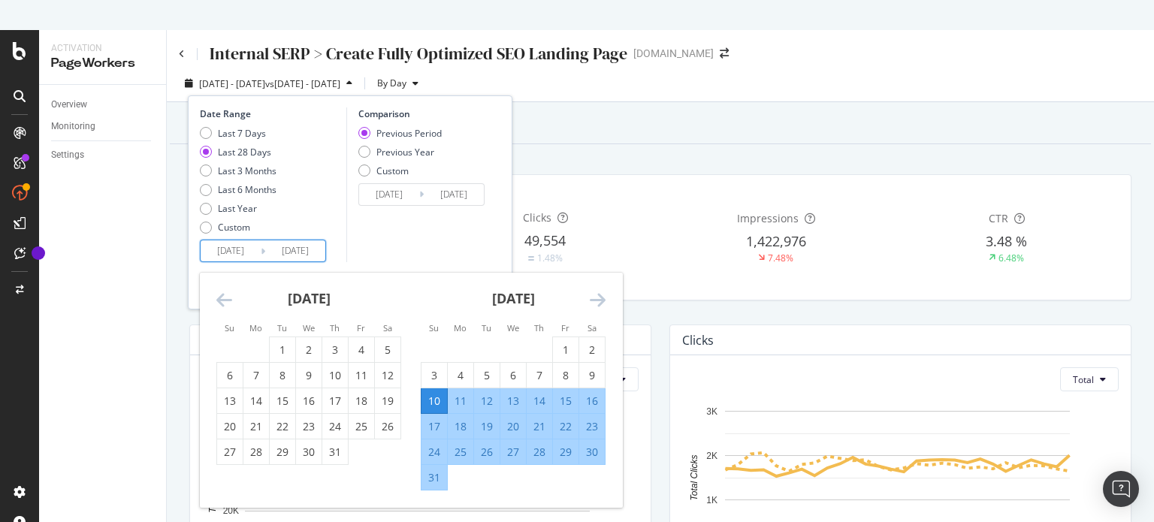
click at [224, 300] on icon "Move backward to switch to the previous month." at bounding box center [224, 300] width 16 height 18
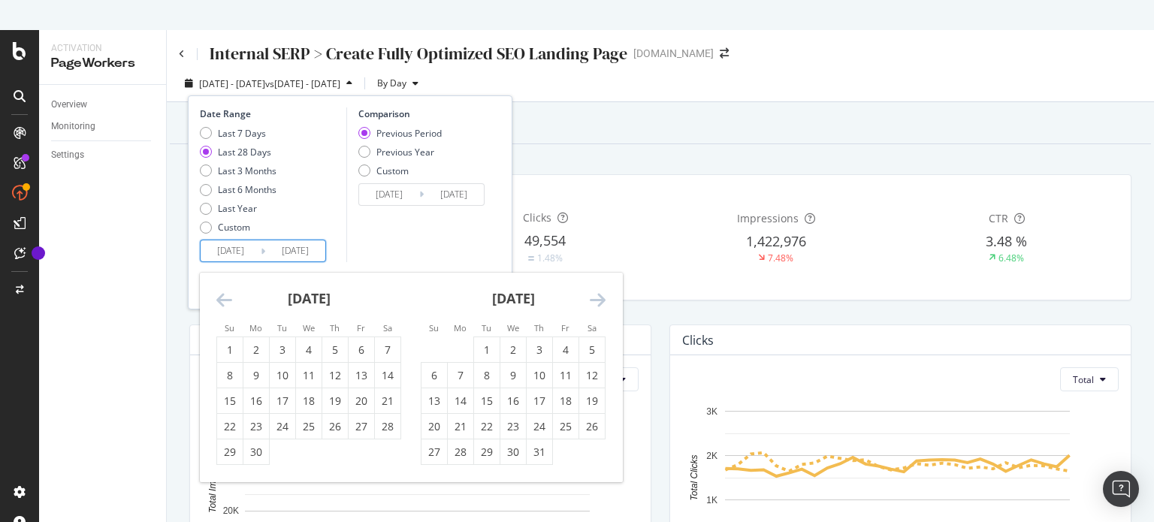
click at [224, 300] on icon "Move backward to switch to the previous month." at bounding box center [224, 300] width 16 height 18
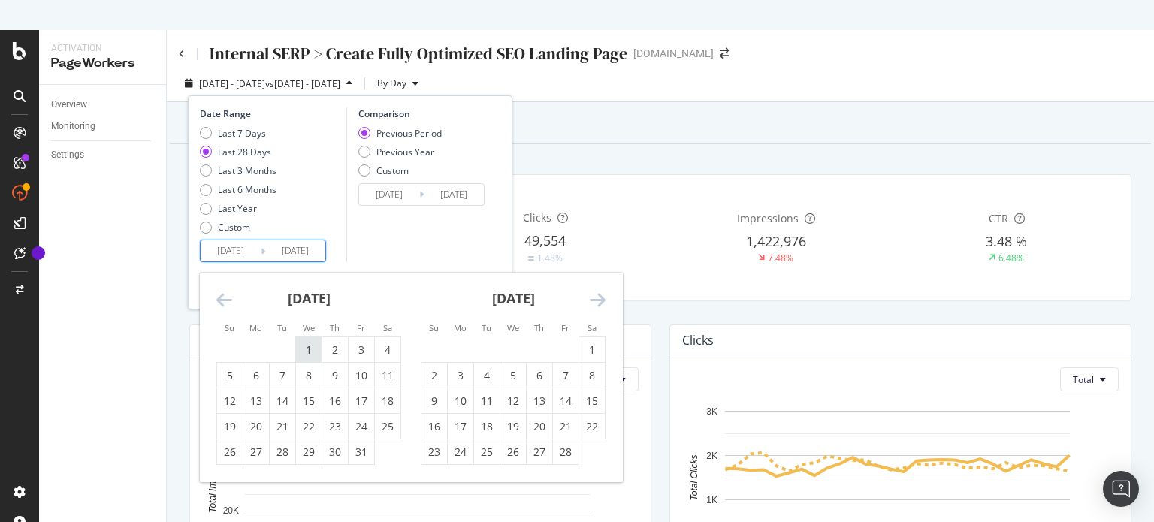
click at [305, 345] on div "1" at bounding box center [309, 350] width 26 height 15
type input "[DATE]"
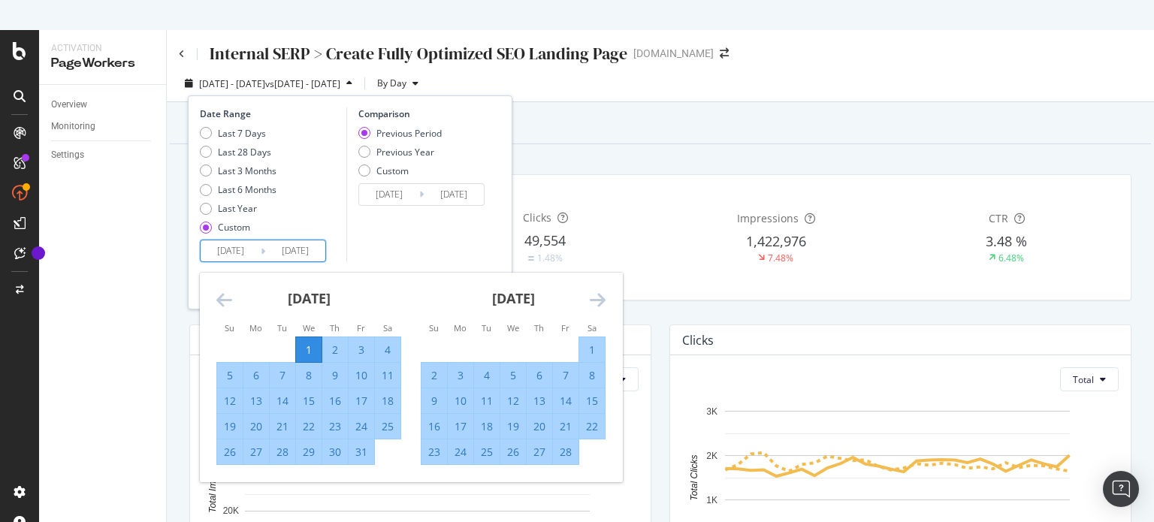
click at [593, 302] on icon "Move forward to switch to the next month." at bounding box center [598, 300] width 16 height 18
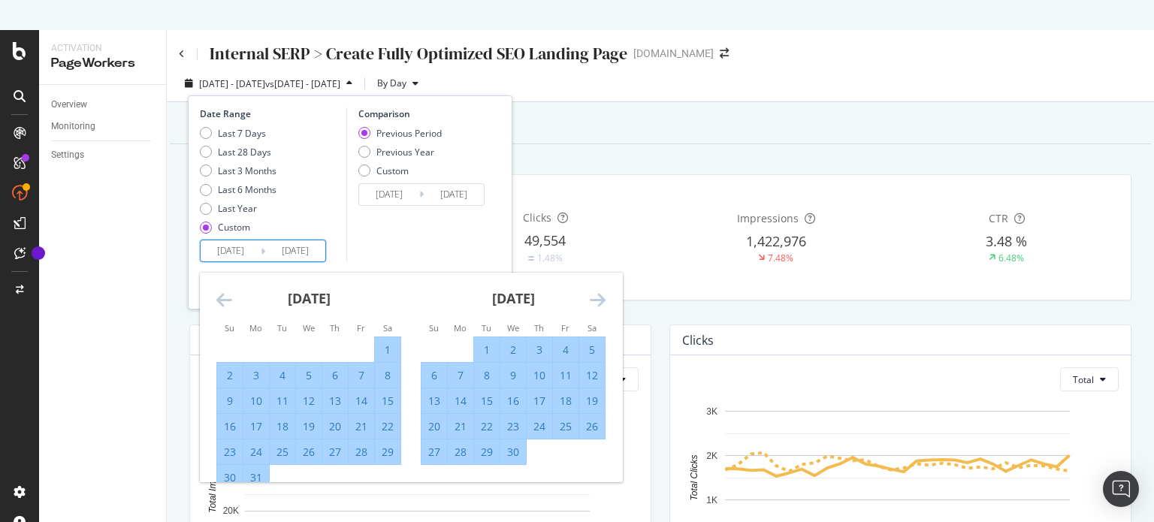
click at [593, 302] on icon "Move forward to switch to the next month." at bounding box center [598, 300] width 16 height 18
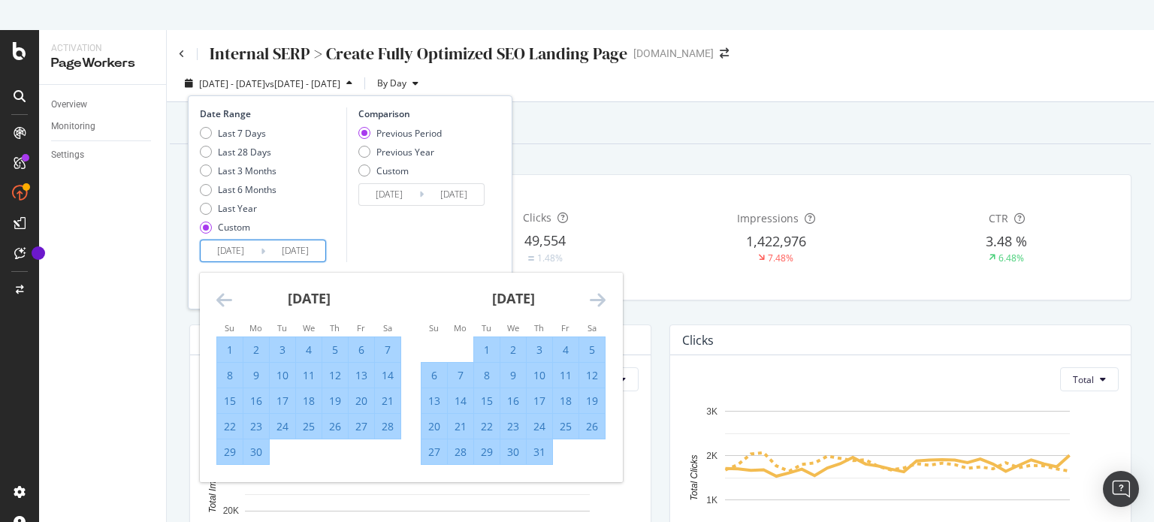
click at [593, 302] on icon "Move forward to switch to the next month." at bounding box center [598, 300] width 16 height 18
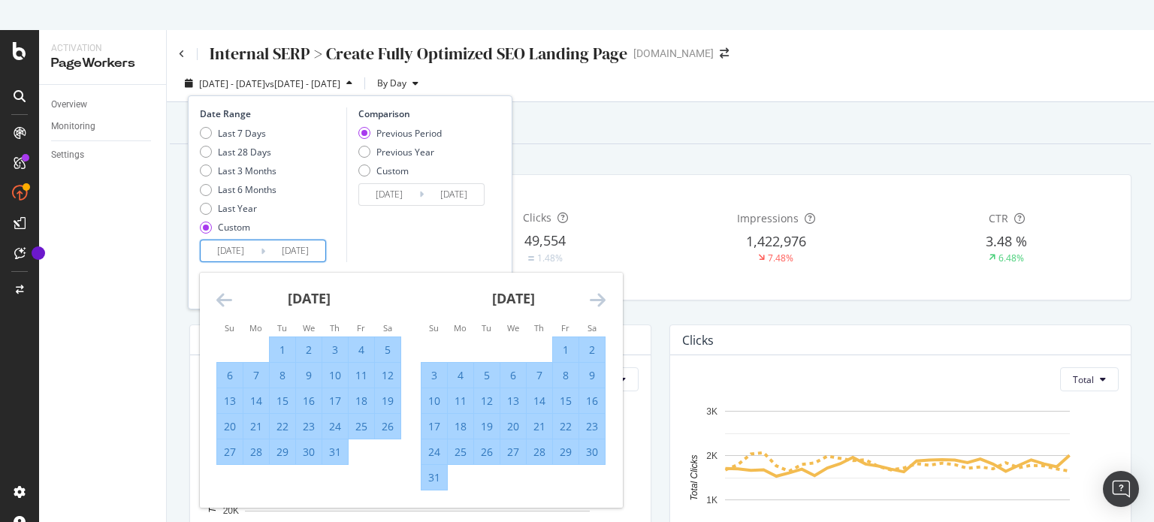
click at [439, 473] on div "31" at bounding box center [434, 477] width 26 height 15
type input "[DATE]"
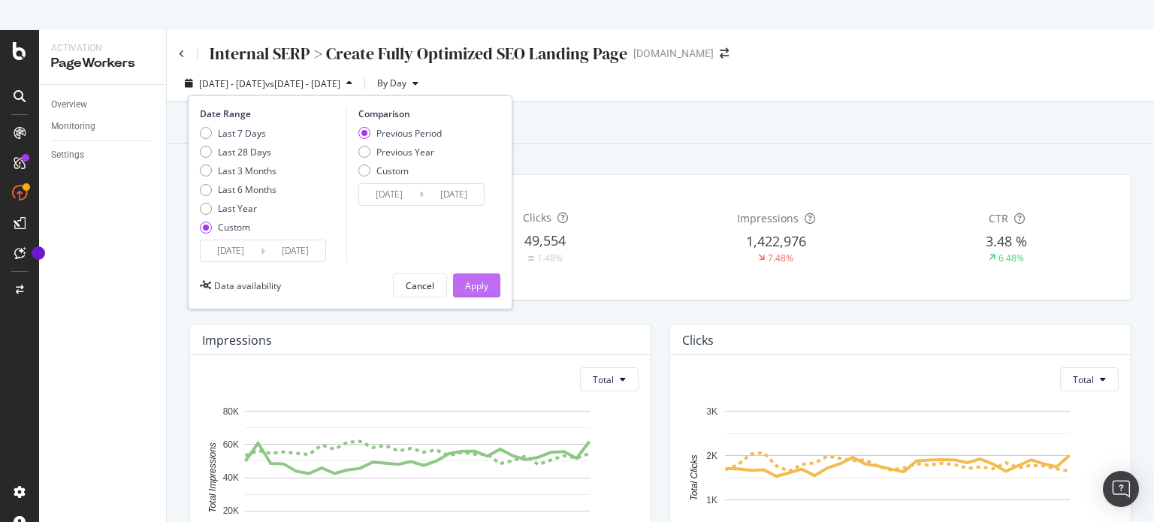
click at [484, 281] on div "Apply" at bounding box center [476, 285] width 23 height 13
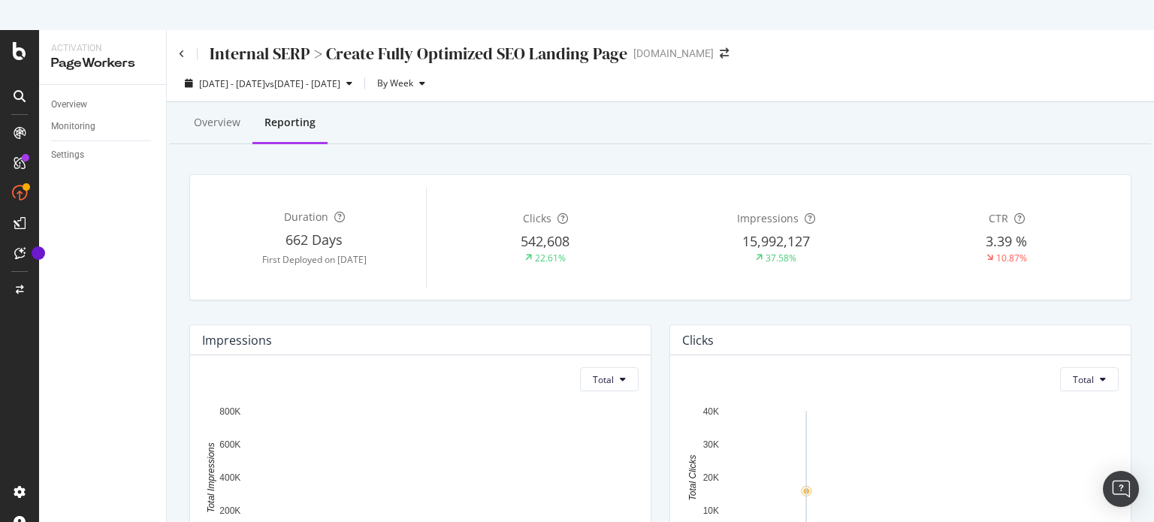
click at [684, 47] on div "Internal SERP > Create Fully Optimized SEO Landing Page [DOMAIN_NAME]" at bounding box center [461, 53] width 565 height 23
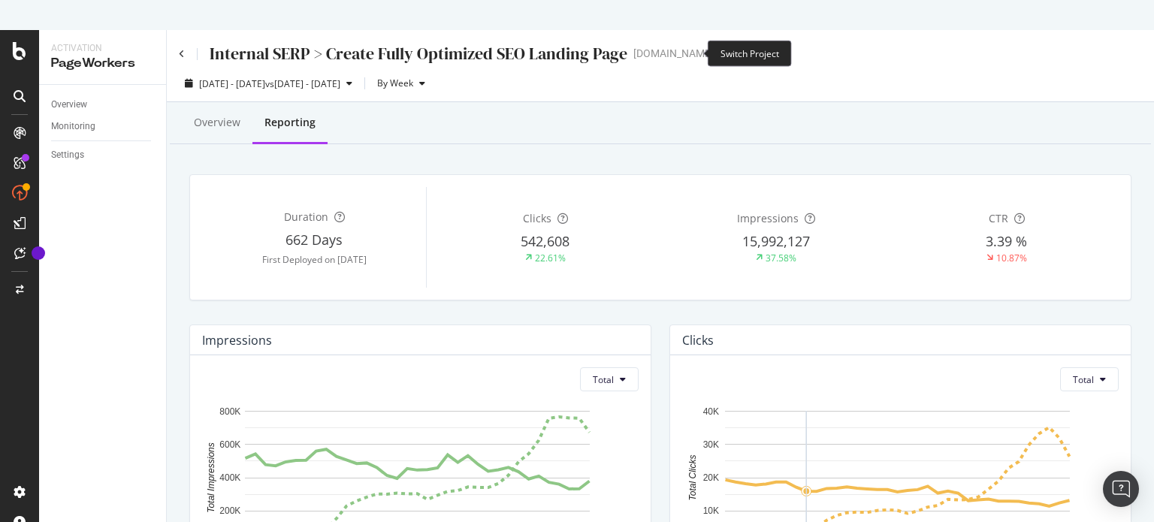
click at [720, 48] on icon "arrow-right-arrow-left" at bounding box center [724, 53] width 9 height 11
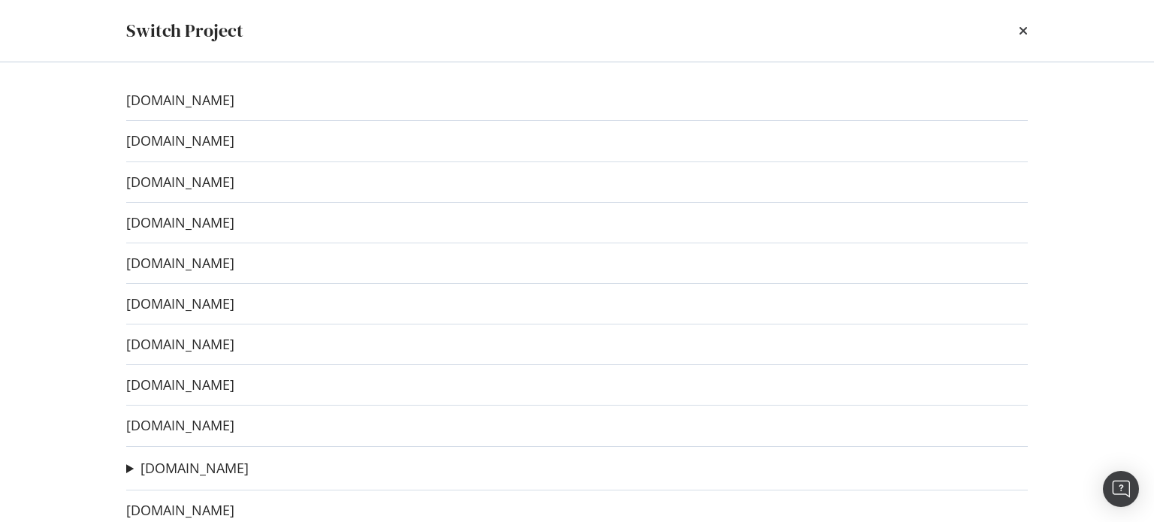
scroll to position [105, 0]
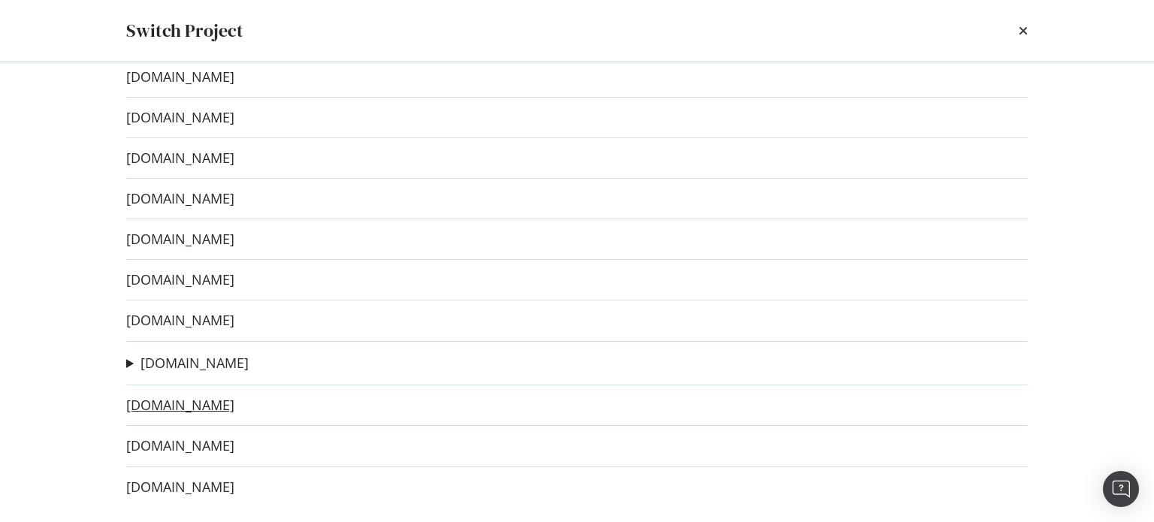
click at [222, 406] on link "[DOMAIN_NAME]" at bounding box center [180, 405] width 108 height 16
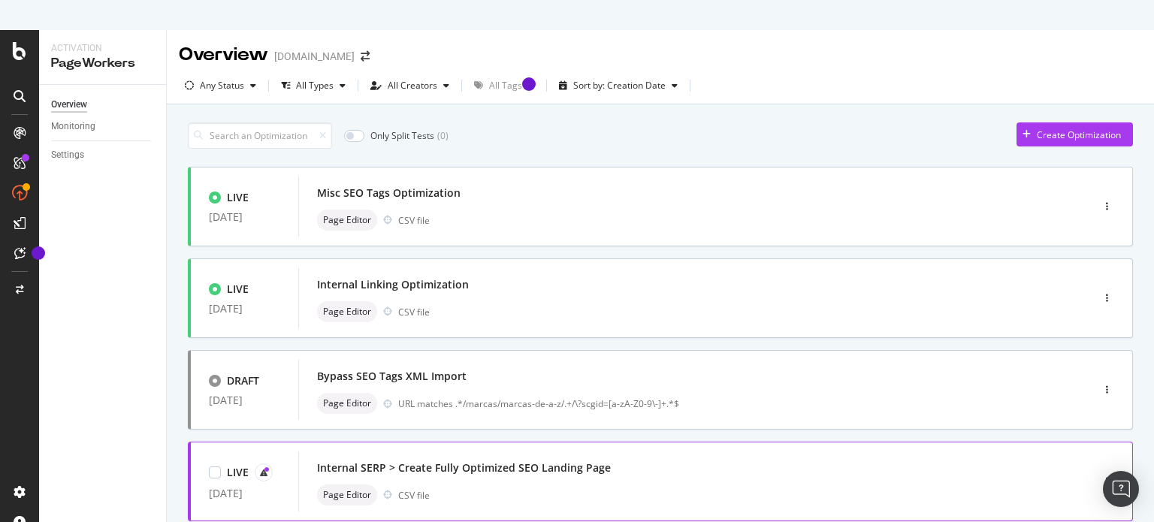
click at [571, 467] on div "Internal SERP > Create Fully Optimized SEO Landing Page" at bounding box center [464, 467] width 294 height 15
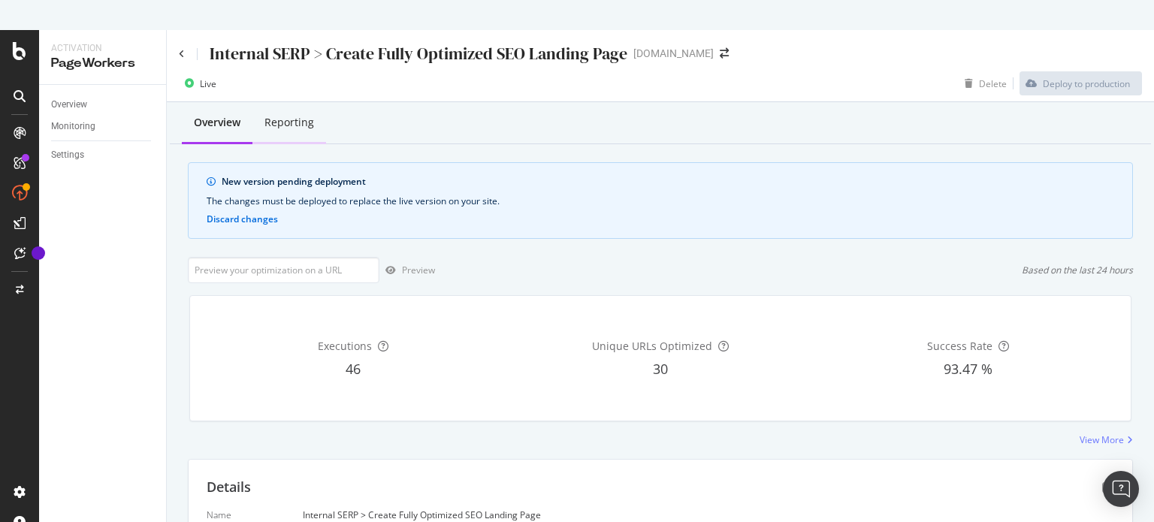
click at [292, 128] on div "Reporting" at bounding box center [289, 122] width 50 height 15
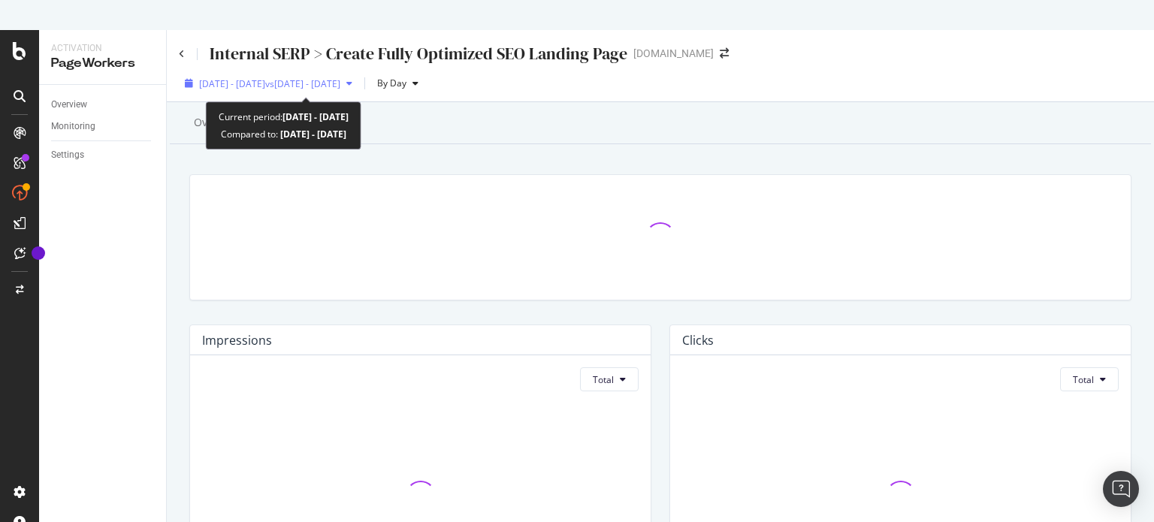
click at [312, 83] on span "vs [DATE] - [DATE]" at bounding box center [302, 83] width 75 height 13
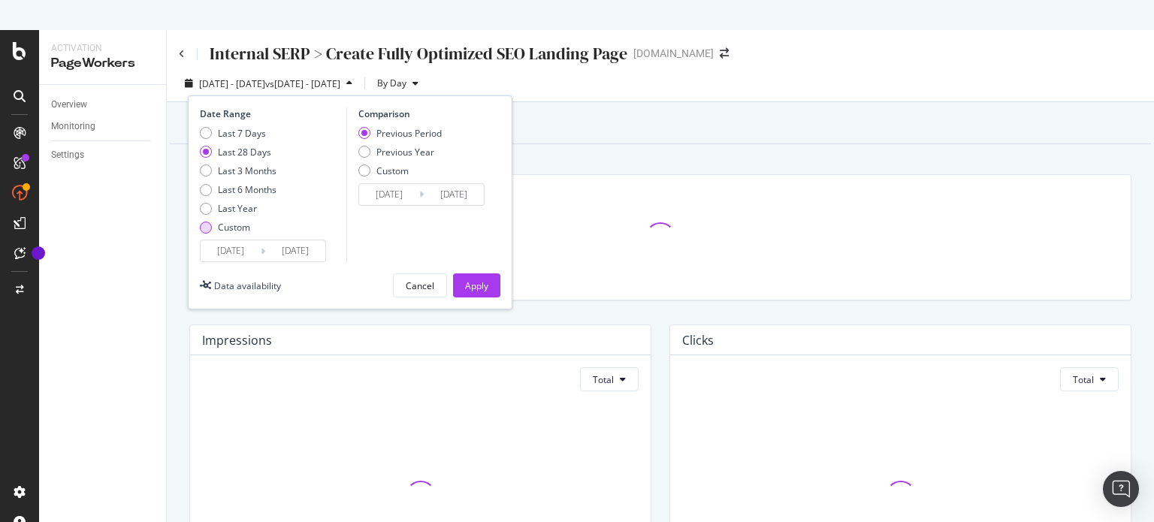
click at [207, 231] on div "Custom" at bounding box center [206, 228] width 12 height 12
click at [217, 260] on input "[DATE]" at bounding box center [231, 250] width 60 height 21
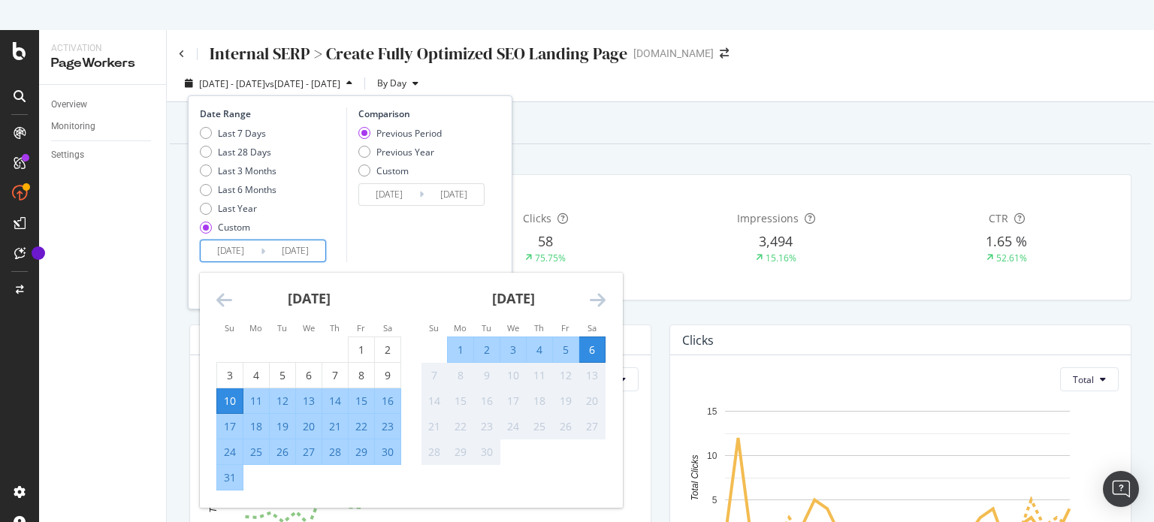
click at [222, 291] on icon "Move backward to switch to the previous month." at bounding box center [224, 300] width 16 height 18
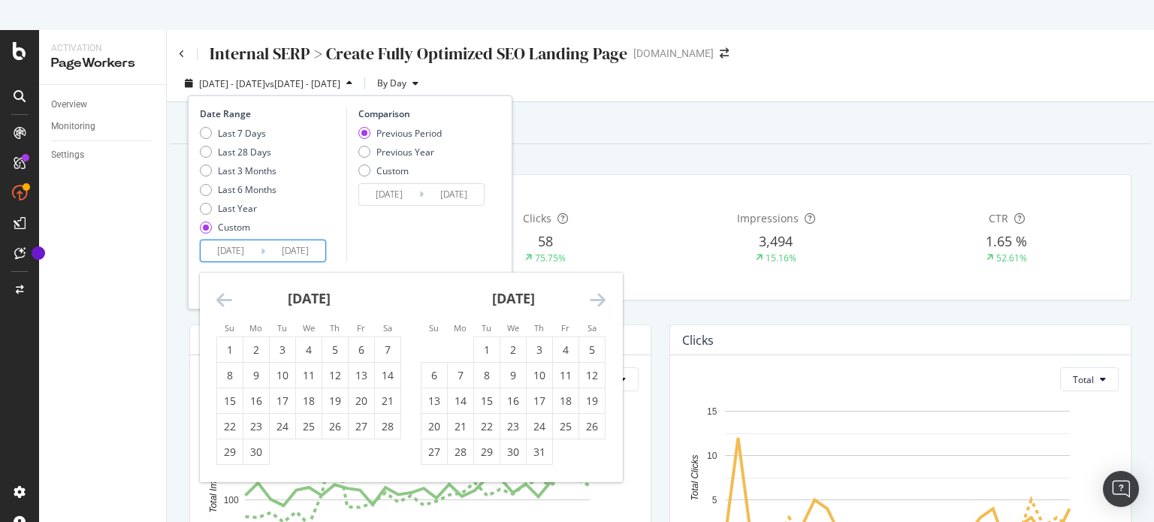
click at [222, 291] on icon "Move backward to switch to the previous month." at bounding box center [224, 300] width 16 height 18
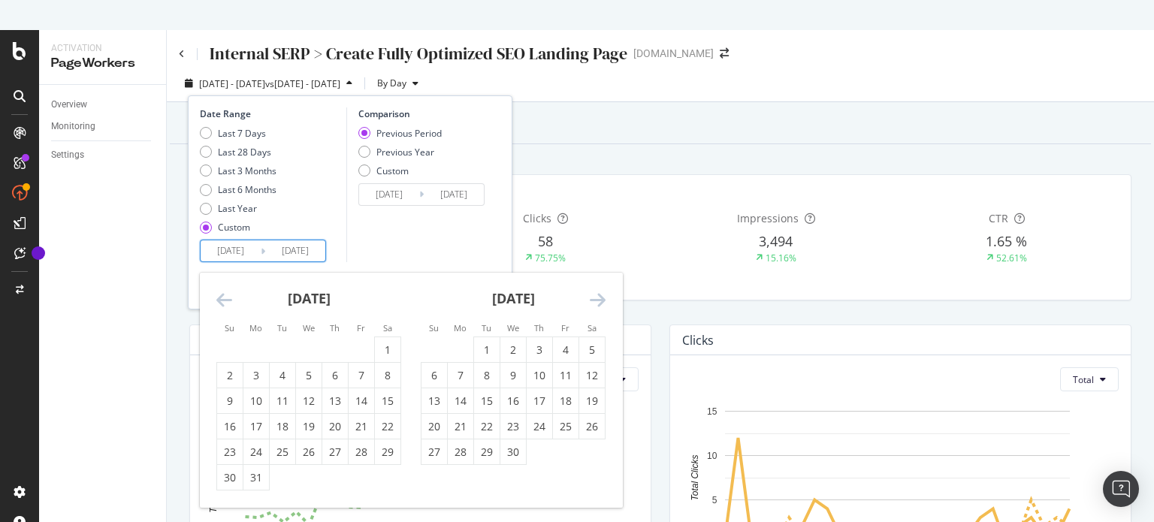
click at [222, 291] on icon "Move backward to switch to the previous month." at bounding box center [224, 300] width 16 height 18
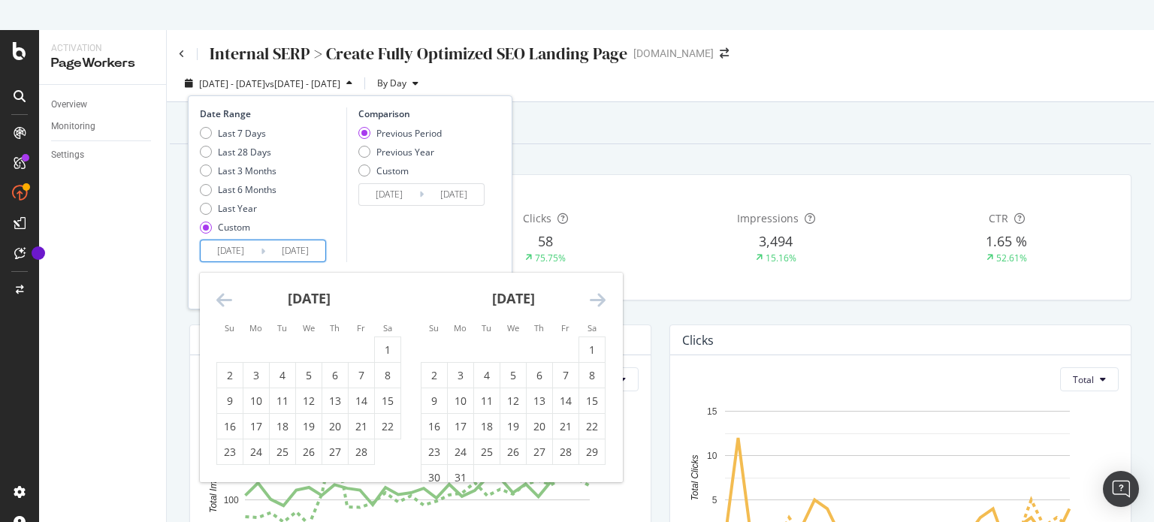
click at [222, 291] on icon "Move backward to switch to the previous month." at bounding box center [224, 300] width 16 height 18
click at [303, 346] on div "1" at bounding box center [309, 350] width 26 height 15
type input "[DATE]"
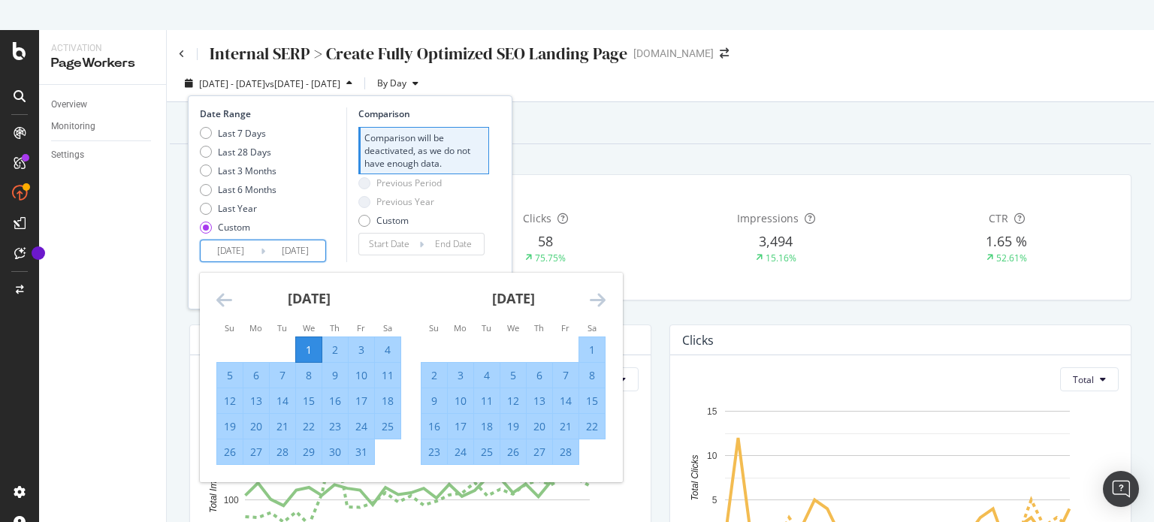
click at [601, 300] on icon "Move forward to switch to the next month." at bounding box center [598, 300] width 16 height 18
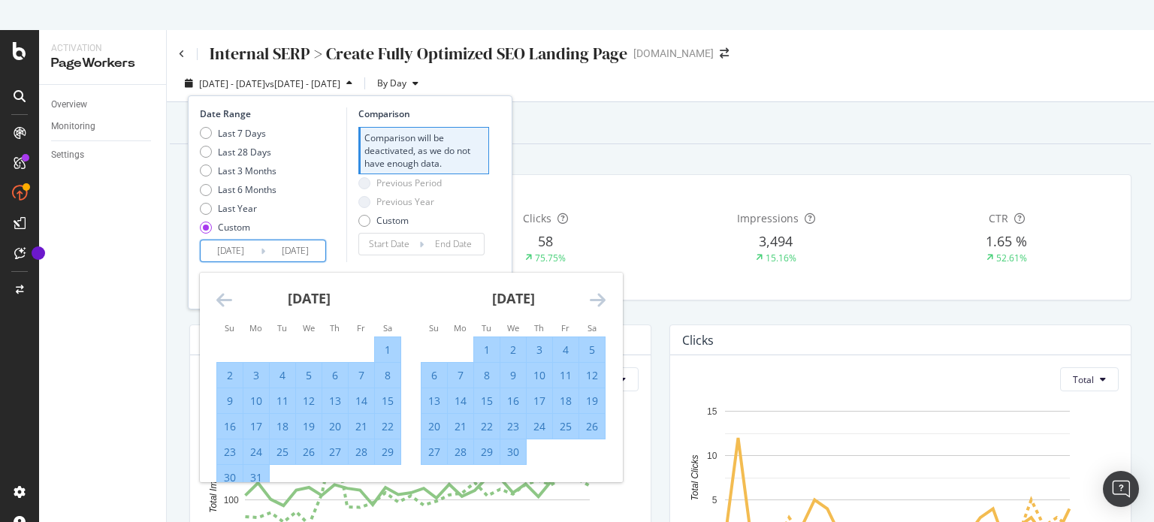
click at [601, 300] on icon "Move forward to switch to the next month." at bounding box center [598, 300] width 16 height 18
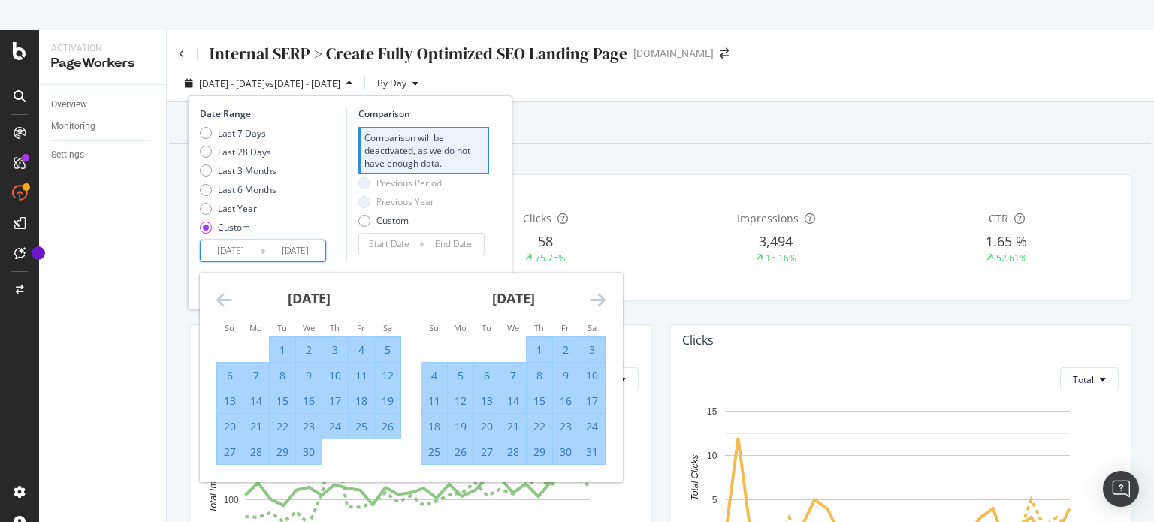
click at [601, 300] on icon "Move forward to switch to the next month." at bounding box center [598, 300] width 16 height 18
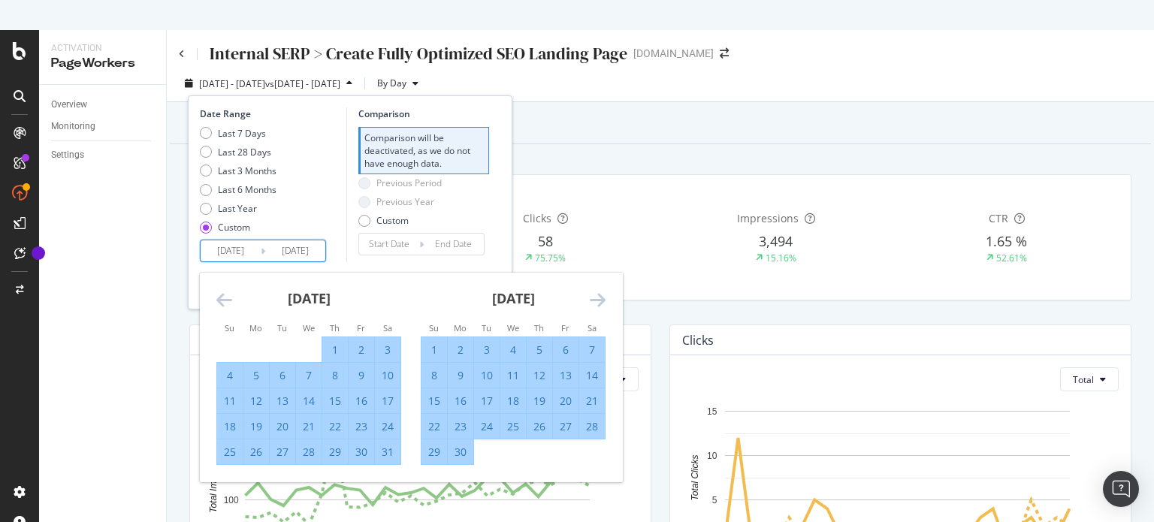
click at [601, 300] on icon "Move forward to switch to the next month." at bounding box center [598, 300] width 16 height 18
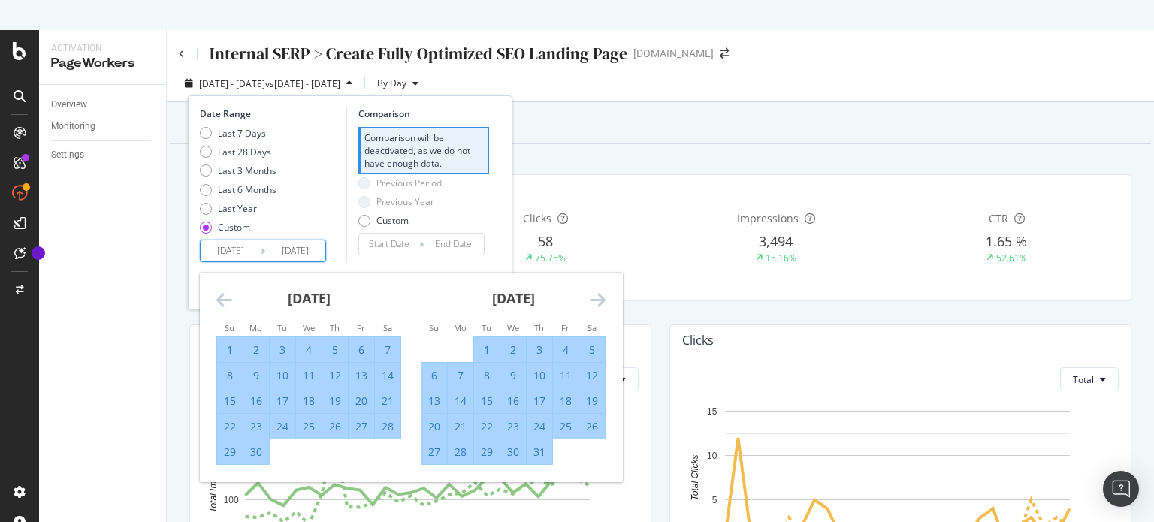
click at [601, 300] on icon "Move forward to switch to the next month." at bounding box center [598, 300] width 16 height 18
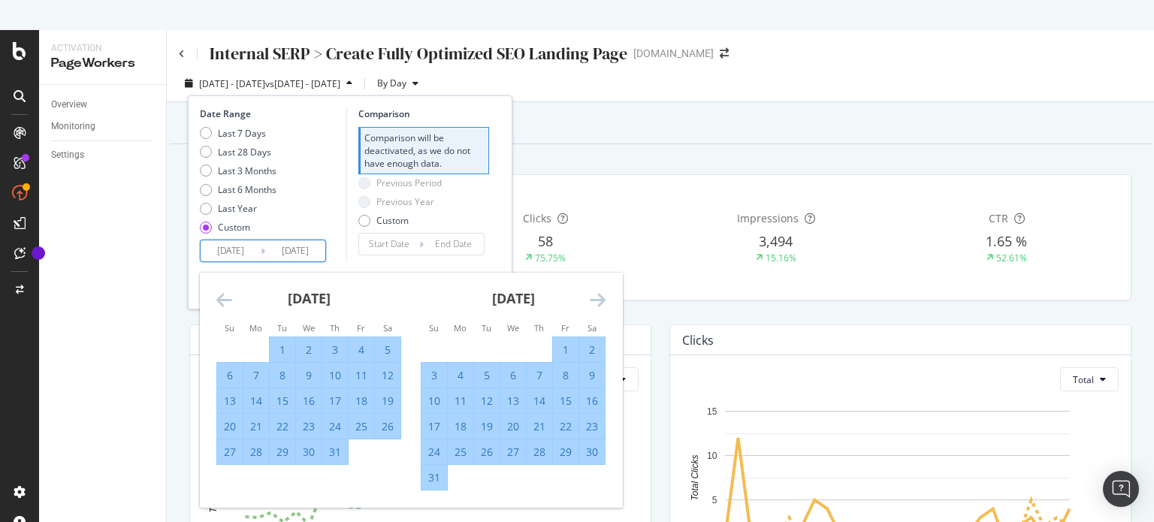
click at [432, 472] on div "31" at bounding box center [434, 477] width 26 height 15
type input "[DATE]"
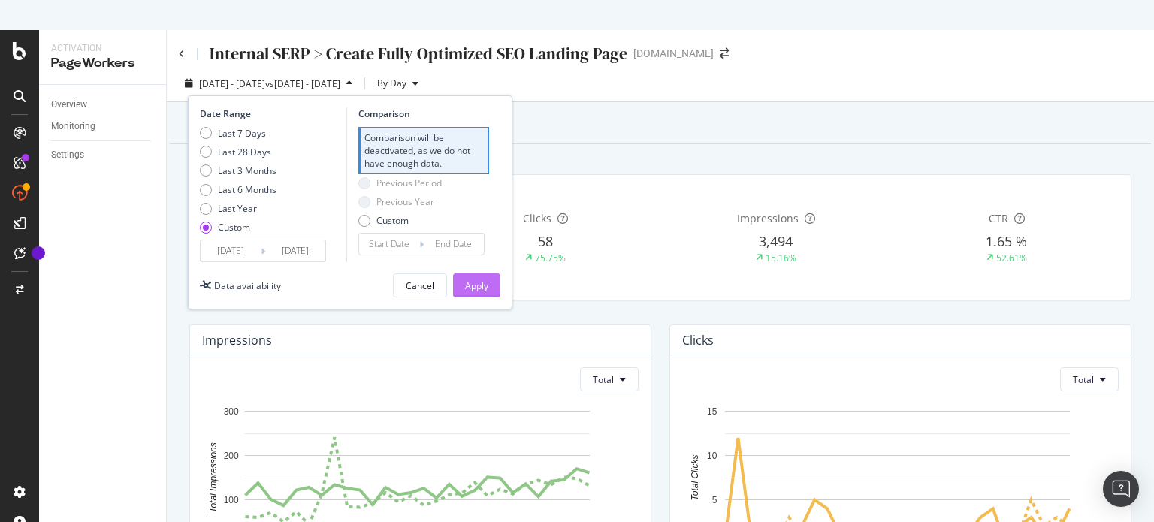
click at [484, 283] on div "Apply" at bounding box center [476, 285] width 23 height 13
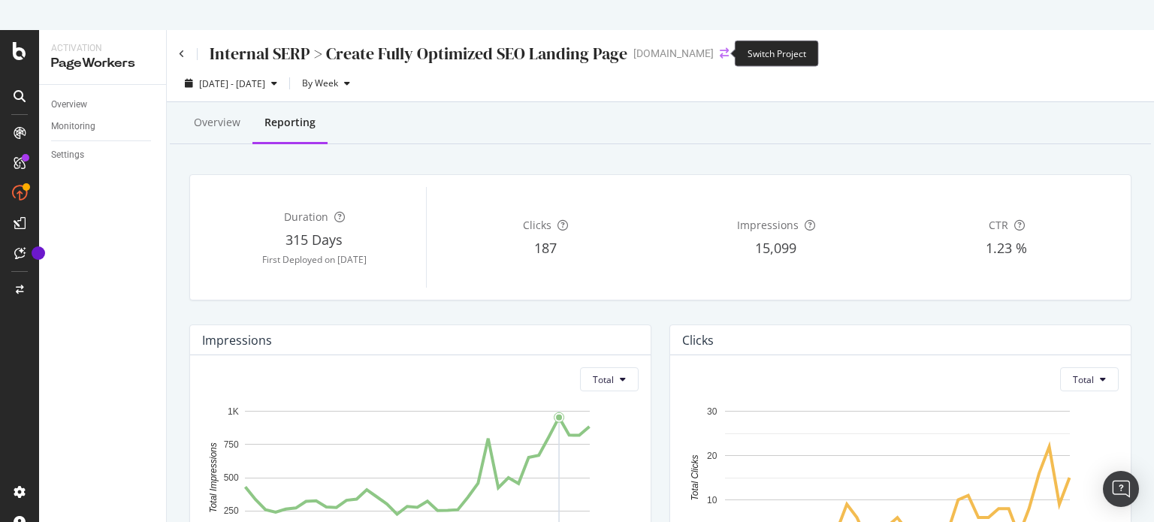
click at [720, 53] on icon "arrow-right-arrow-left" at bounding box center [724, 53] width 9 height 11
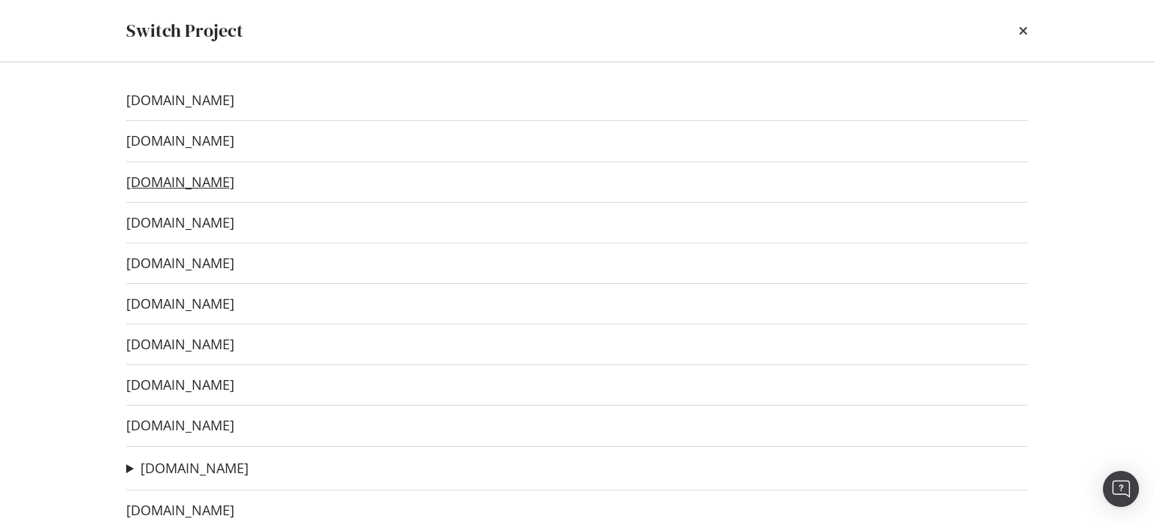
click at [216, 174] on link "[DOMAIN_NAME]" at bounding box center [180, 182] width 108 height 16
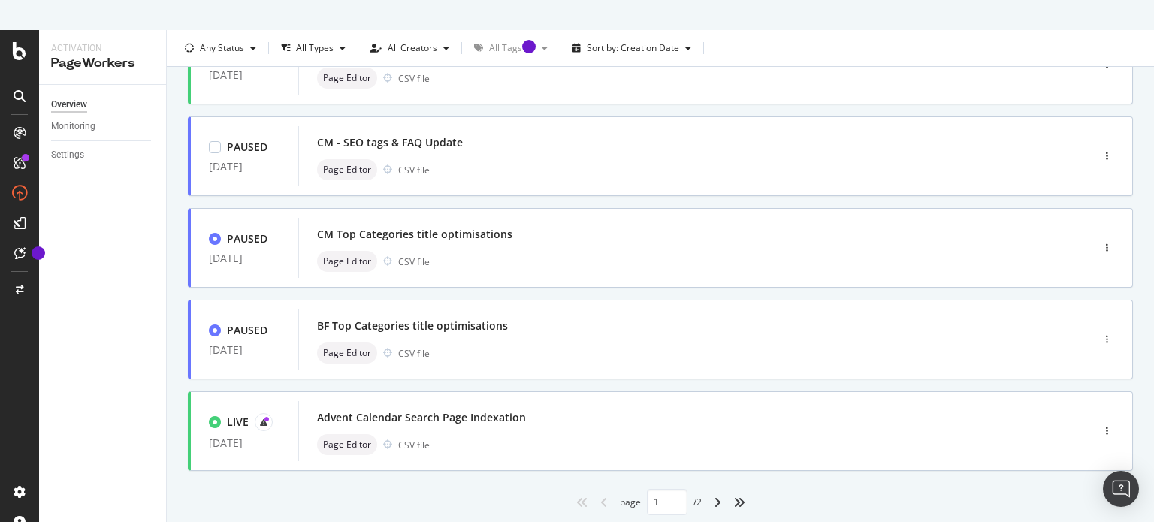
scroll to position [615, 0]
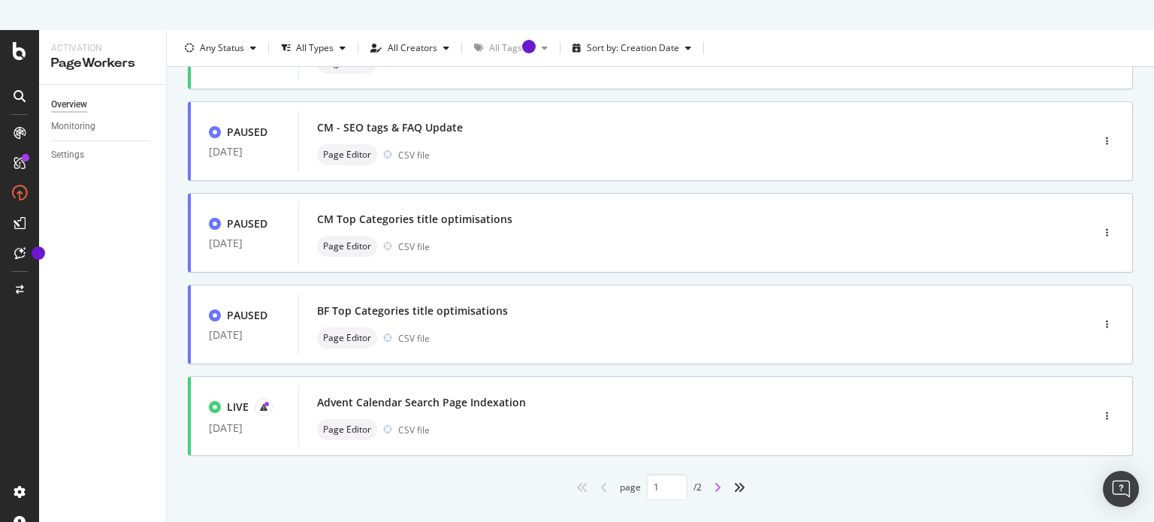
click at [714, 488] on icon "angle-right" at bounding box center [718, 488] width 8 height 12
type input "2"
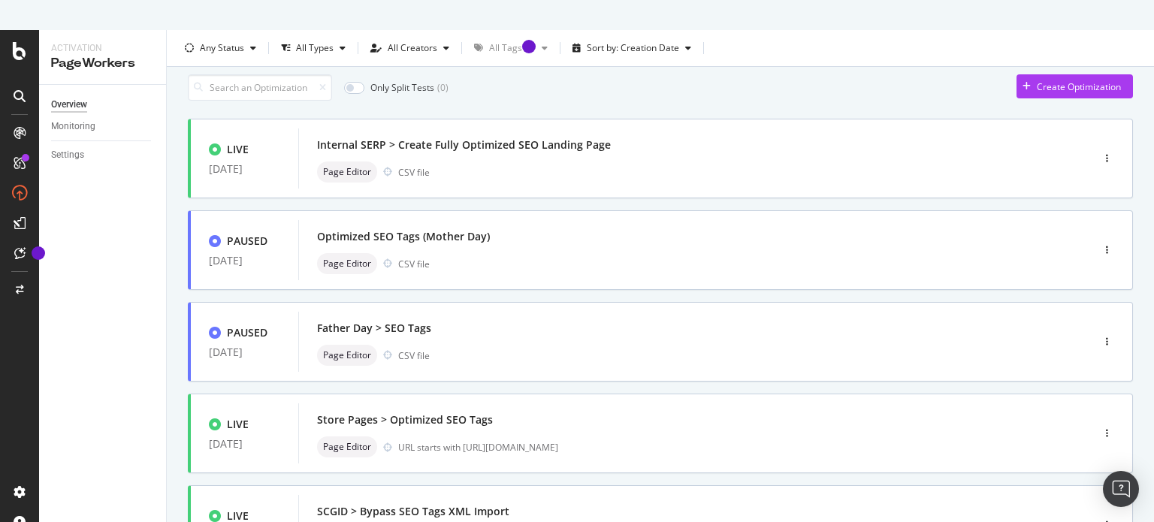
scroll to position [0, 0]
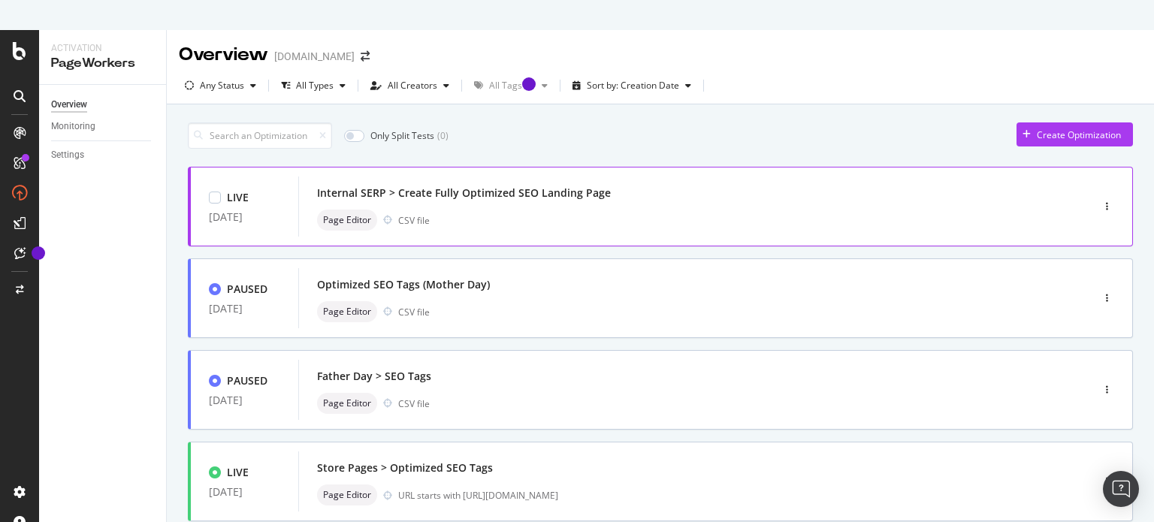
click at [576, 189] on div "Internal SERP > Create Fully Optimized SEO Landing Page" at bounding box center [464, 193] width 294 height 15
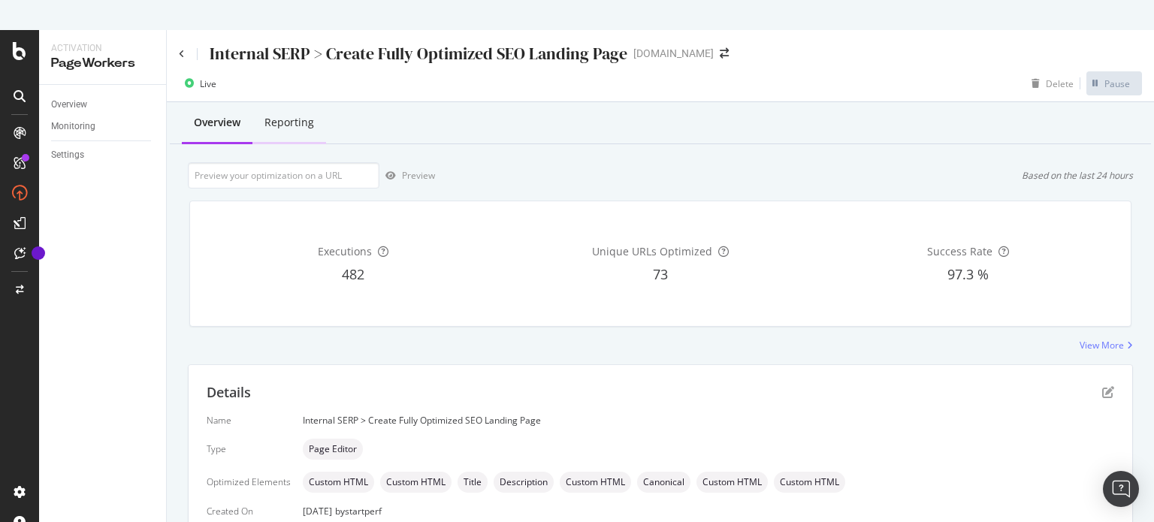
click at [294, 119] on div "Reporting" at bounding box center [289, 122] width 50 height 15
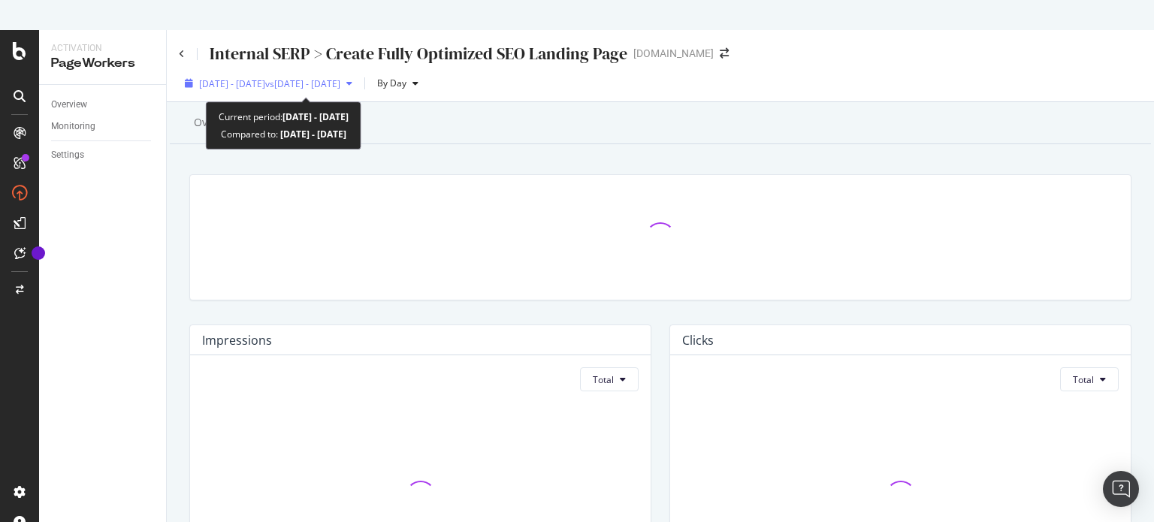
click at [340, 77] on span "vs [DATE] - [DATE]" at bounding box center [302, 83] width 75 height 13
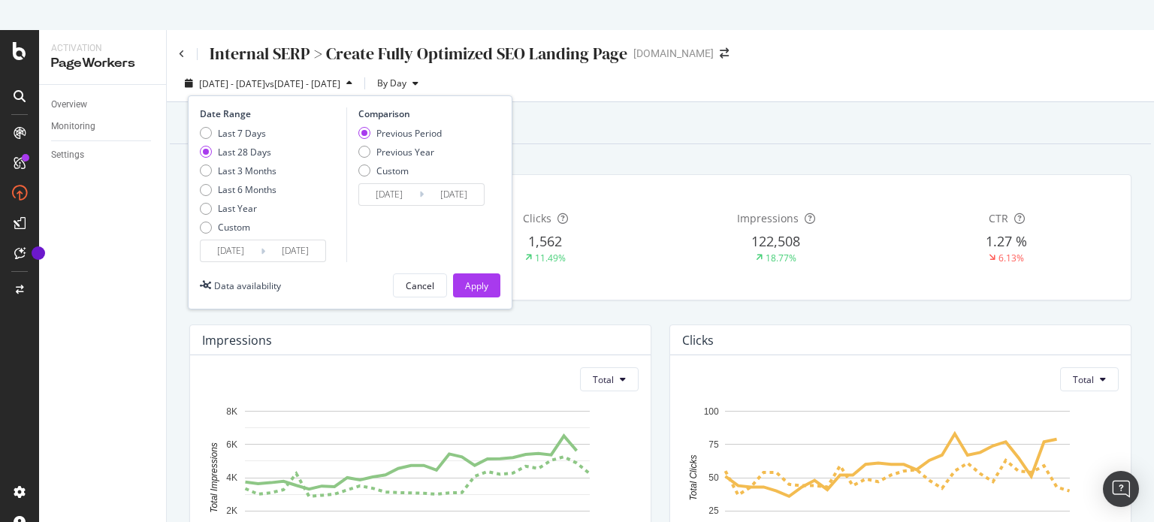
click at [248, 252] on input "[DATE]" at bounding box center [231, 250] width 60 height 21
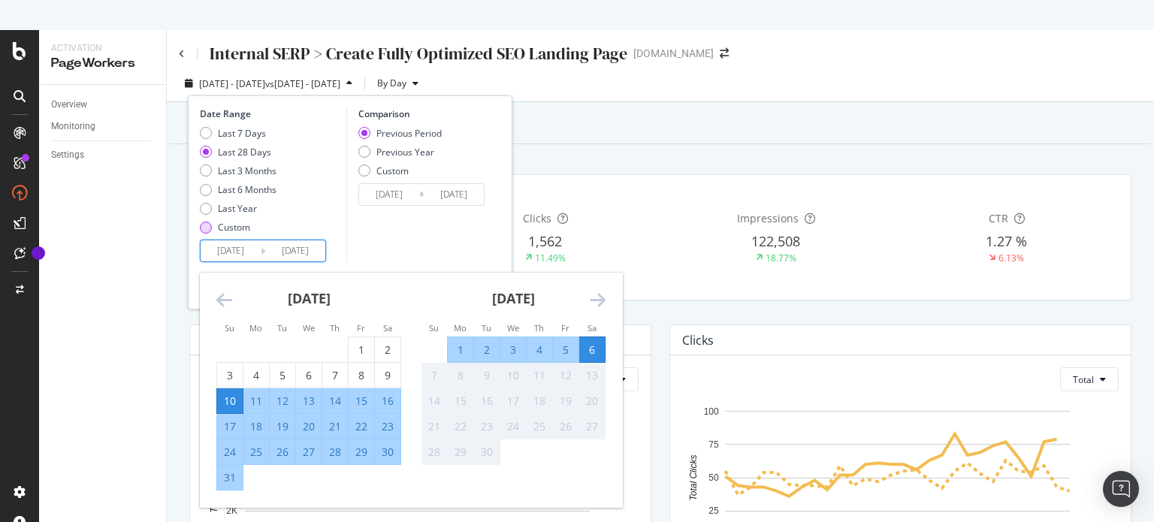
click at [207, 223] on div "Custom" at bounding box center [206, 228] width 12 height 12
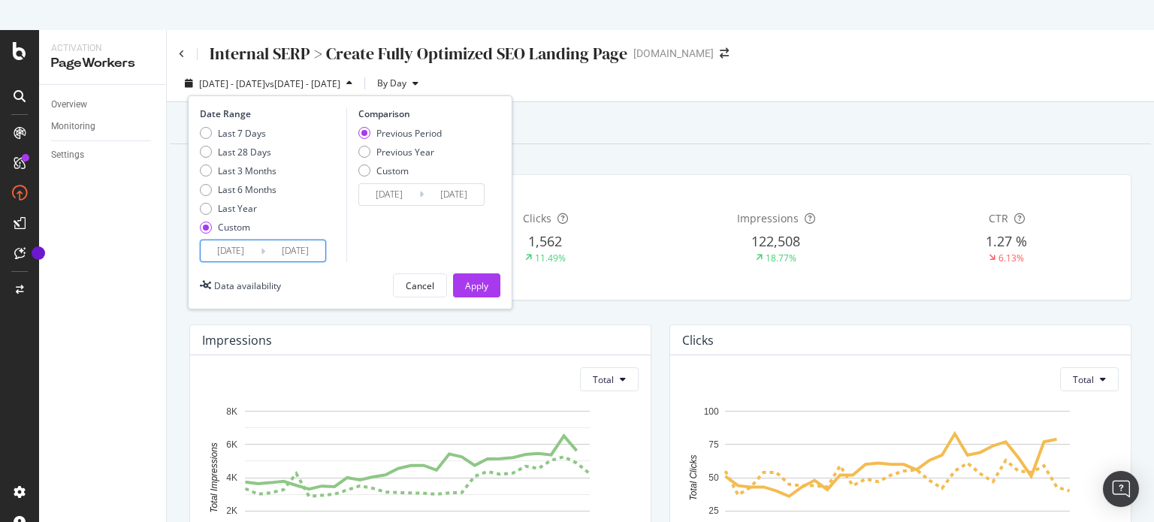
click at [210, 250] on input "[DATE]" at bounding box center [231, 250] width 60 height 21
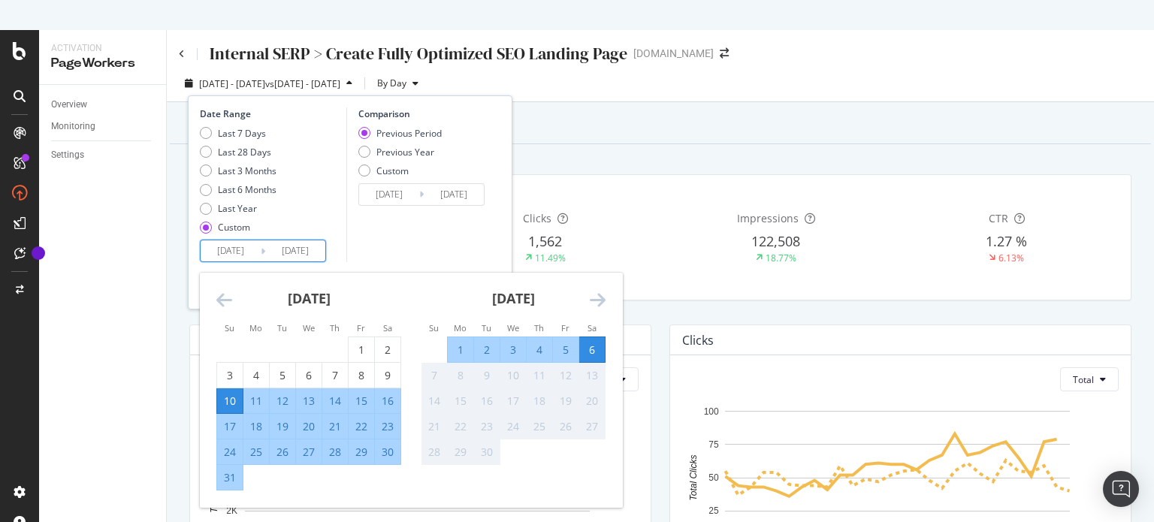
click at [222, 300] on icon "Move backward to switch to the previous month." at bounding box center [224, 300] width 16 height 18
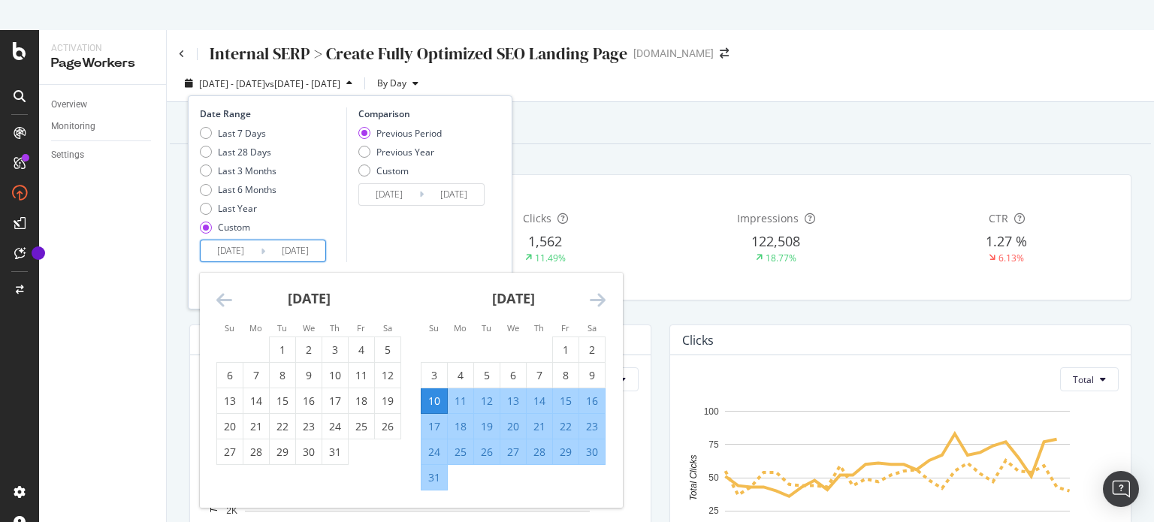
click at [222, 300] on icon "Move backward to switch to the previous month." at bounding box center [224, 300] width 16 height 18
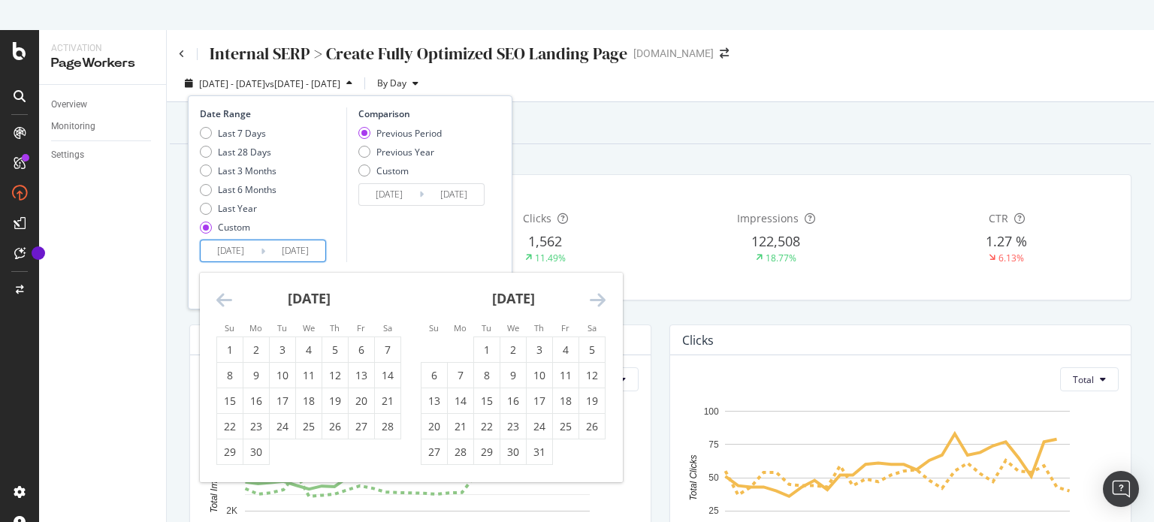
click at [222, 300] on icon "Move backward to switch to the previous month." at bounding box center [224, 300] width 16 height 18
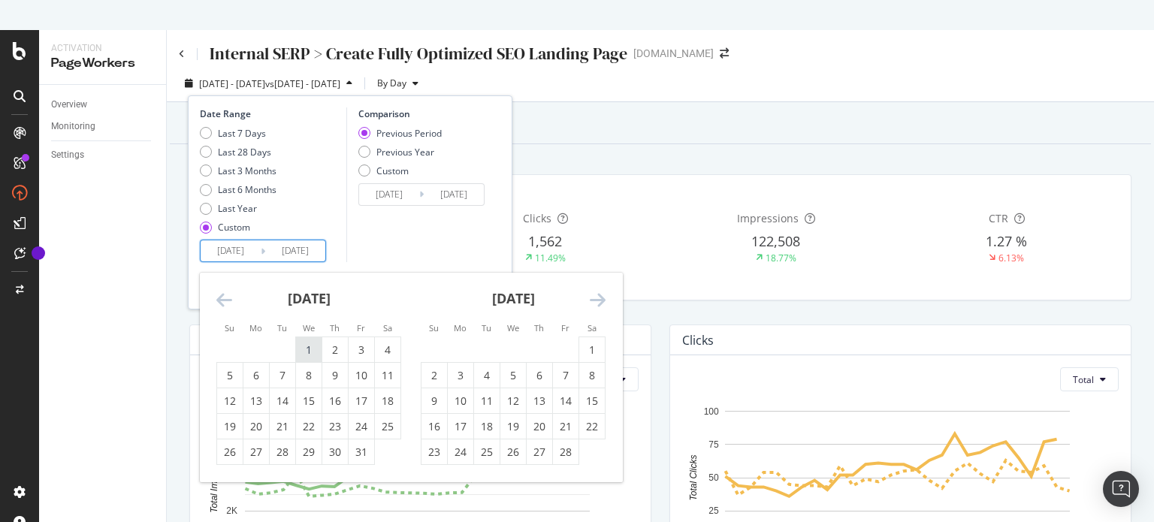
click at [299, 350] on div "1" at bounding box center [309, 350] width 26 height 15
type input "[DATE]"
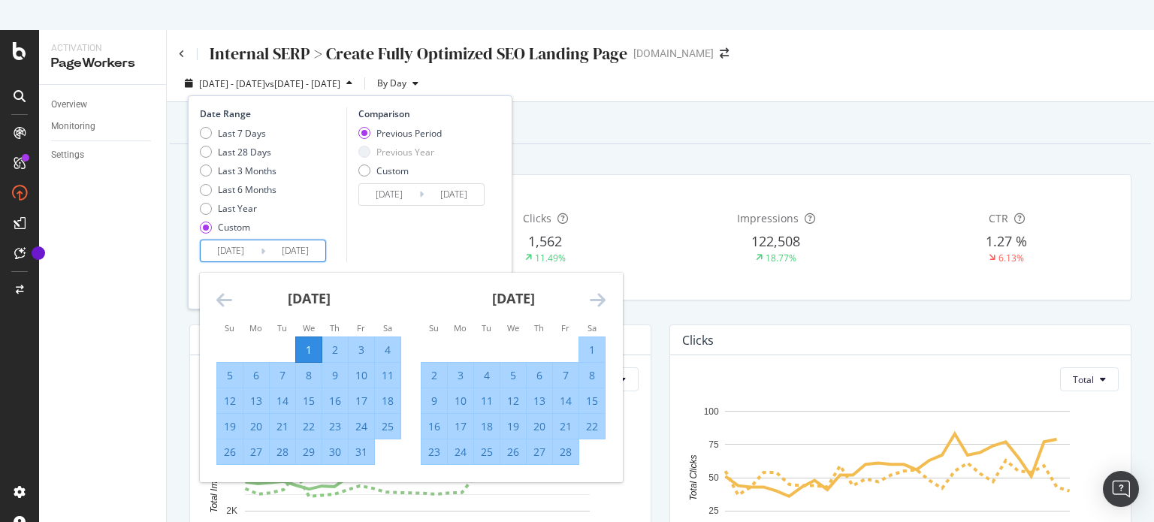
click at [605, 297] on div "[DATE] 1 2 3 4 5 6 7 8 9 10 11 12 13 14 15 16 17 18 19 20 21 22 23 24 25 26 27 …" at bounding box center [513, 369] width 204 height 192
click at [605, 296] on div "[DATE] 1 2 3 4 5 6 7 8 9 10 11 12 13 14 15 16 17 18 19 20 21 22 23 24 25 26 27 …" at bounding box center [513, 369] width 204 height 192
click at [596, 298] on icon "Move forward to switch to the next month." at bounding box center [598, 300] width 16 height 18
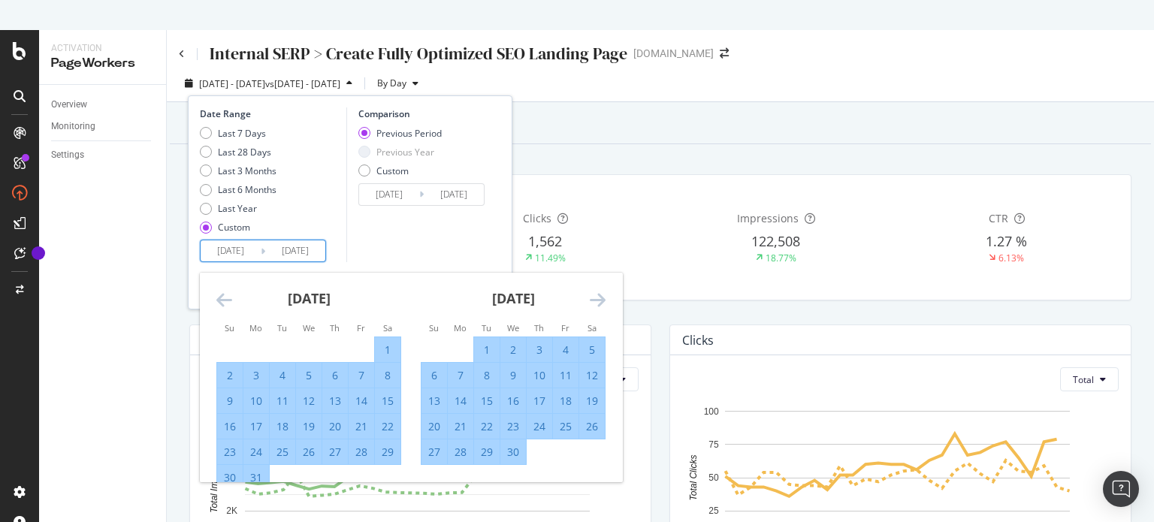
click at [596, 298] on icon "Move forward to switch to the next month." at bounding box center [598, 300] width 16 height 18
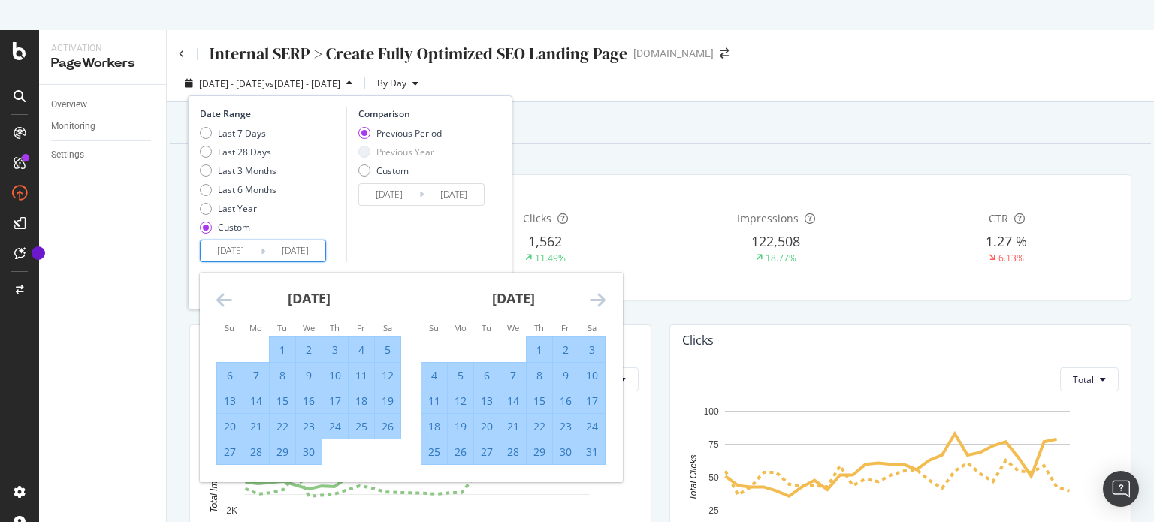
click at [596, 298] on icon "Move forward to switch to the next month." at bounding box center [598, 300] width 16 height 18
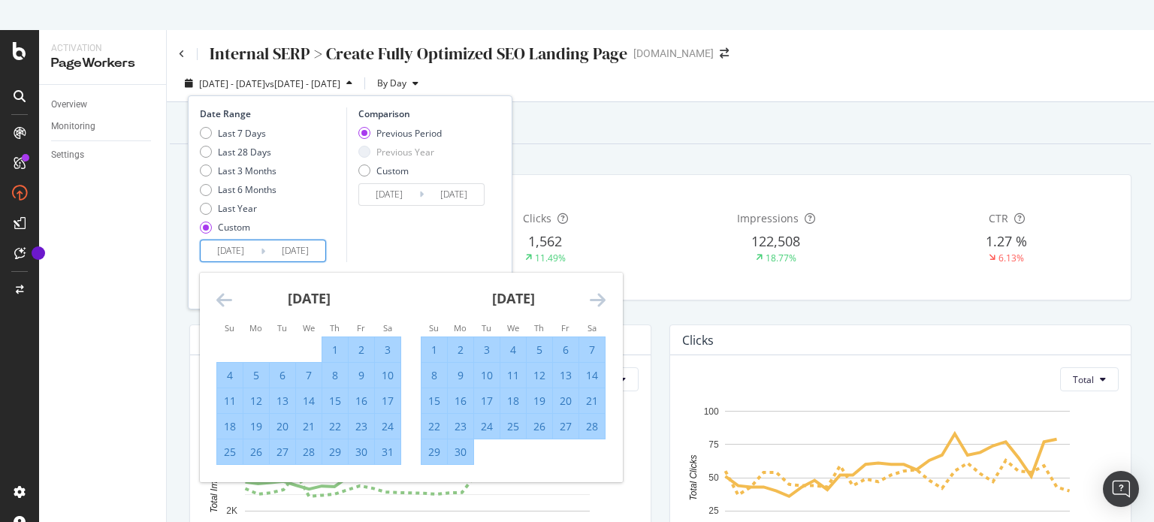
click at [596, 298] on icon "Move forward to switch to the next month." at bounding box center [598, 300] width 16 height 18
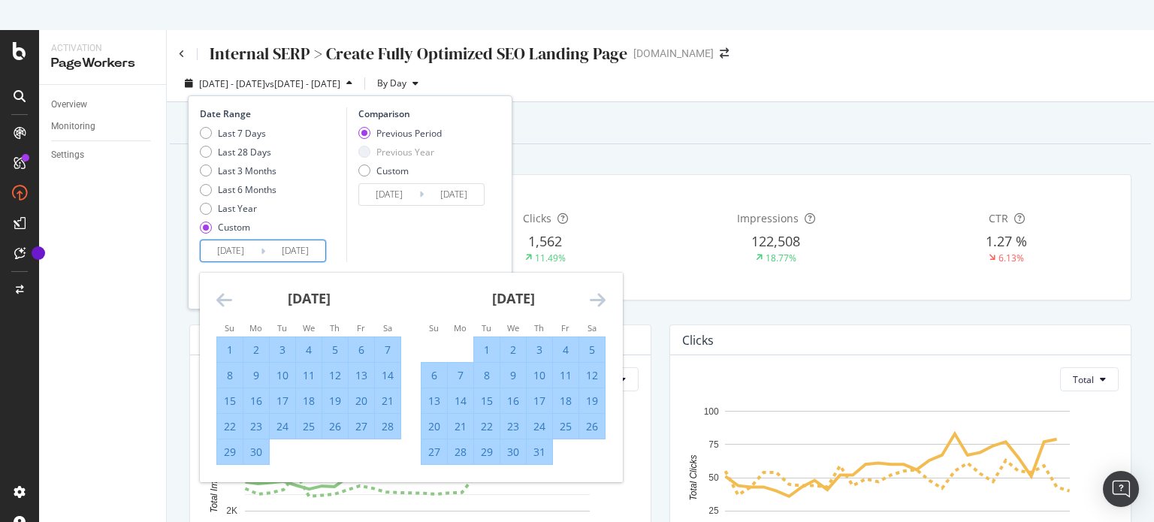
click at [596, 298] on icon "Move forward to switch to the next month." at bounding box center [598, 300] width 16 height 18
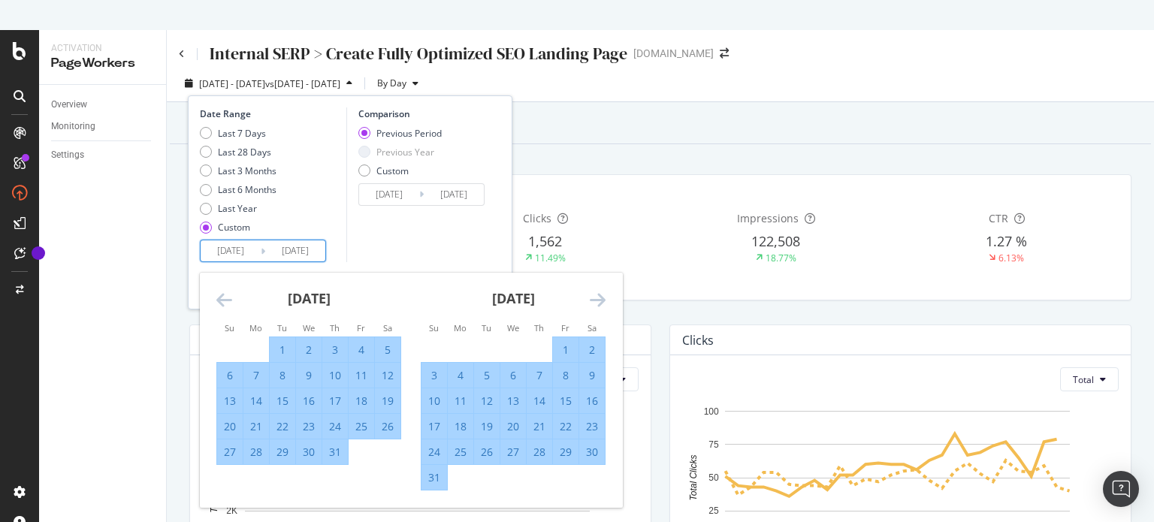
click at [430, 483] on div "31" at bounding box center [434, 477] width 26 height 15
type input "[DATE]"
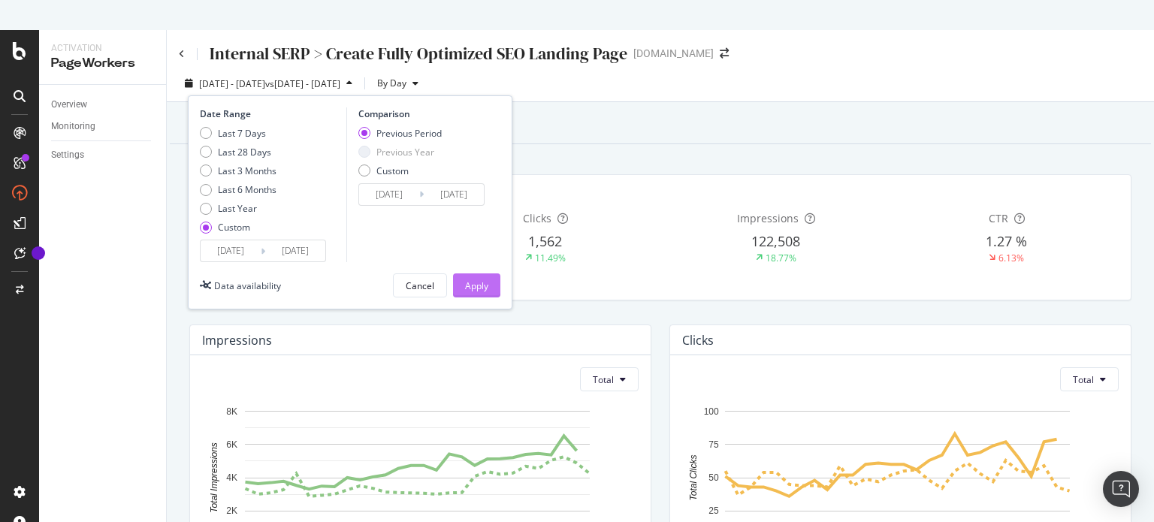
click at [482, 279] on div "Apply" at bounding box center [476, 285] width 23 height 13
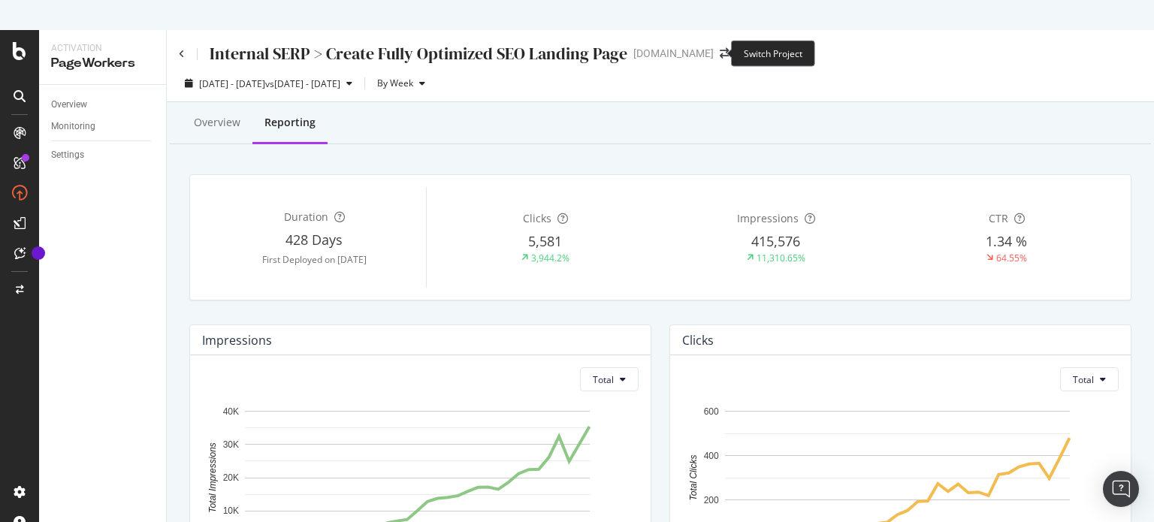
click at [714, 53] on span at bounding box center [724, 53] width 21 height 11
click at [720, 53] on icon "arrow-right-arrow-left" at bounding box center [724, 53] width 9 height 11
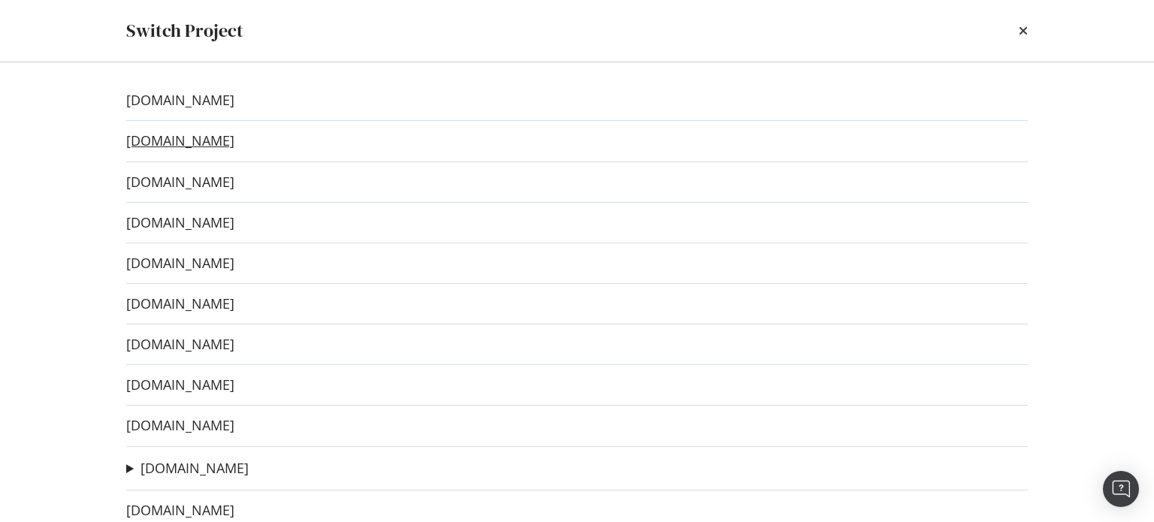
click at [234, 140] on link "[DOMAIN_NAME]" at bounding box center [180, 141] width 108 height 16
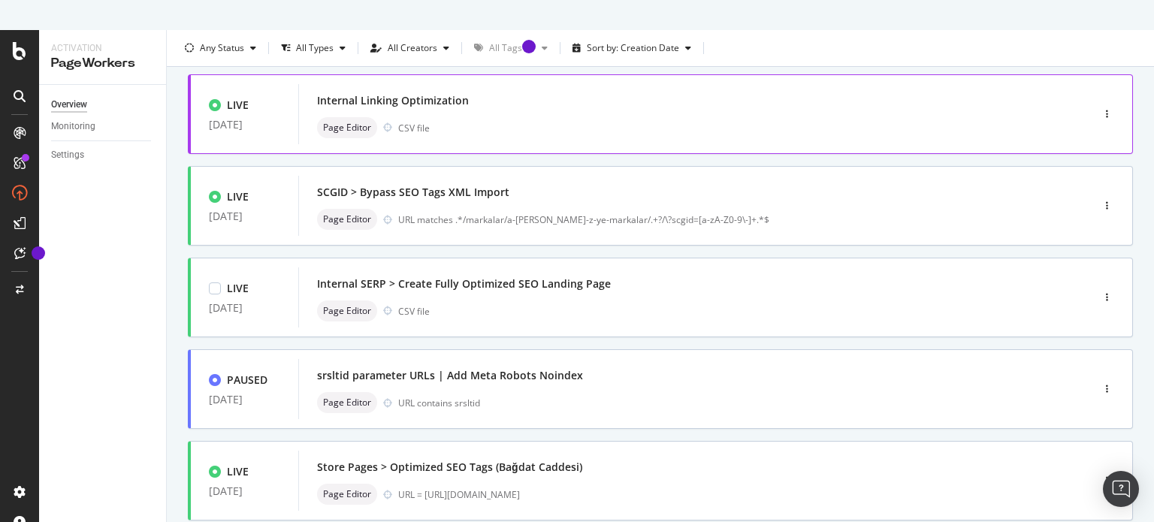
scroll to position [376, 0]
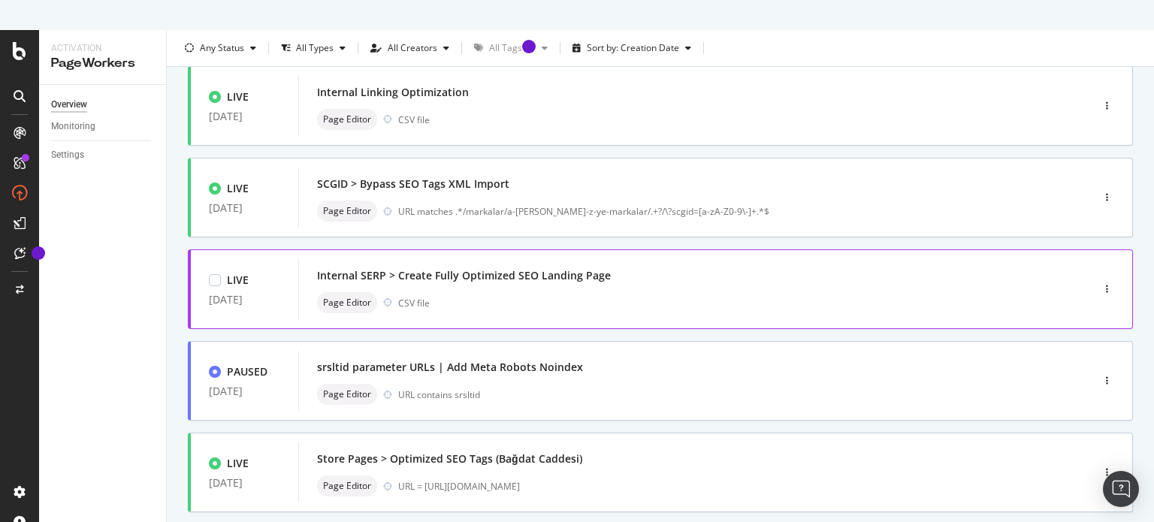
click at [583, 274] on div "Internal SERP > Create Fully Optimized SEO Landing Page" at bounding box center [464, 275] width 294 height 15
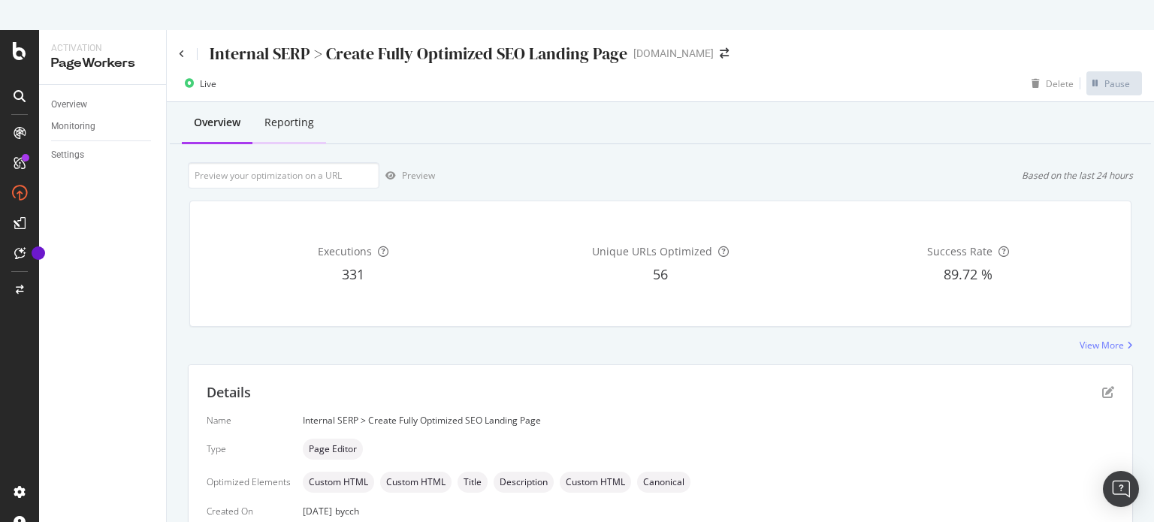
click at [303, 125] on div "Reporting" at bounding box center [289, 122] width 50 height 15
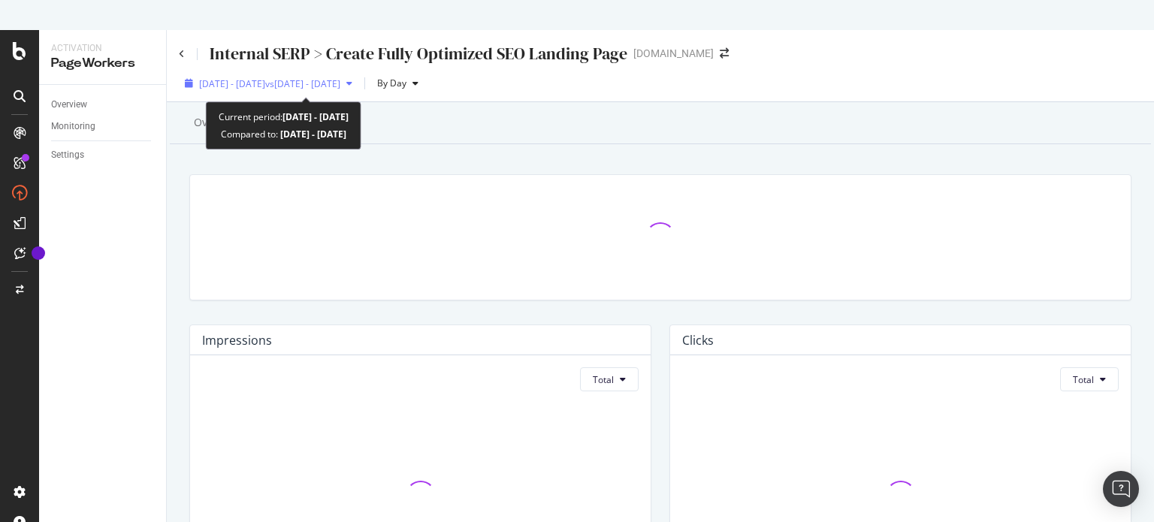
click at [340, 86] on span "vs [DATE] - [DATE]" at bounding box center [302, 83] width 75 height 13
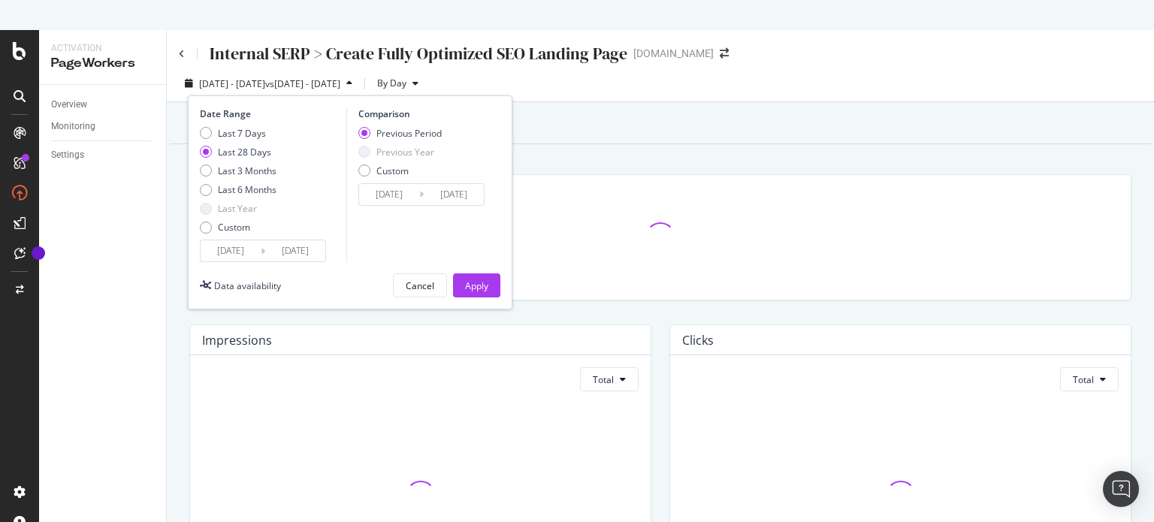
click at [246, 258] on input "[DATE]" at bounding box center [231, 250] width 60 height 21
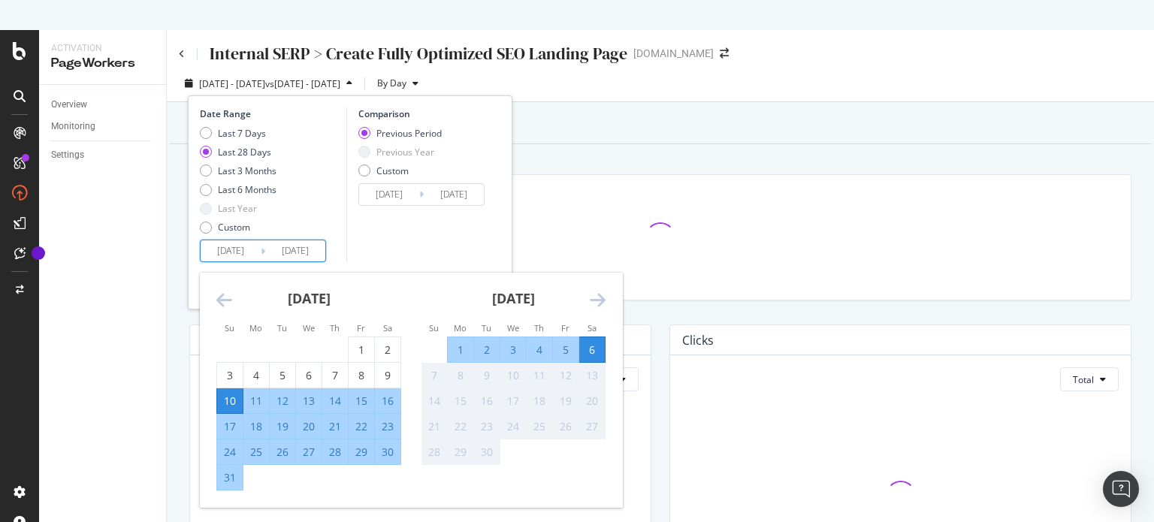
click at [222, 297] on icon "Move backward to switch to the previous month." at bounding box center [224, 300] width 16 height 18
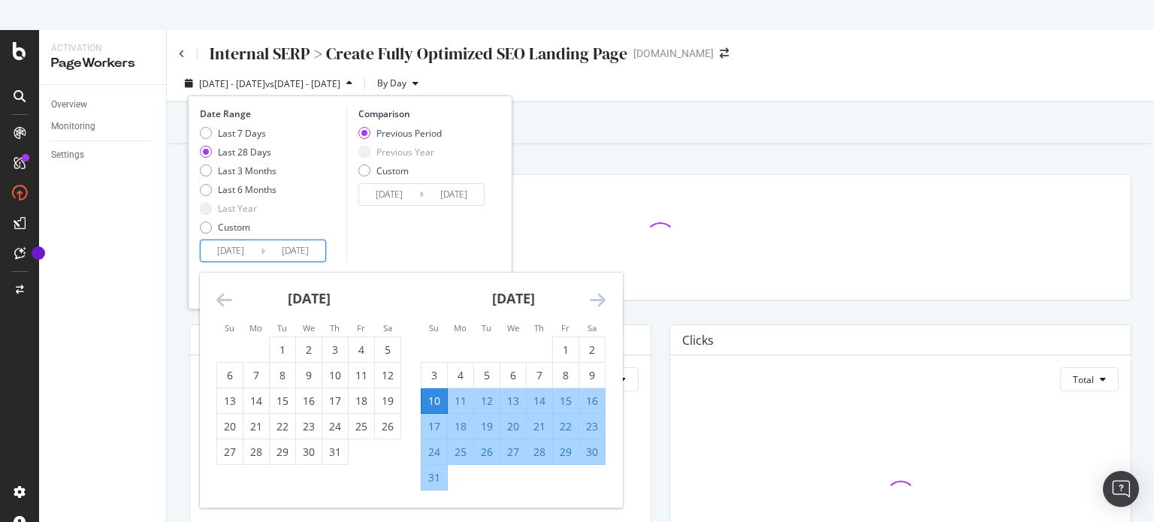
click at [222, 297] on icon "Move backward to switch to the previous month." at bounding box center [224, 300] width 16 height 18
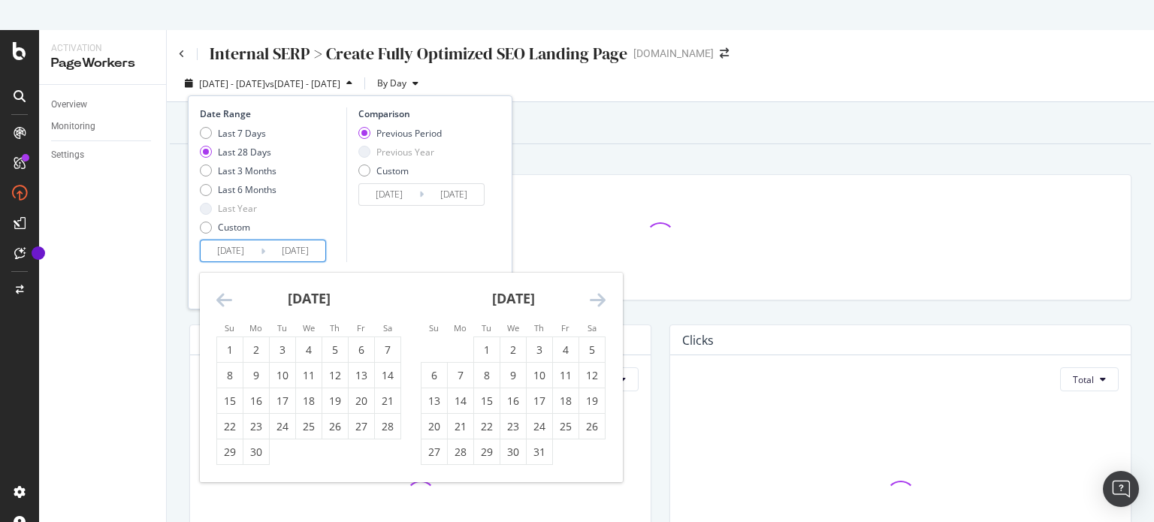
click at [222, 297] on icon "Move backward to switch to the previous month." at bounding box center [224, 300] width 16 height 18
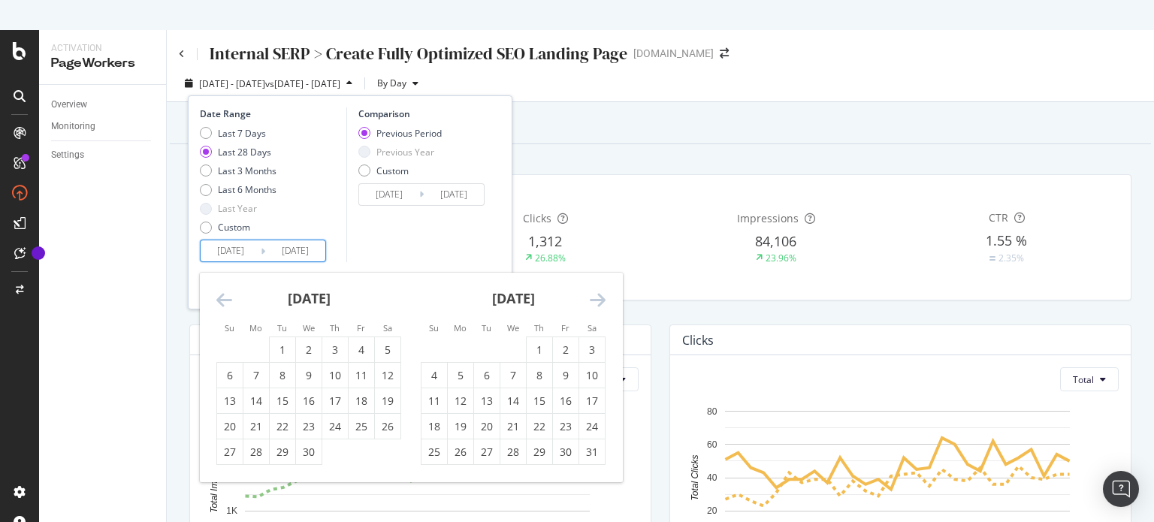
click at [222, 297] on icon "Move backward to switch to the previous month." at bounding box center [224, 300] width 16 height 18
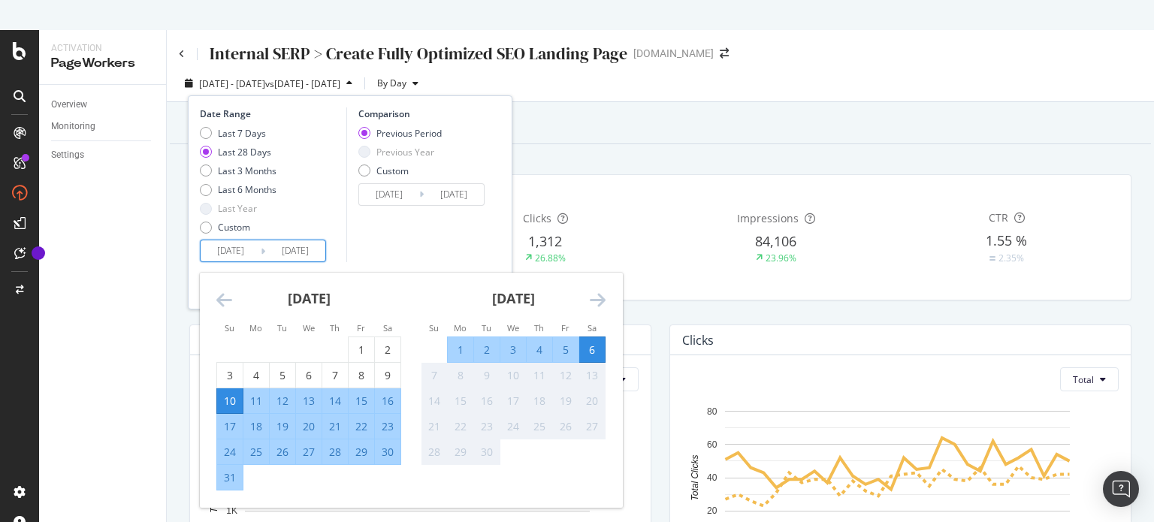
click at [266, 246] on input "[DATE]" at bounding box center [295, 250] width 60 height 21
click at [222, 300] on icon "Move backward to switch to the previous month." at bounding box center [224, 300] width 16 height 18
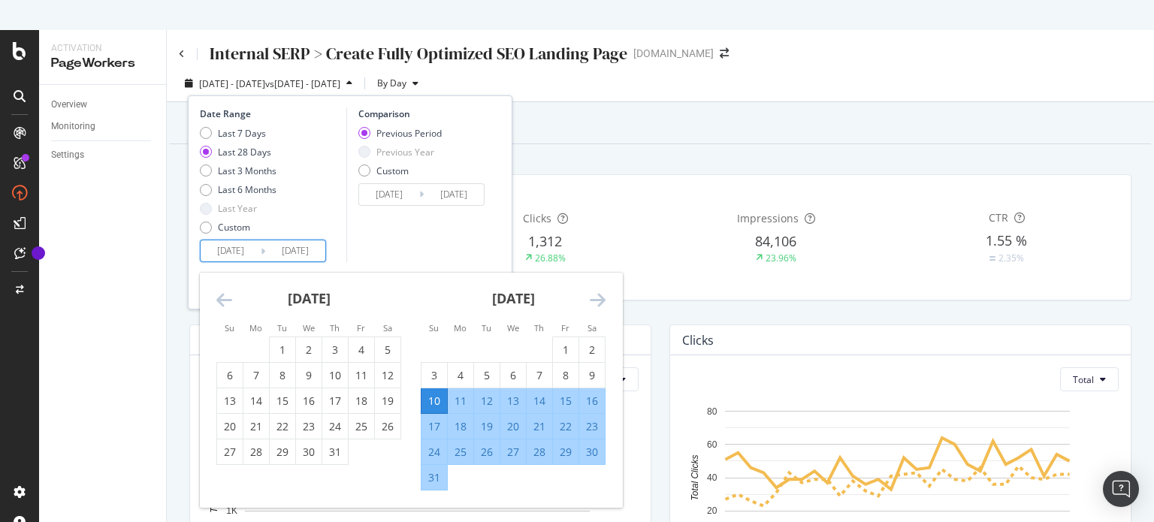
click at [222, 300] on icon "Move backward to switch to the previous month." at bounding box center [224, 300] width 16 height 18
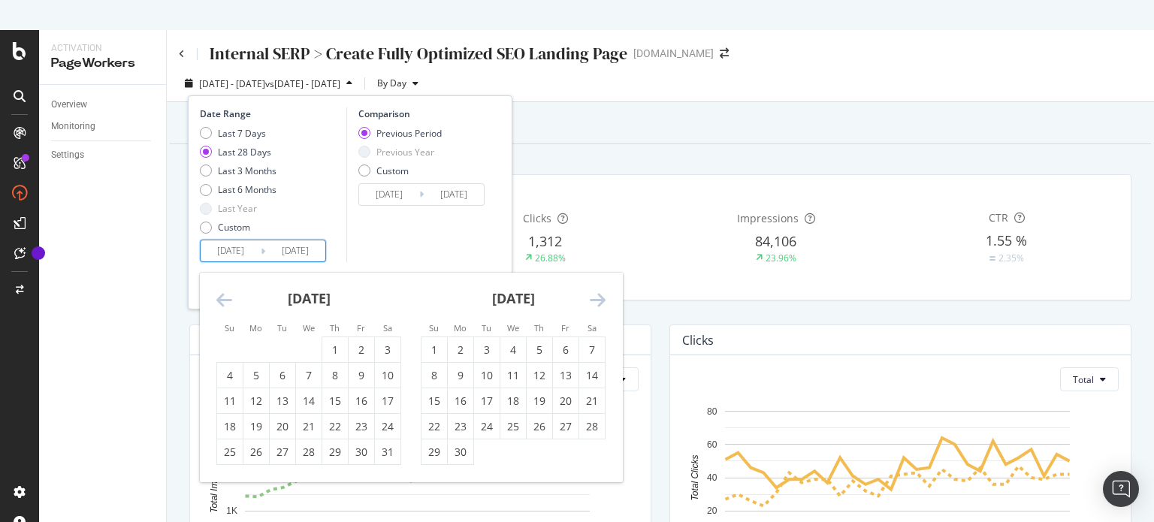
click at [222, 300] on icon "Move backward to switch to the previous month." at bounding box center [224, 300] width 16 height 18
click at [310, 353] on div "1" at bounding box center [309, 350] width 26 height 15
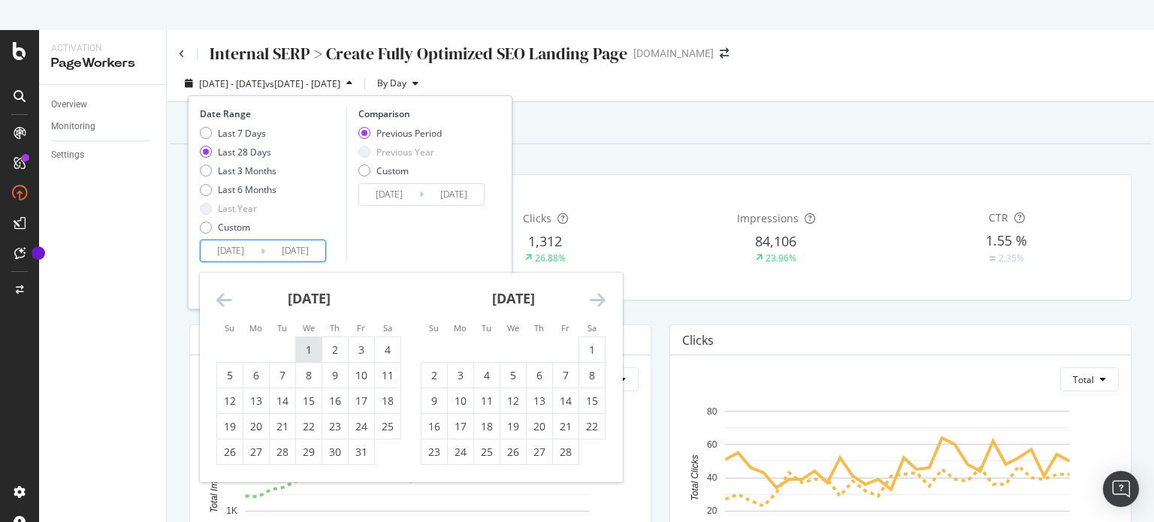
type input "[DATE]"
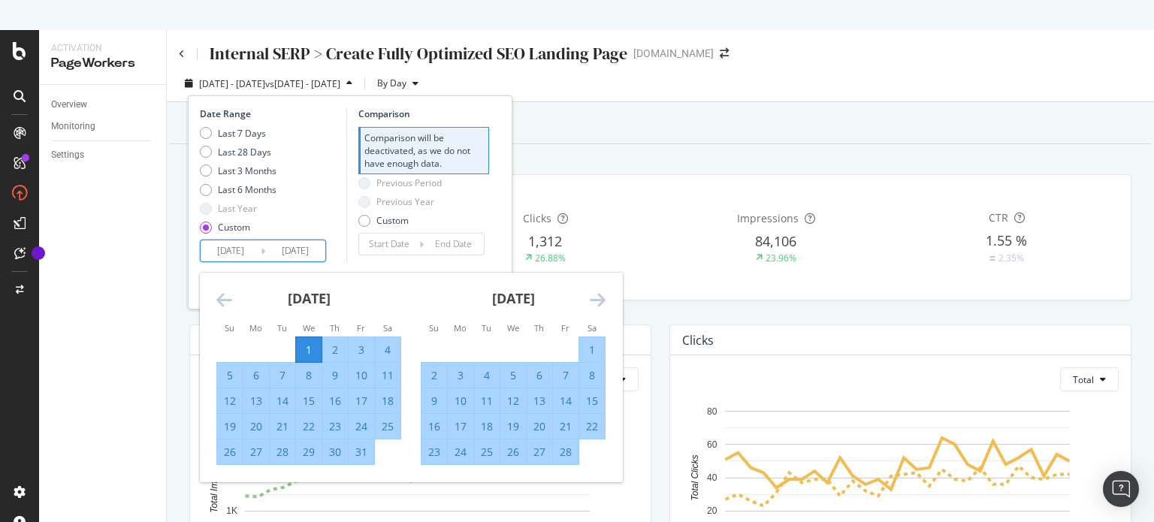
click at [605, 300] on div "[DATE] 1 2 3 4 5 6 7 8 9 10 11 12 13 14 15 16 17 18 19 20 21 22 23 24 25 26 27 …" at bounding box center [513, 369] width 204 height 192
click at [600, 298] on icon "Move forward to switch to the next month." at bounding box center [598, 300] width 16 height 18
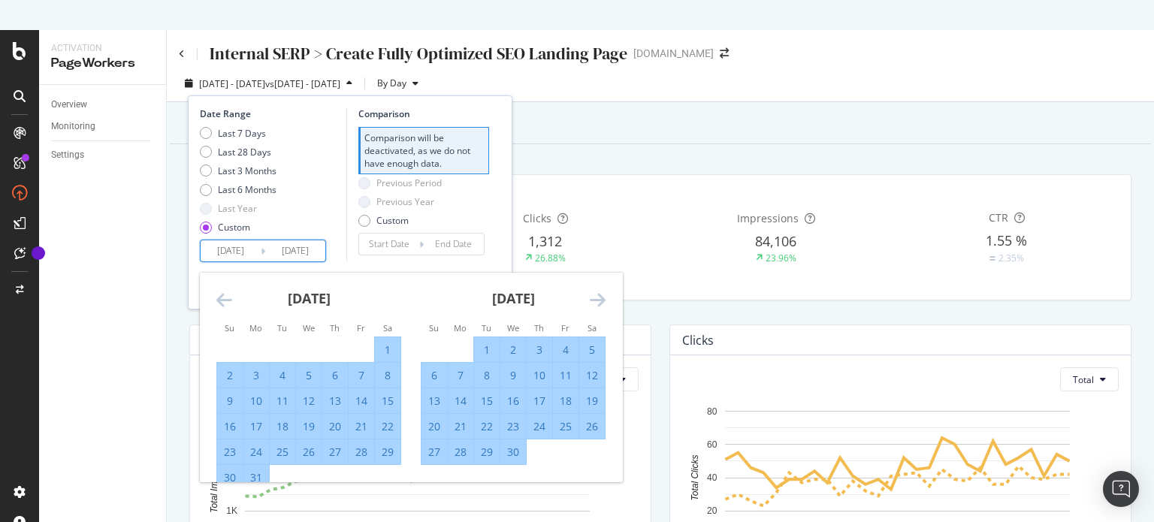
click at [600, 298] on icon "Move forward to switch to the next month." at bounding box center [598, 300] width 16 height 18
click at [599, 298] on icon "Move forward to switch to the next month." at bounding box center [598, 300] width 16 height 18
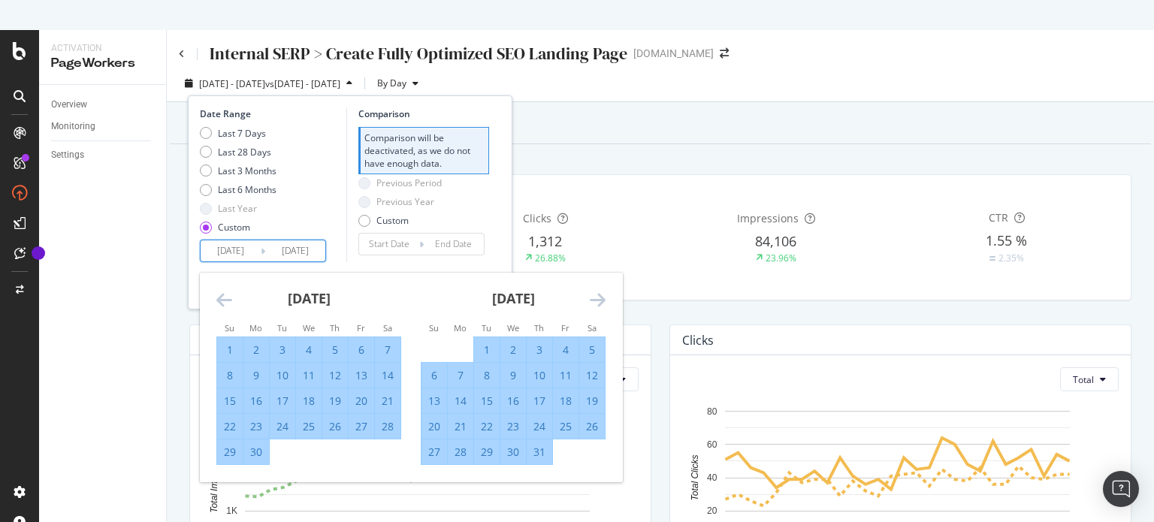
click at [599, 299] on icon "Move forward to switch to the next month." at bounding box center [598, 300] width 16 height 18
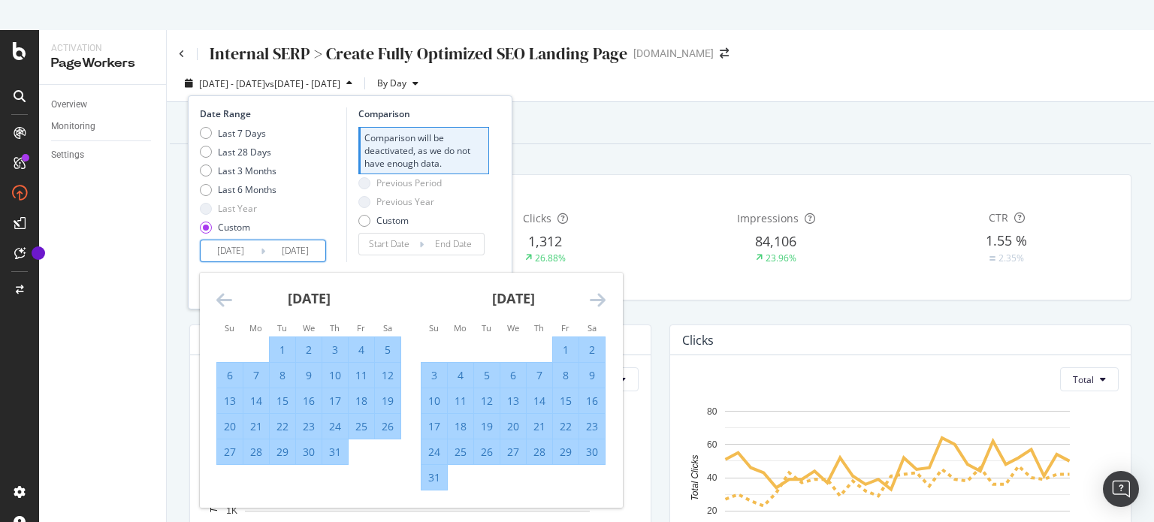
click at [431, 476] on div "31" at bounding box center [434, 477] width 26 height 15
type input "[DATE]"
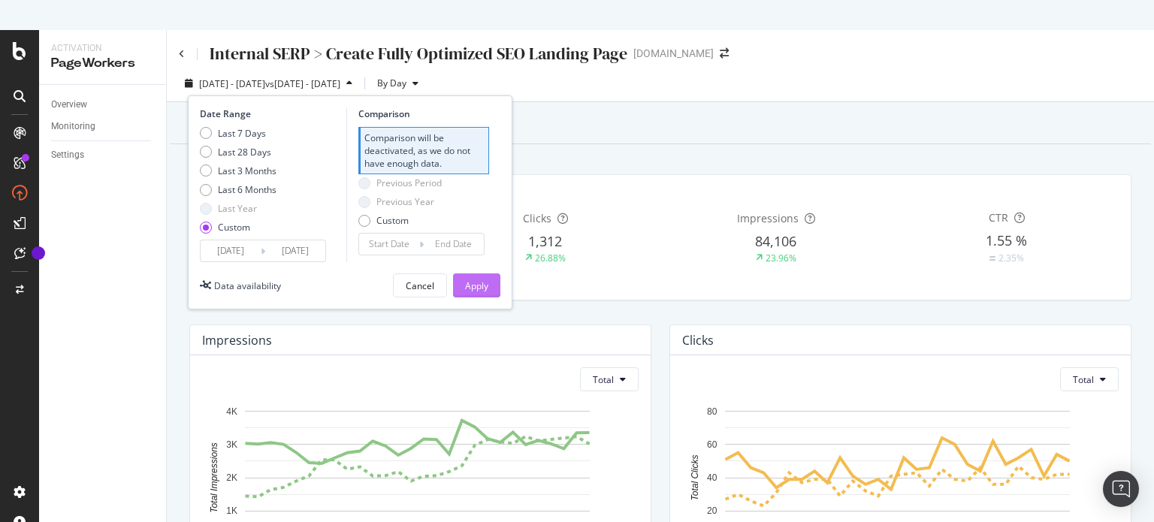
click at [476, 285] on div "Apply" at bounding box center [476, 285] width 23 height 13
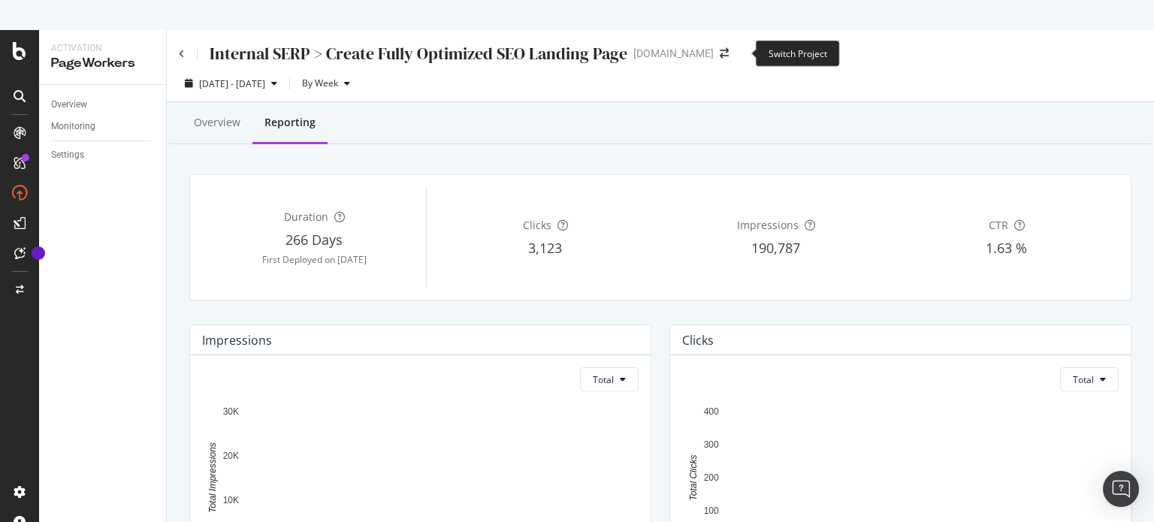
click at [729, 51] on span at bounding box center [724, 53] width 21 height 11
click at [729, 50] on icon "arrow-right-arrow-left" at bounding box center [724, 53] width 9 height 11
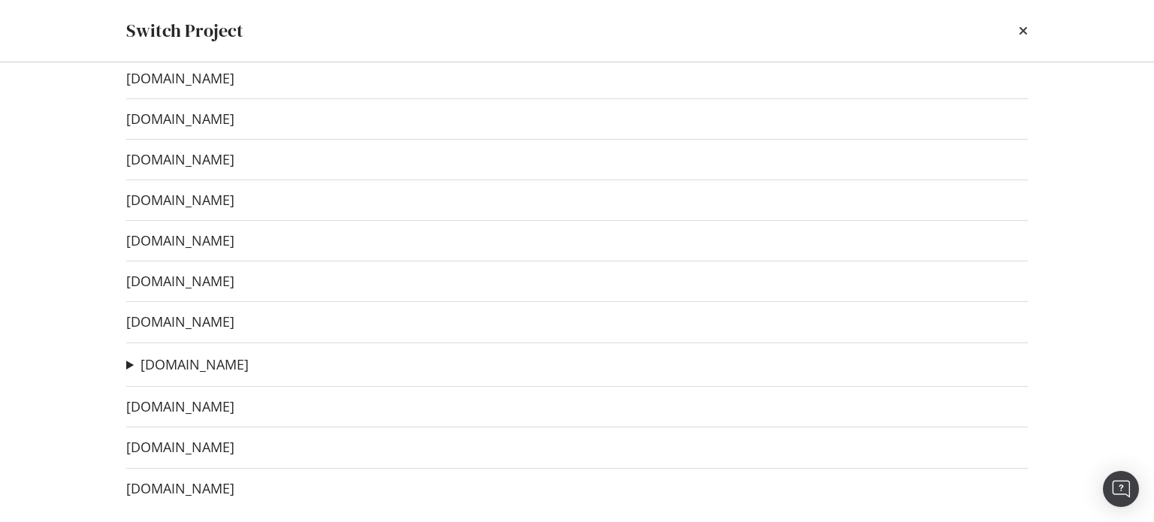
scroll to position [105, 0]
click at [219, 444] on link "[DOMAIN_NAME]" at bounding box center [180, 446] width 108 height 16
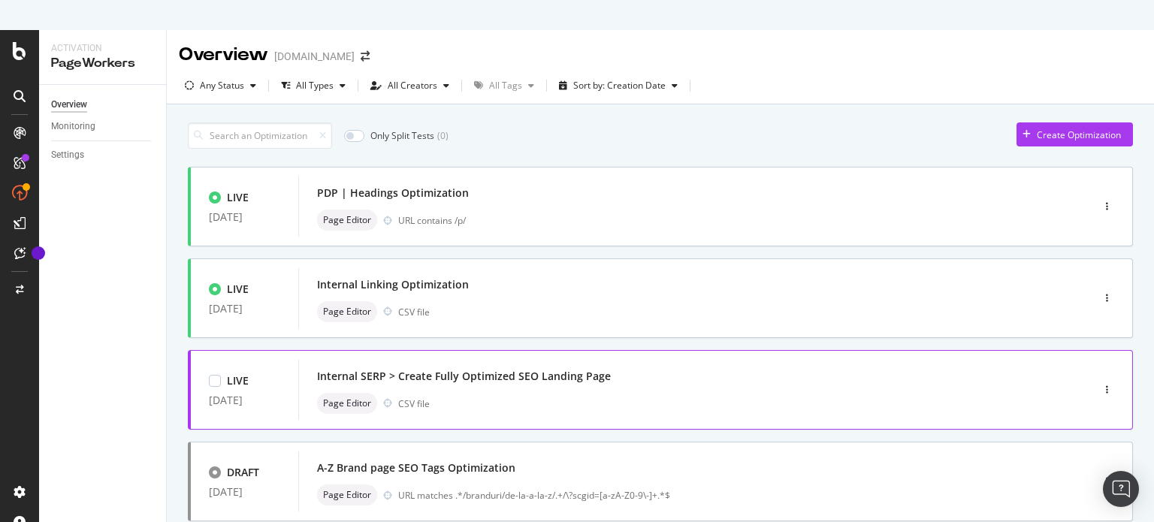
click at [595, 373] on div "Internal SERP > Create Fully Optimized SEO Landing Page" at bounding box center [464, 376] width 294 height 15
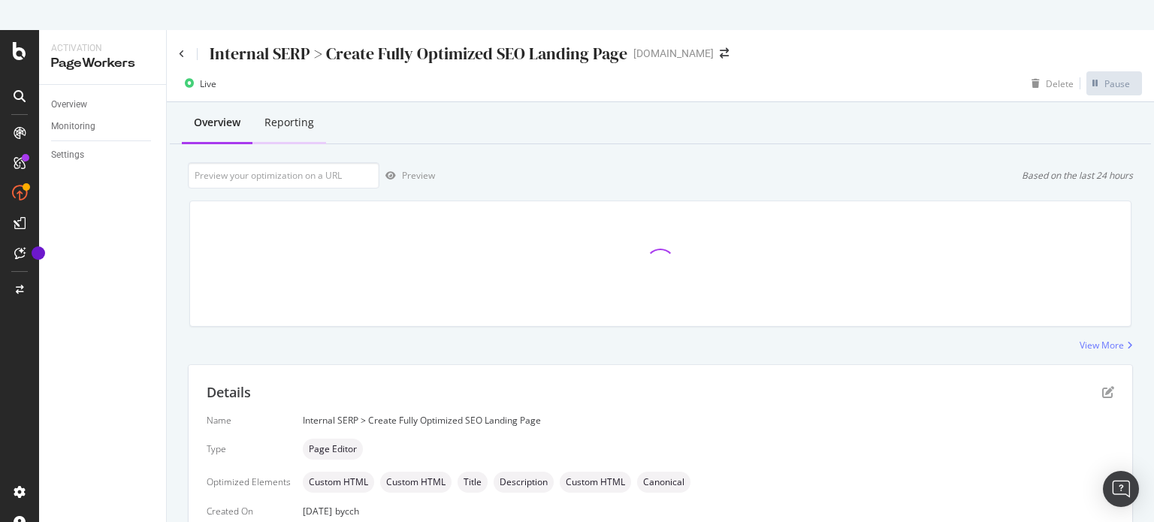
click at [306, 123] on div "Reporting" at bounding box center [289, 122] width 50 height 15
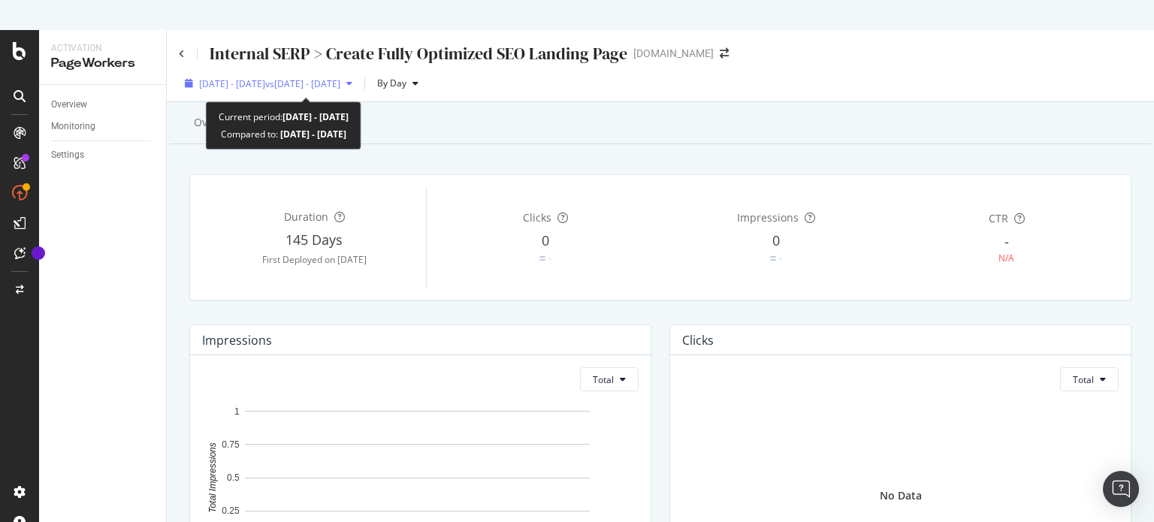
click at [340, 86] on span "vs [DATE] - [DATE]" at bounding box center [302, 83] width 75 height 13
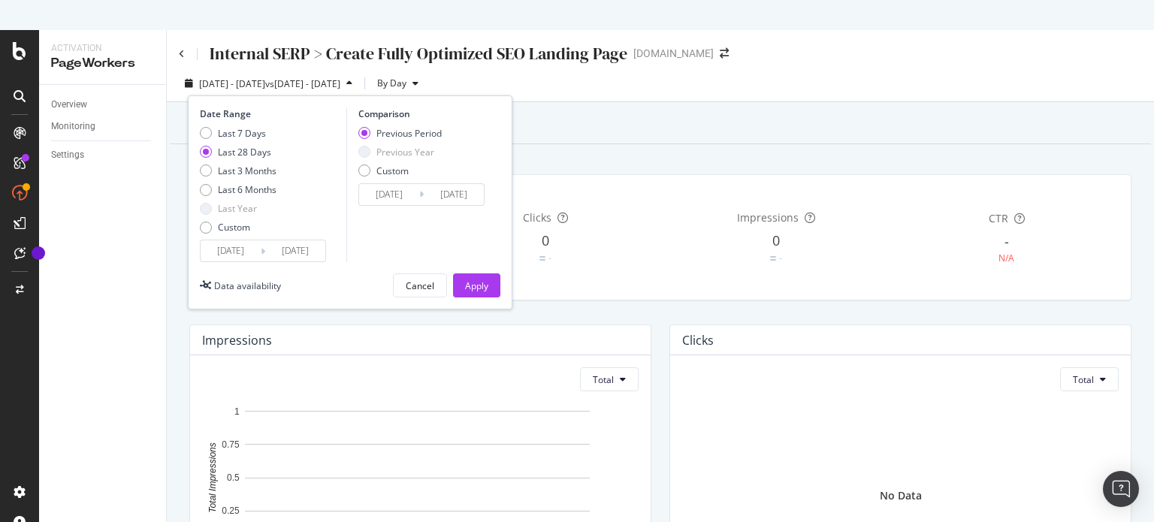
click at [231, 247] on input "[DATE]" at bounding box center [231, 250] width 60 height 21
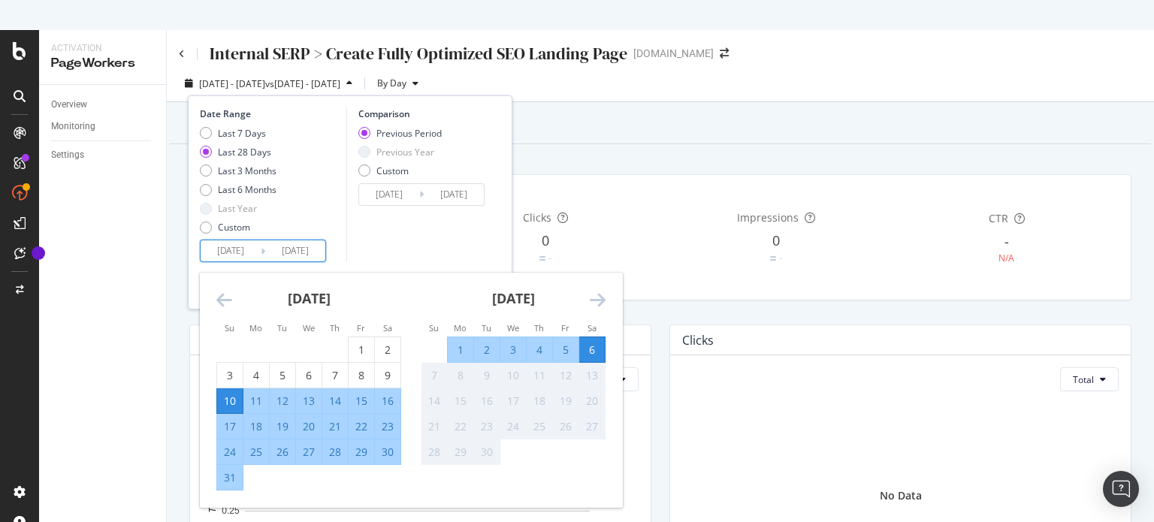
click at [219, 295] on icon "Move backward to switch to the previous month." at bounding box center [224, 300] width 16 height 18
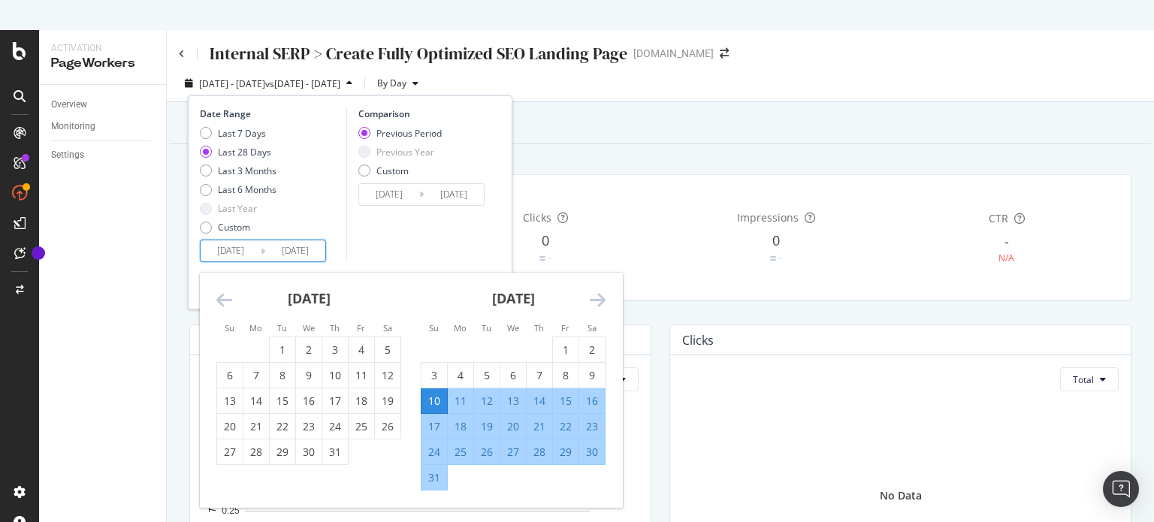
click at [219, 295] on icon "Move backward to switch to the previous month." at bounding box center [224, 300] width 16 height 18
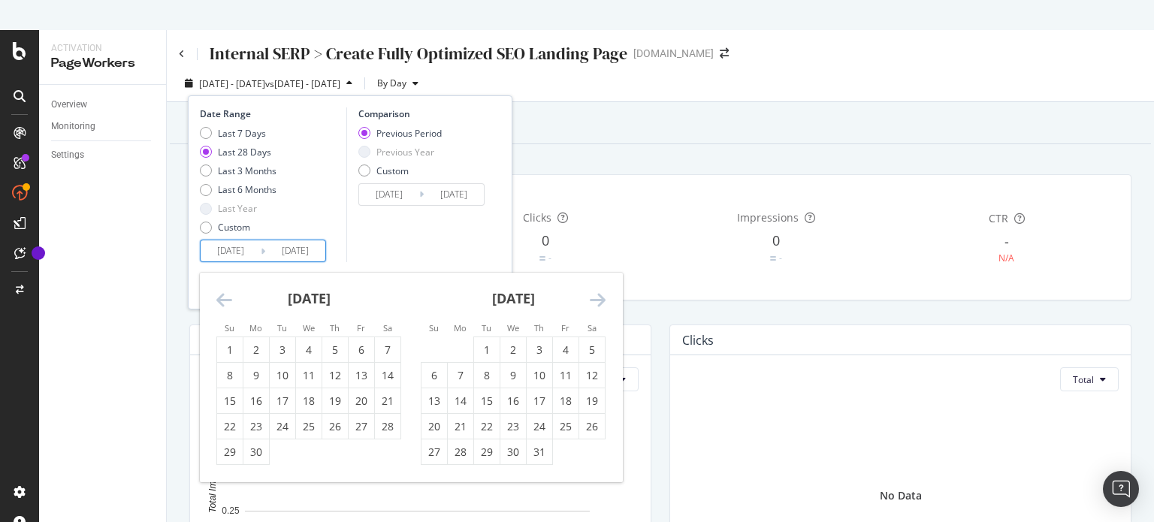
click at [219, 295] on icon "Move backward to switch to the previous month." at bounding box center [224, 300] width 16 height 18
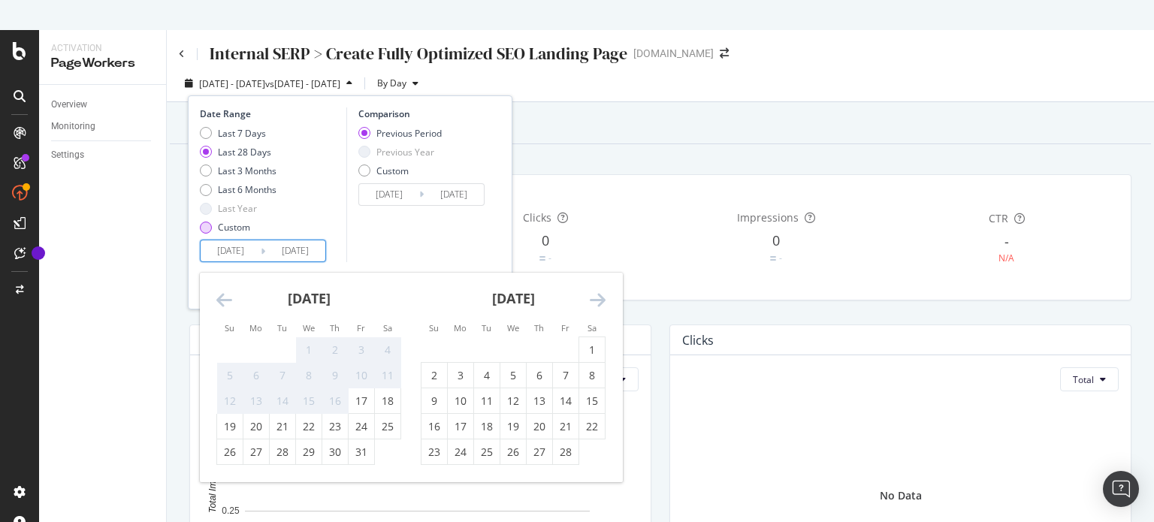
click at [210, 227] on div "Custom" at bounding box center [206, 228] width 12 height 12
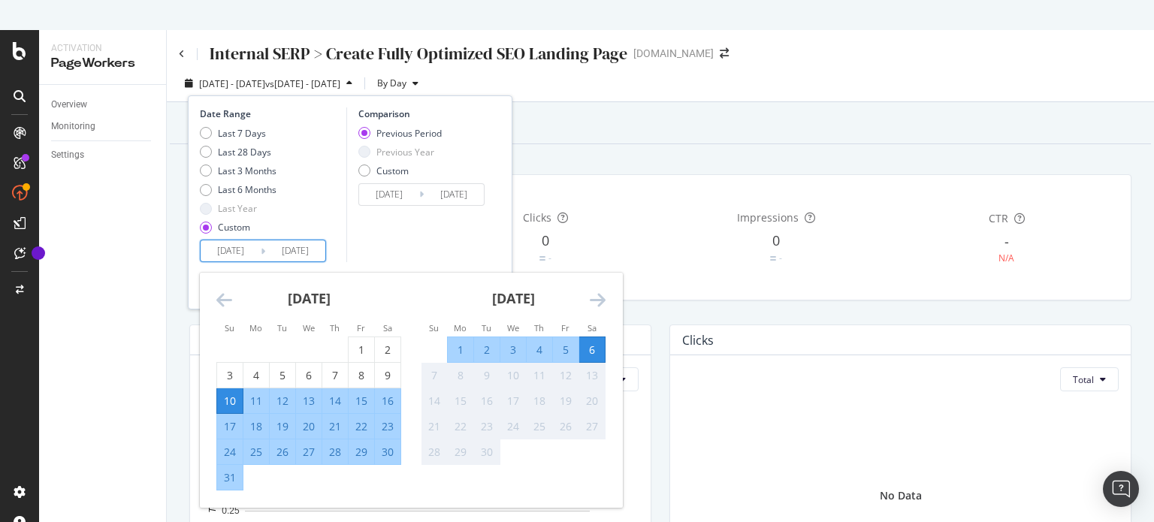
click at [213, 247] on input "[DATE]" at bounding box center [231, 250] width 60 height 21
click at [228, 298] on icon "Move backward to switch to the previous month." at bounding box center [224, 300] width 16 height 18
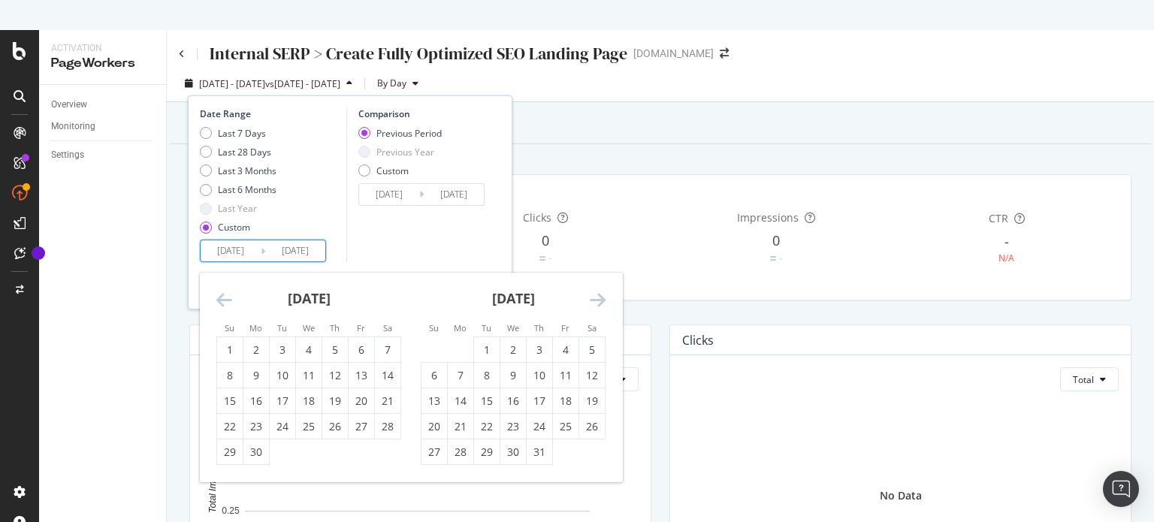
click at [228, 298] on icon "Move backward to switch to the previous month." at bounding box center [224, 300] width 16 height 18
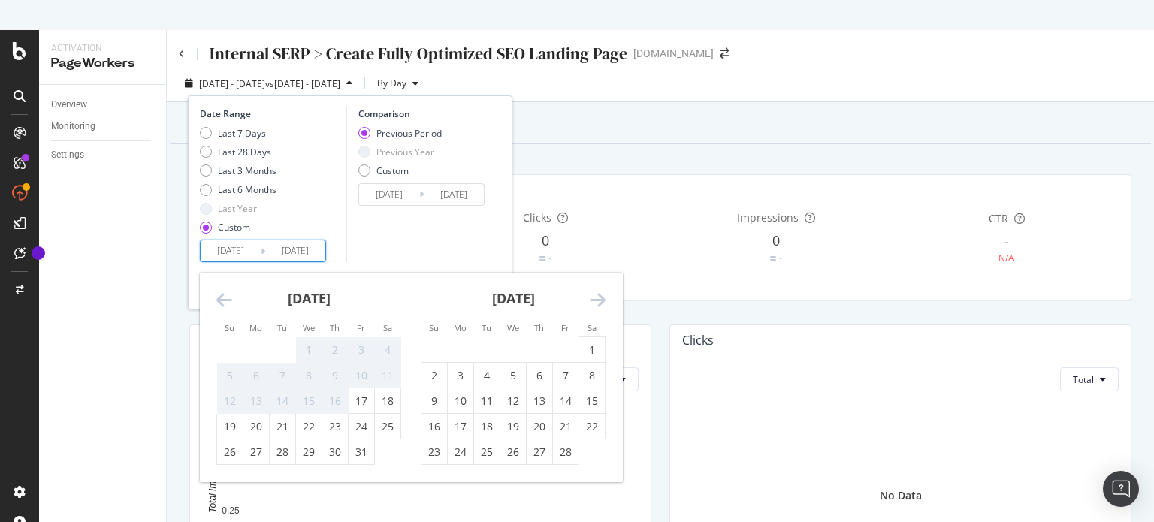
click at [313, 345] on div "1" at bounding box center [309, 350] width 26 height 15
click at [302, 252] on input "[DATE]" at bounding box center [295, 250] width 60 height 21
click at [361, 389] on div "17" at bounding box center [362, 400] width 26 height 25
type input "[DATE]"
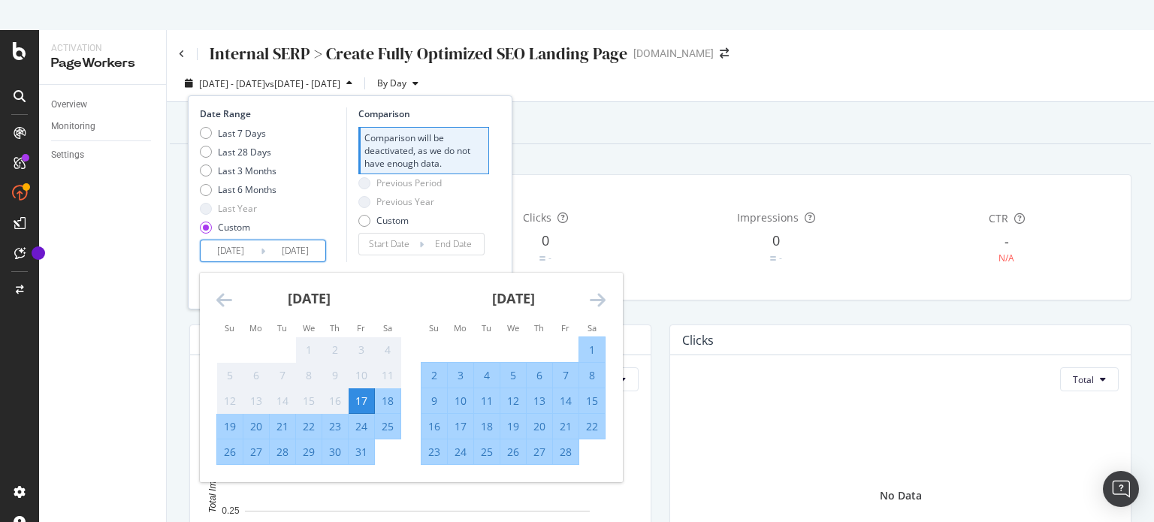
click at [595, 298] on icon "Move forward to switch to the next month." at bounding box center [598, 300] width 16 height 18
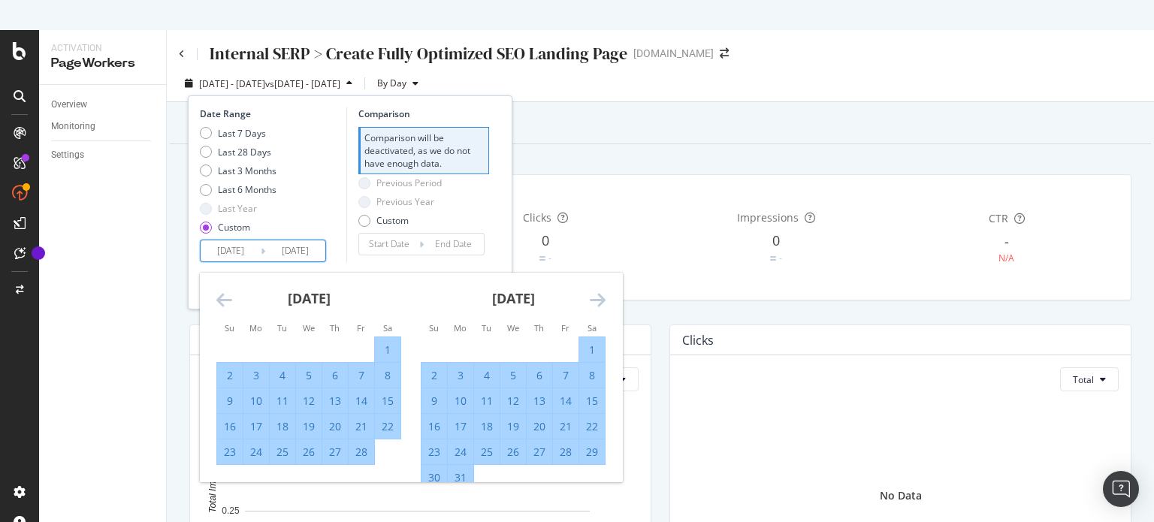
click at [596, 298] on icon "Move forward to switch to the next month." at bounding box center [598, 300] width 16 height 18
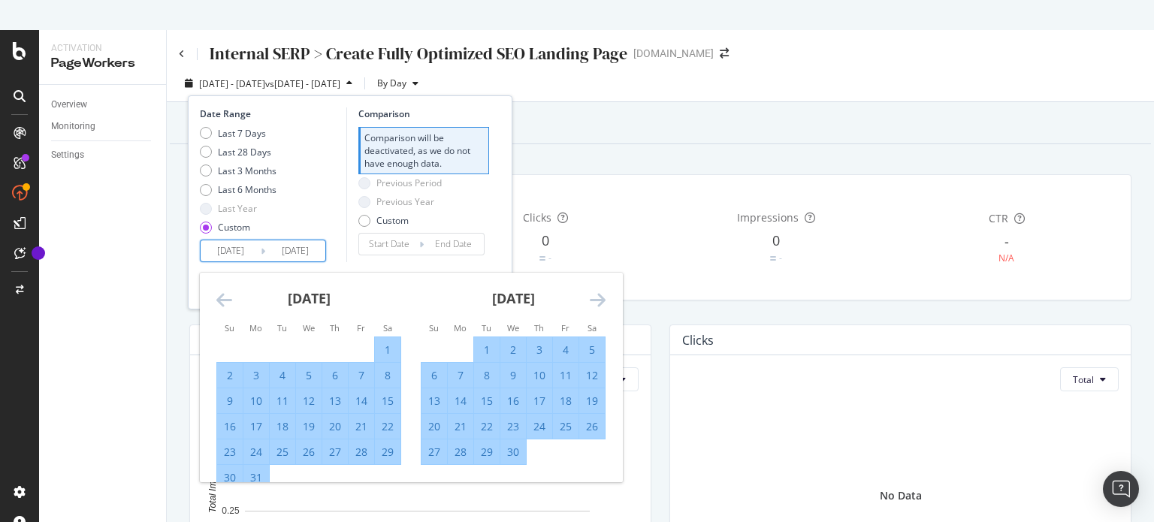
click at [596, 298] on icon "Move forward to switch to the next month." at bounding box center [598, 300] width 16 height 18
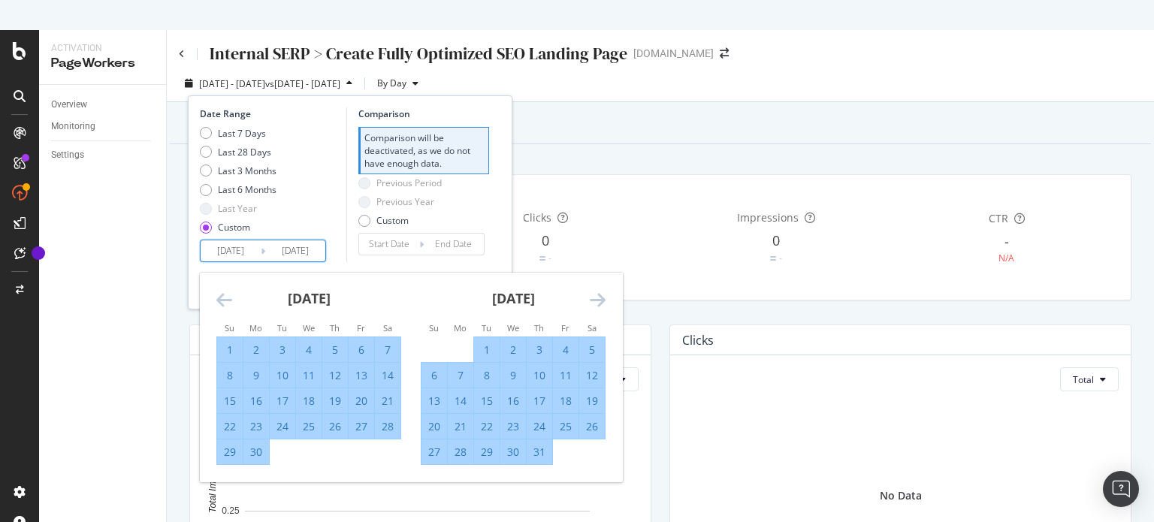
click at [596, 298] on icon "Move forward to switch to the next month." at bounding box center [598, 300] width 16 height 18
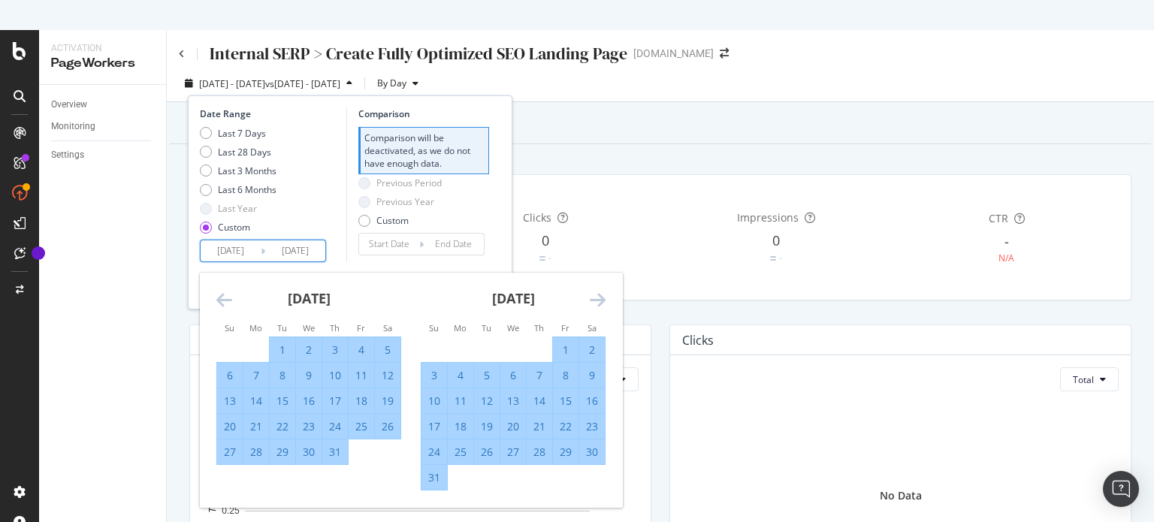
click at [430, 478] on div "31" at bounding box center [434, 477] width 26 height 15
type input "[DATE]"
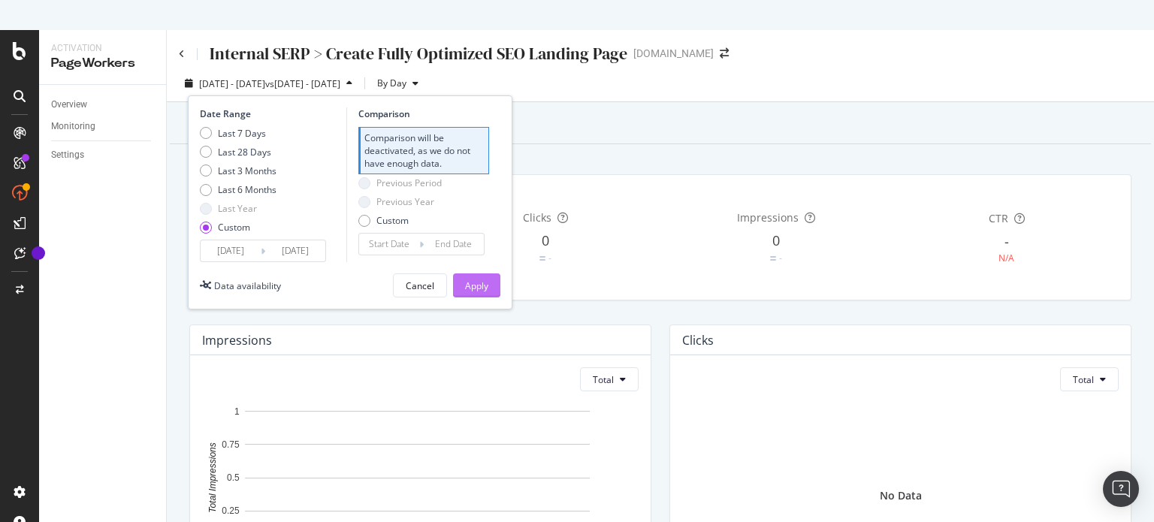
click at [467, 286] on div "Apply" at bounding box center [476, 285] width 23 height 13
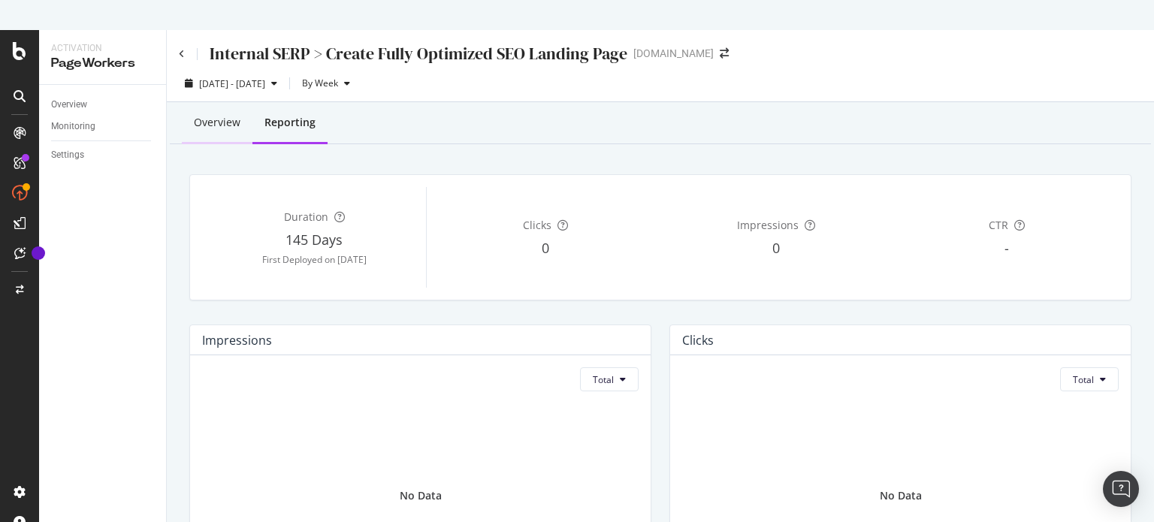
click at [199, 119] on div "Overview" at bounding box center [217, 122] width 47 height 15
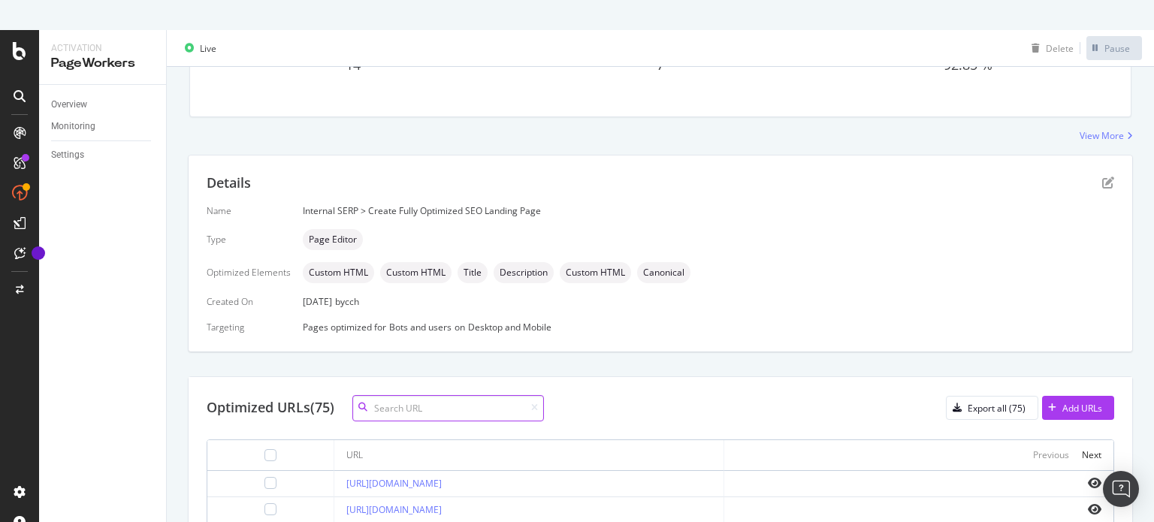
scroll to position [300, 0]
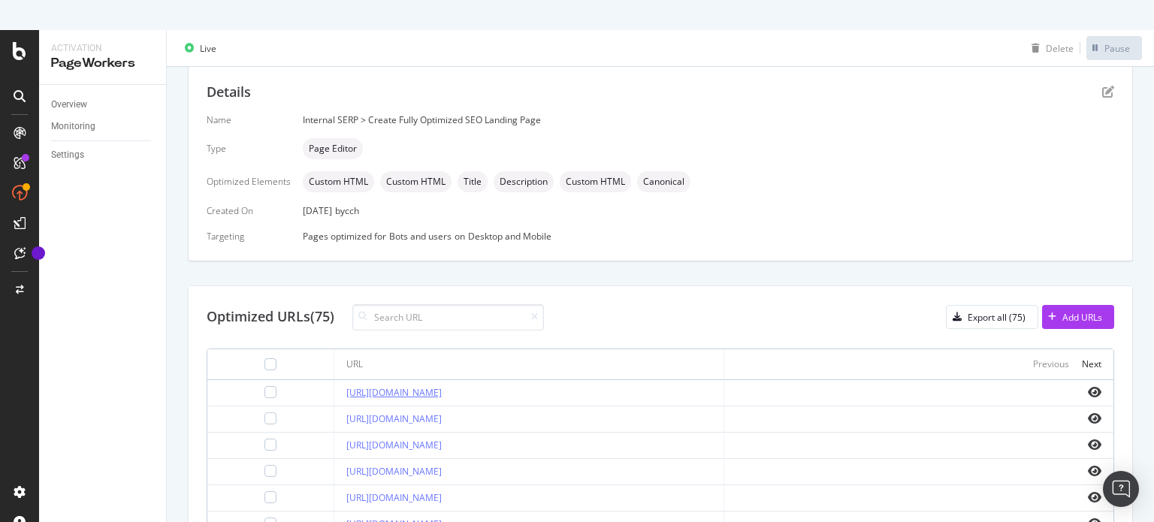
click at [442, 394] on link "[URL][DOMAIN_NAME]" at bounding box center [393, 392] width 95 height 13
